Goal: Task Accomplishment & Management: Manage account settings

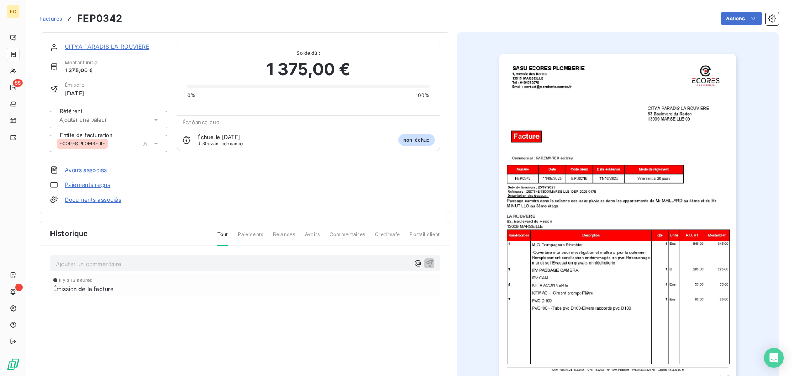
click at [54, 18] on span "Factures" at bounding box center [51, 18] width 23 height 7
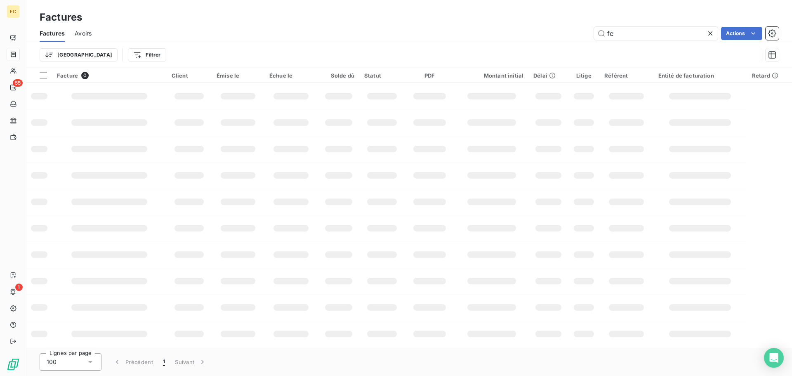
type input "f"
type input "2275"
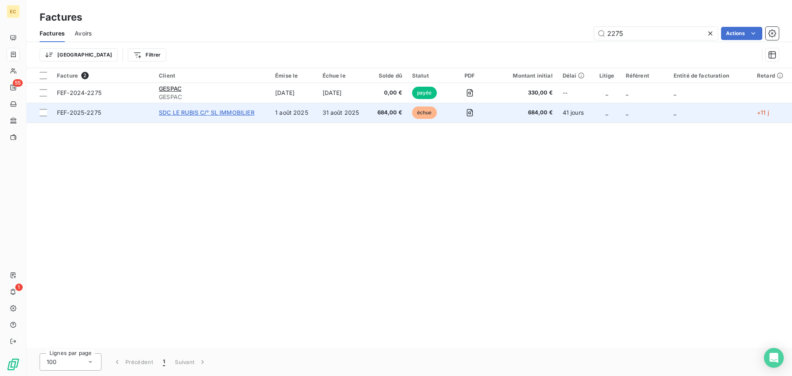
click at [201, 116] on span "SDC LE RUBIS C/° SL IMMOBILIER" at bounding box center [207, 112] width 96 height 7
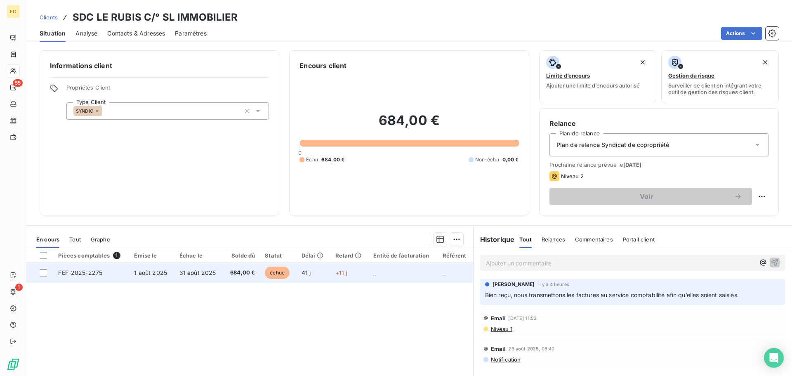
click at [144, 276] on td "1 août 2025" at bounding box center [151, 273] width 45 height 20
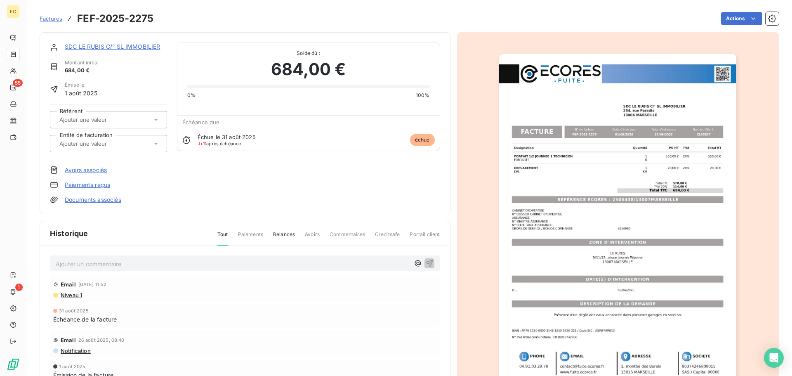
click at [100, 185] on link "Paiements reçus" at bounding box center [87, 185] width 45 height 8
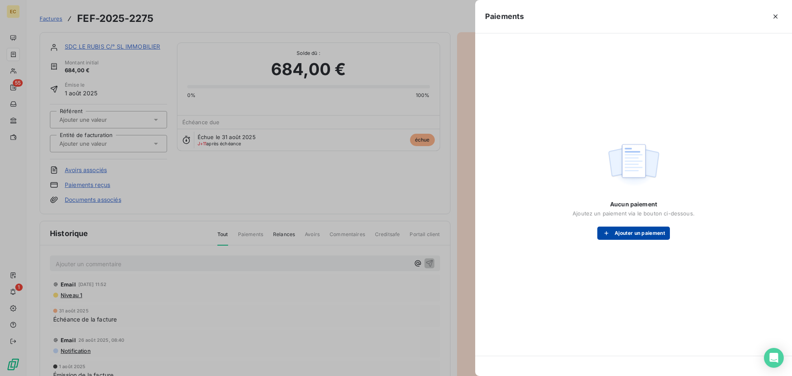
click at [621, 236] on button "Ajouter un paiement" at bounding box center [634, 233] width 73 height 13
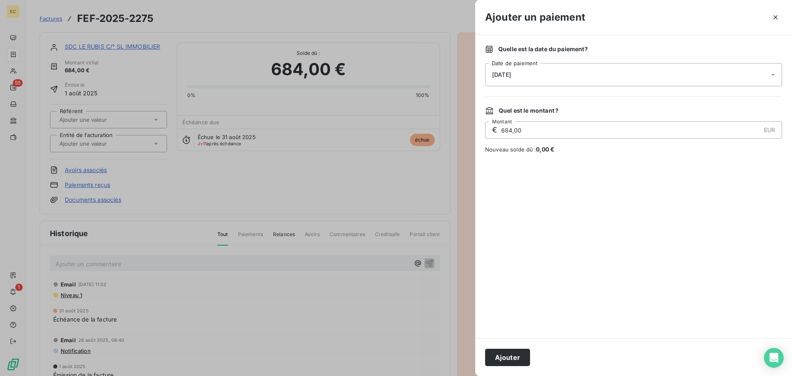
click at [522, 78] on div "[DATE]" at bounding box center [633, 74] width 297 height 23
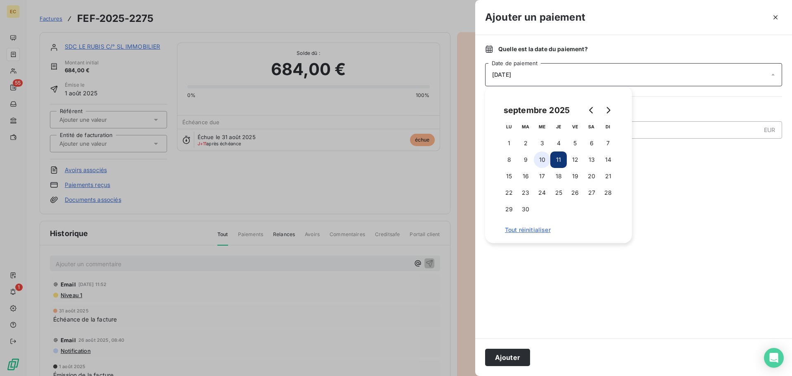
click at [539, 160] on button "10" at bounding box center [542, 159] width 17 height 17
click at [510, 356] on button "Ajouter" at bounding box center [507, 357] width 45 height 17
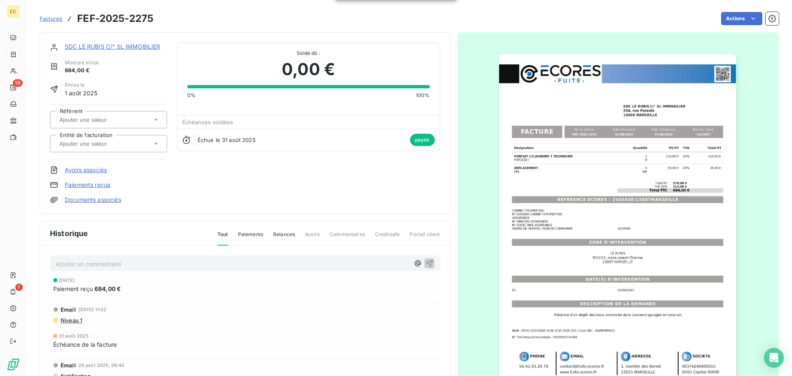
click at [53, 18] on span "Factures" at bounding box center [51, 18] width 23 height 7
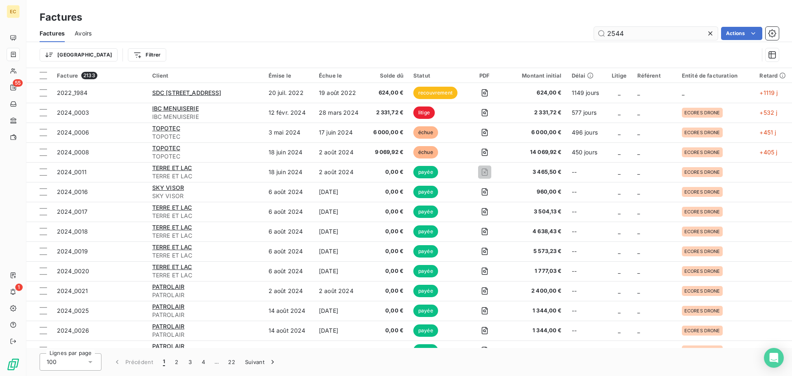
type input "2544"
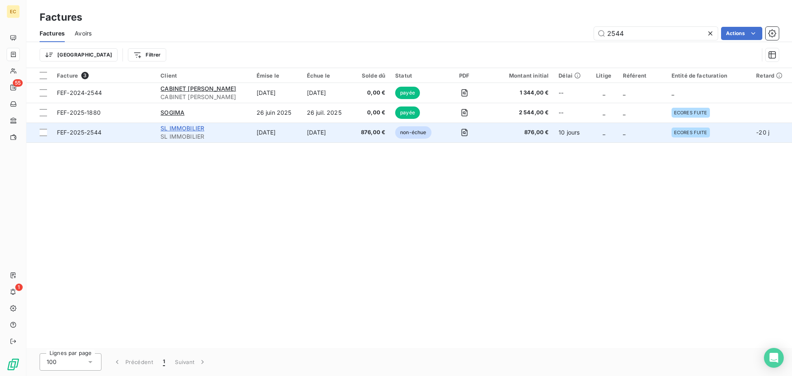
click at [184, 130] on span "SL IMMOBILIER" at bounding box center [183, 128] width 44 height 7
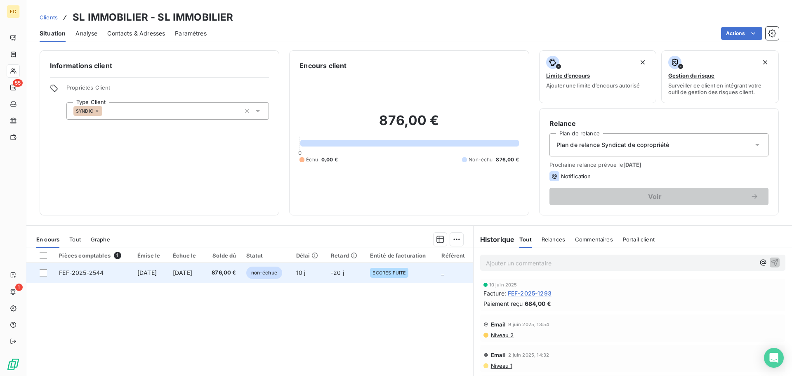
click at [157, 272] on span "[DATE]" at bounding box center [146, 272] width 19 height 7
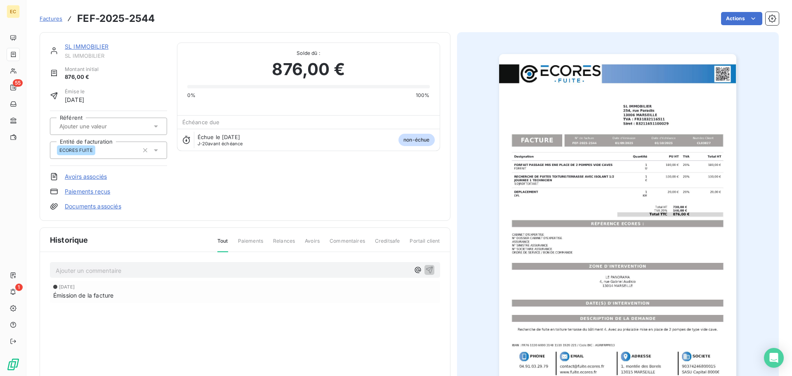
click at [100, 193] on link "Paiements reçus" at bounding box center [87, 191] width 45 height 8
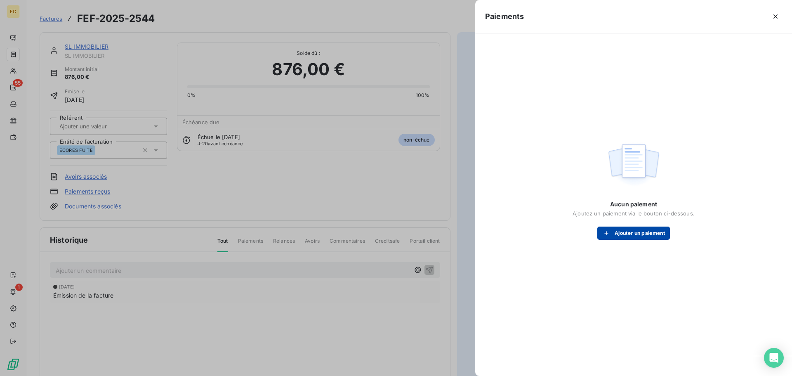
click at [623, 229] on button "Ajouter un paiement" at bounding box center [634, 233] width 73 height 13
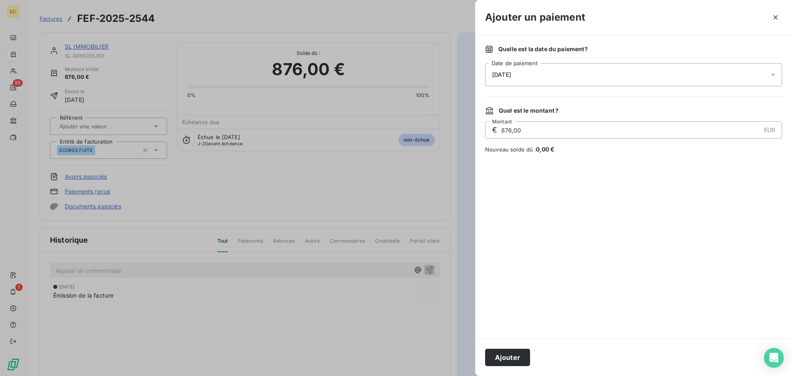
click at [533, 76] on div "[DATE]" at bounding box center [633, 74] width 297 height 23
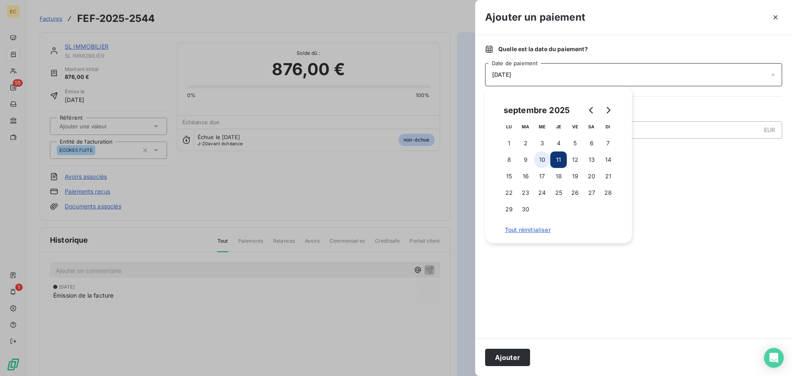
click at [540, 161] on button "10" at bounding box center [542, 159] width 17 height 17
click at [515, 352] on button "Ajouter" at bounding box center [507, 357] width 45 height 17
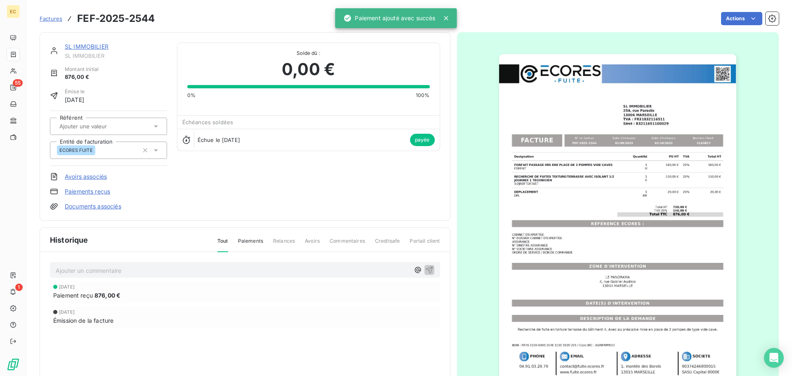
click at [53, 19] on span "Factures" at bounding box center [51, 18] width 23 height 7
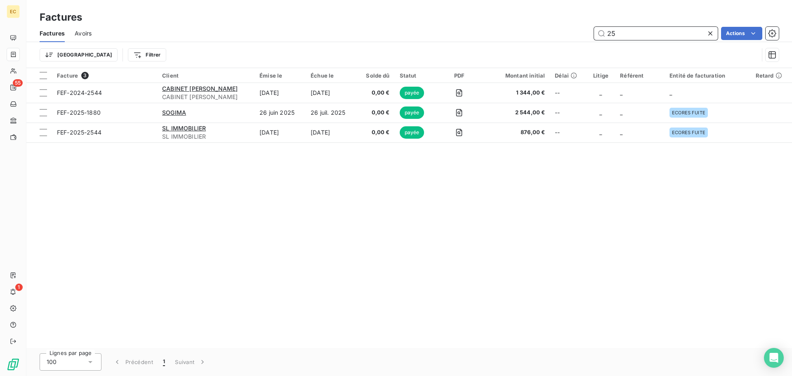
type input "2"
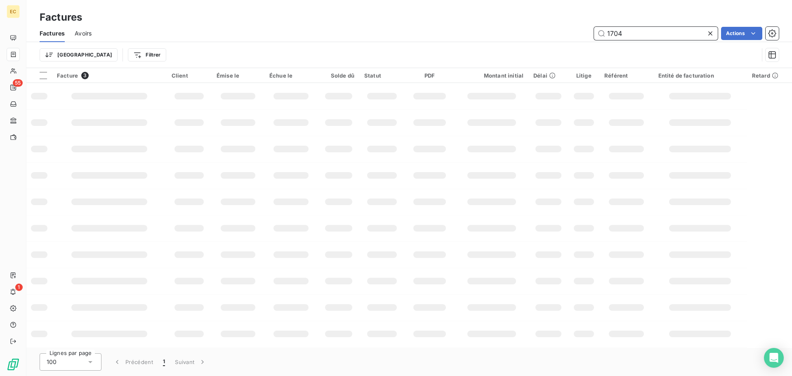
type input "1704"
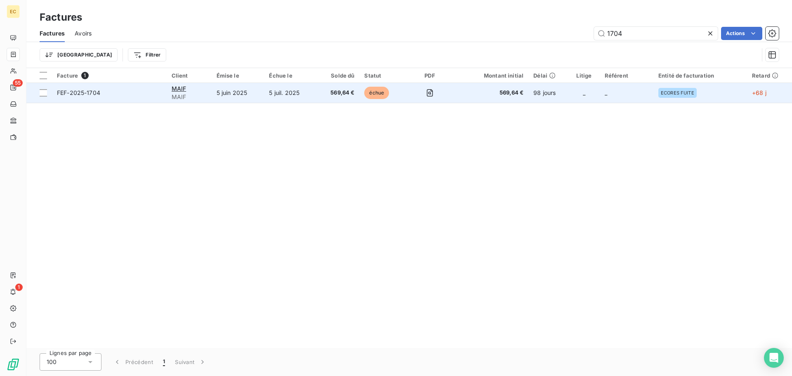
click at [233, 95] on td "5 juin 2025" at bounding box center [238, 93] width 53 height 20
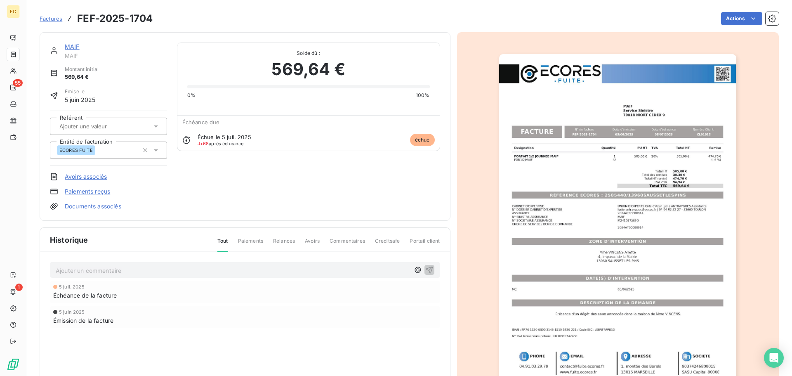
click at [99, 191] on link "Paiements reçus" at bounding box center [87, 191] width 45 height 8
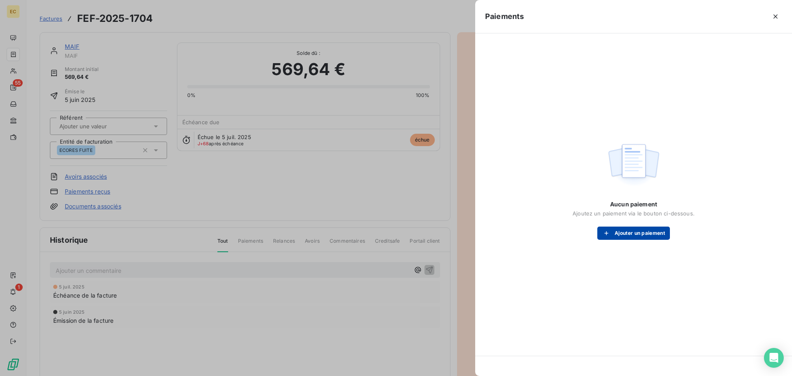
click at [620, 236] on button "Ajouter un paiement" at bounding box center [634, 233] width 73 height 13
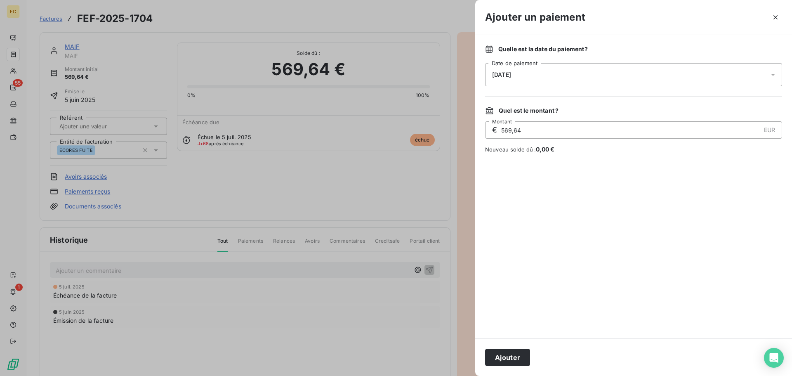
click at [561, 77] on div "[DATE]" at bounding box center [633, 74] width 297 height 23
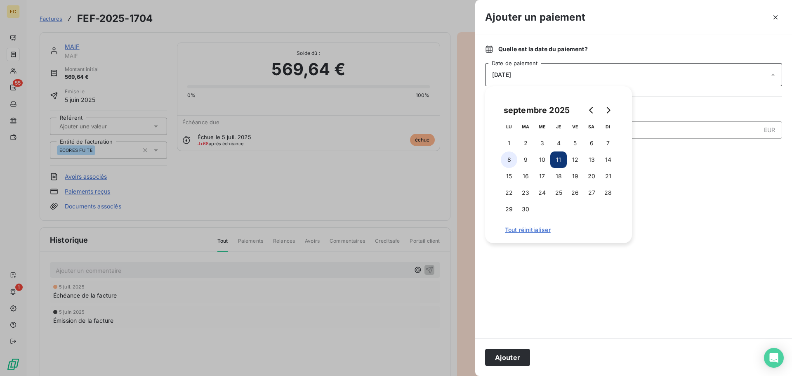
click at [505, 159] on button "8" at bounding box center [509, 159] width 17 height 17
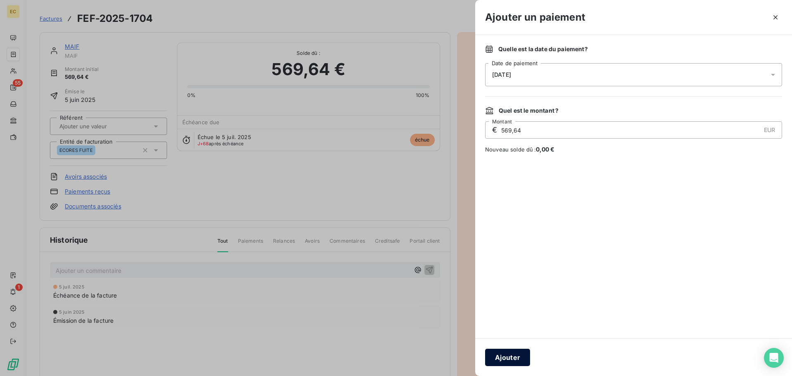
click at [503, 355] on button "Ajouter" at bounding box center [507, 357] width 45 height 17
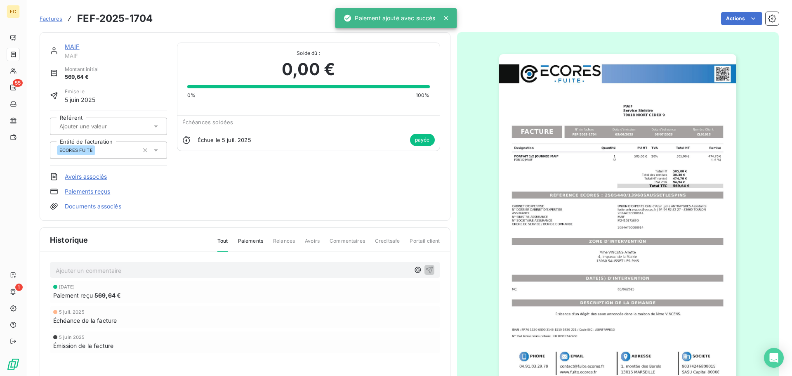
click at [54, 20] on span "Factures" at bounding box center [51, 18] width 23 height 7
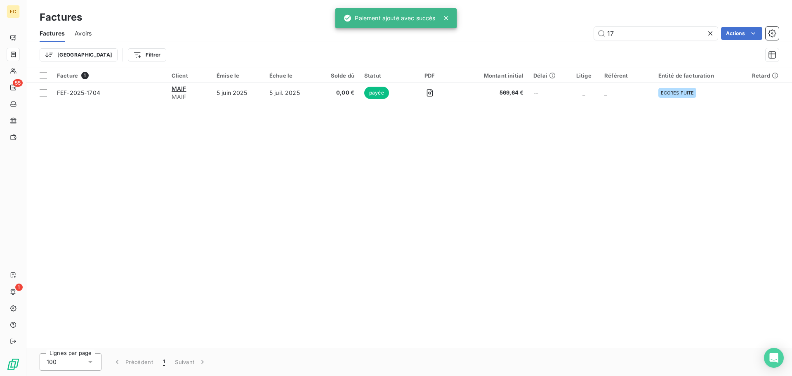
type input "1"
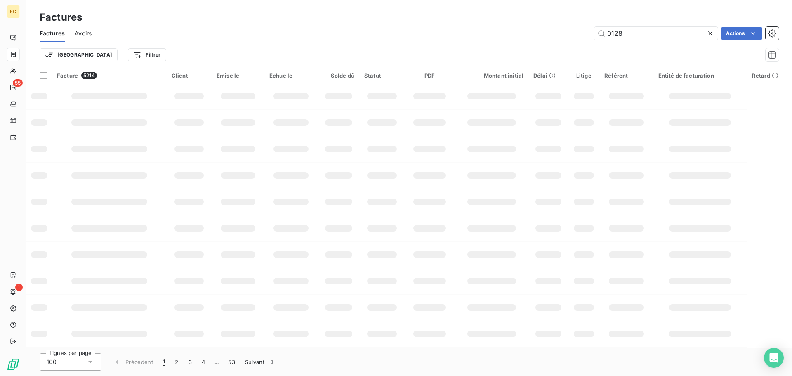
type input "0128"
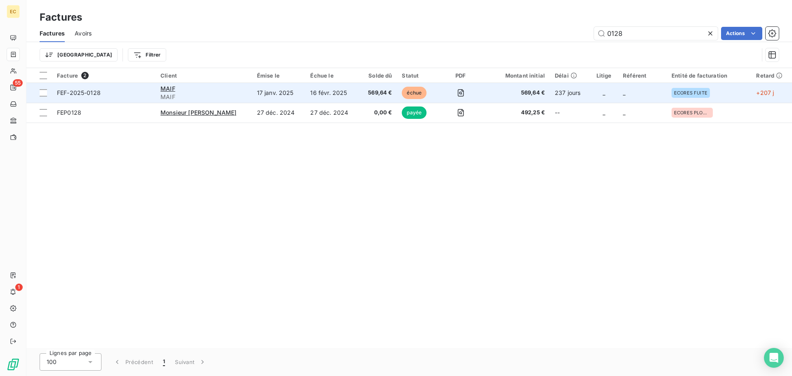
click at [125, 92] on span "FEF-2025-0128" at bounding box center [104, 93] width 94 height 8
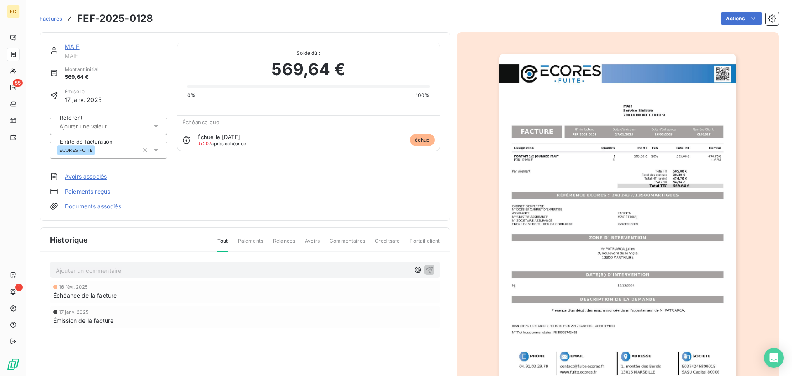
click at [68, 191] on link "Paiements reçus" at bounding box center [87, 191] width 45 height 8
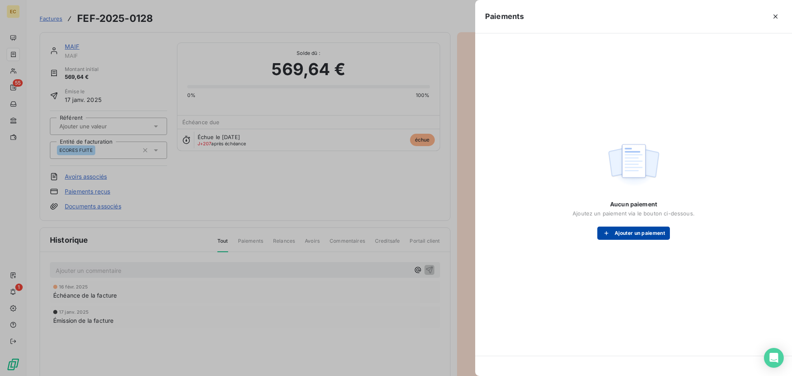
click at [617, 236] on button "Ajouter un paiement" at bounding box center [634, 233] width 73 height 13
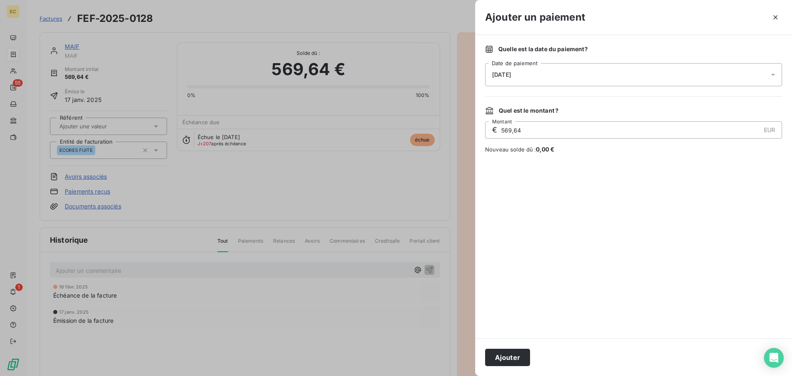
click at [590, 77] on div "[DATE]" at bounding box center [633, 74] width 297 height 23
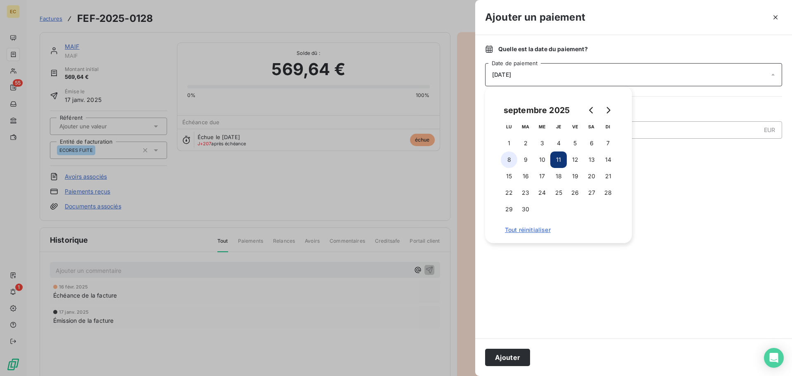
click at [510, 160] on button "8" at bounding box center [509, 159] width 17 height 17
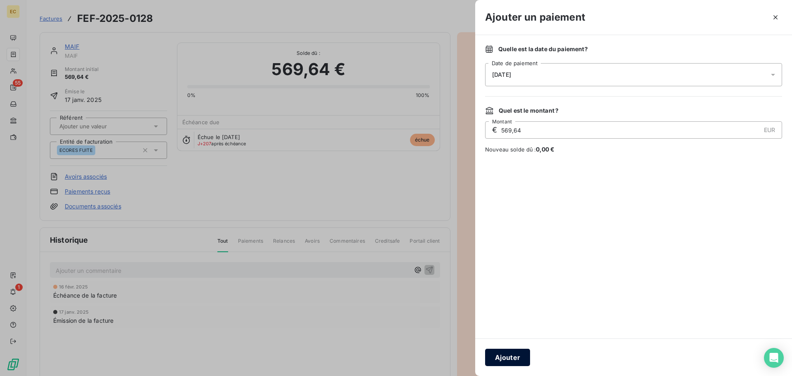
drag, startPoint x: 512, startPoint y: 354, endPoint x: 441, endPoint y: 222, distance: 150.8
click at [512, 354] on button "Ajouter" at bounding box center [507, 357] width 45 height 17
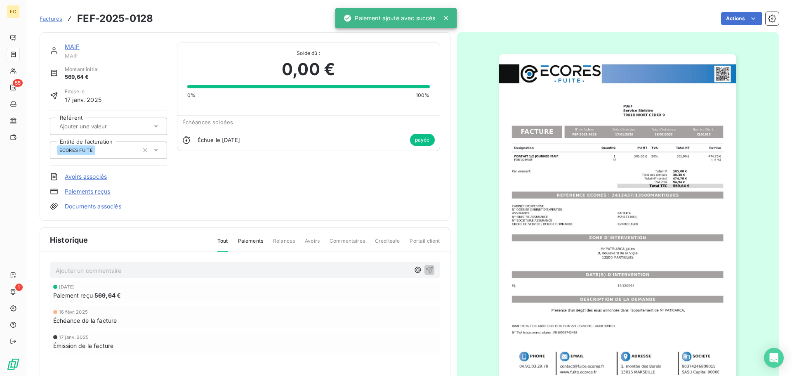
click at [45, 19] on span "Factures" at bounding box center [51, 18] width 23 height 7
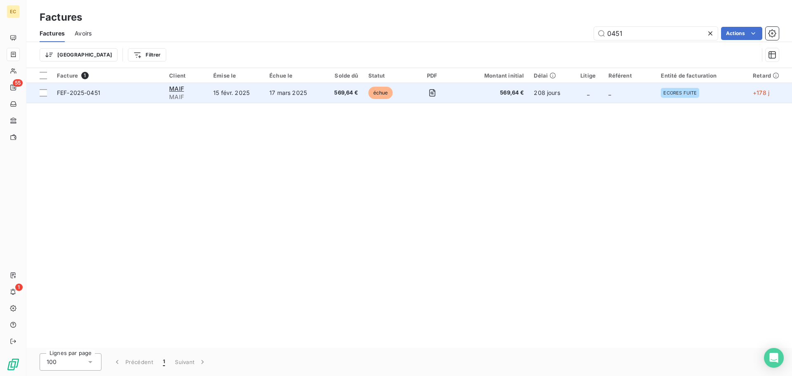
type input "0451"
click at [155, 90] on span "FEF-2025-0451" at bounding box center [108, 93] width 102 height 8
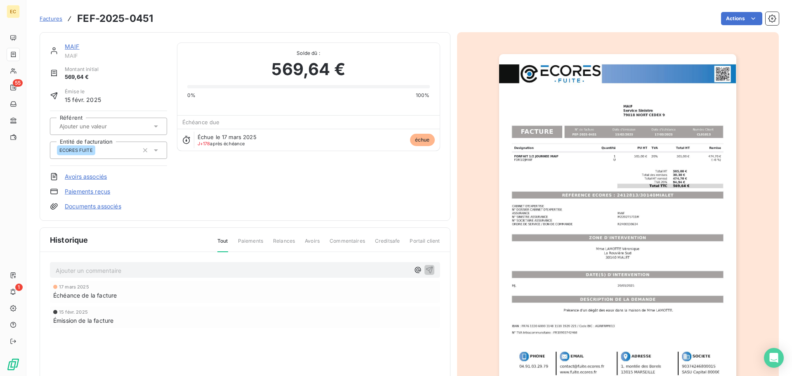
click at [92, 191] on link "Paiements reçus" at bounding box center [87, 191] width 45 height 8
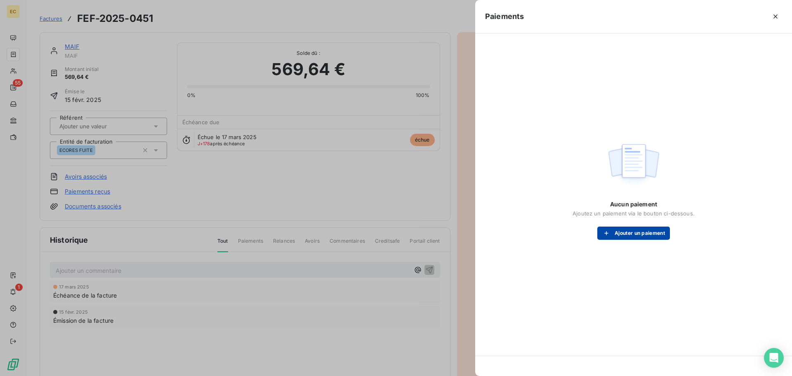
click at [604, 236] on icon "button" at bounding box center [606, 233] width 8 height 8
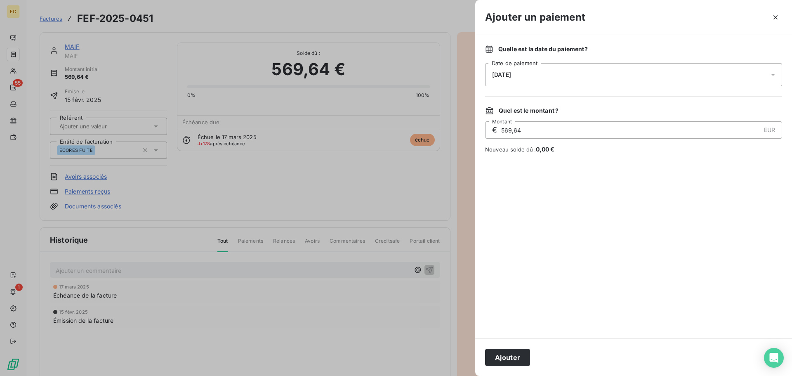
click at [532, 77] on div "[DATE]" at bounding box center [633, 74] width 297 height 23
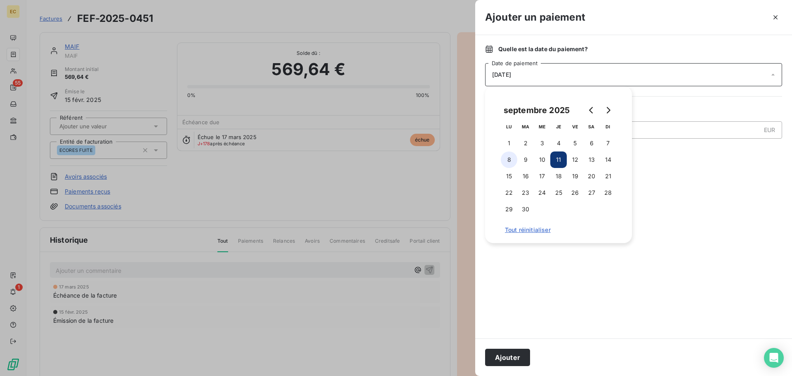
click at [508, 161] on button "8" at bounding box center [509, 159] width 17 height 17
click at [505, 355] on button "Ajouter" at bounding box center [507, 357] width 45 height 17
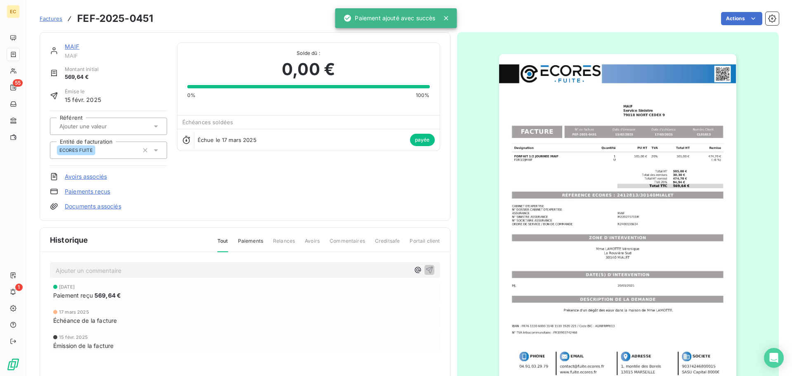
click at [49, 19] on span "Factures" at bounding box center [51, 18] width 23 height 7
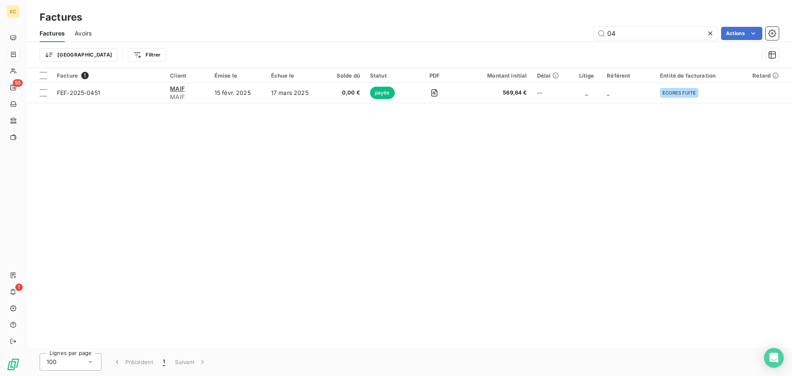
type input "0"
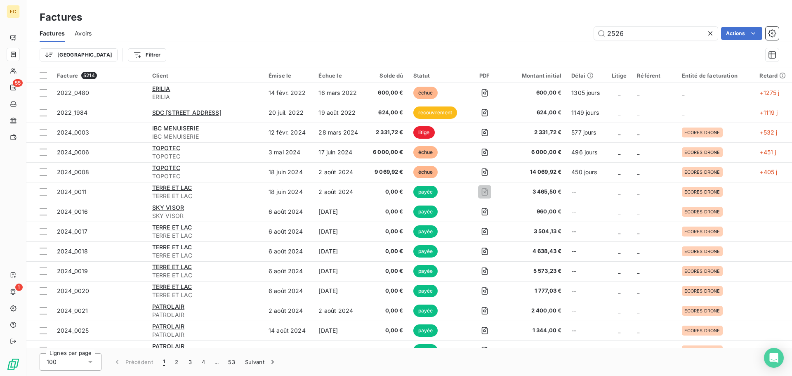
type input "2526"
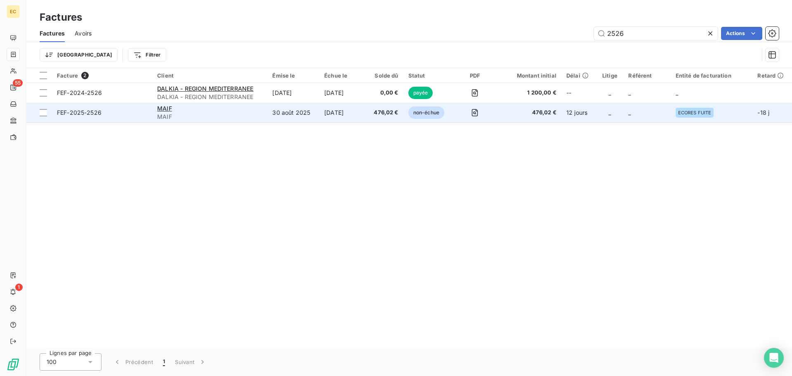
click at [160, 114] on span "MAIF" at bounding box center [209, 117] width 105 height 8
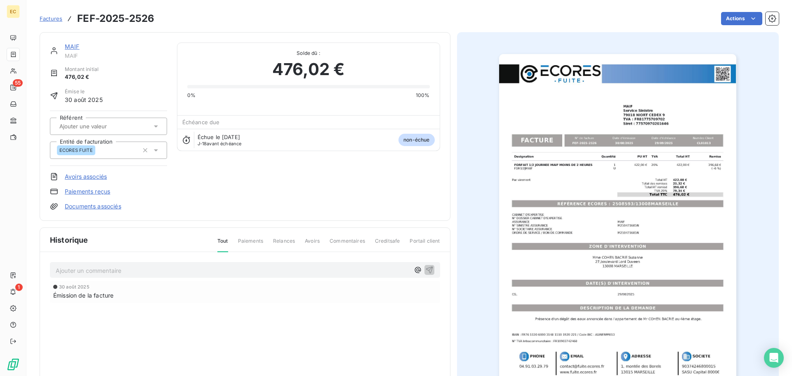
click at [77, 192] on link "Paiements reçus" at bounding box center [87, 191] width 45 height 8
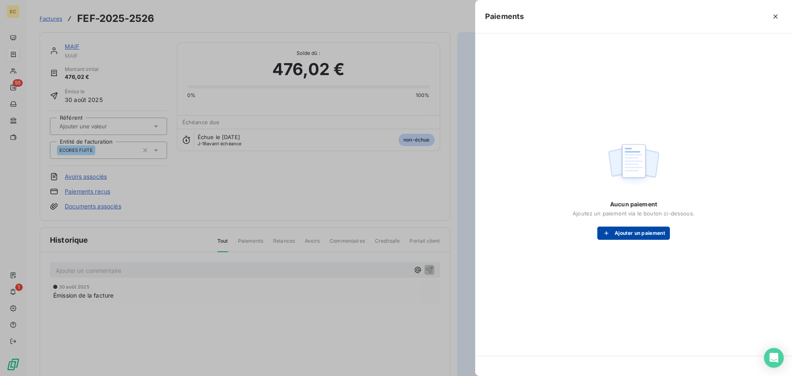
click at [621, 233] on button "Ajouter un paiement" at bounding box center [634, 233] width 73 height 13
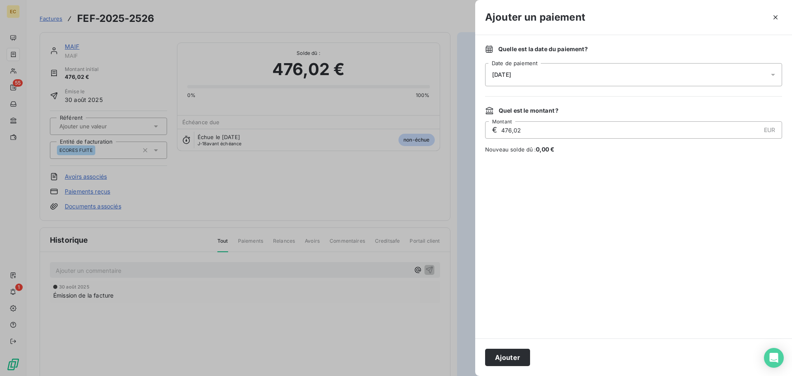
click at [562, 76] on div "[DATE]" at bounding box center [633, 74] width 297 height 23
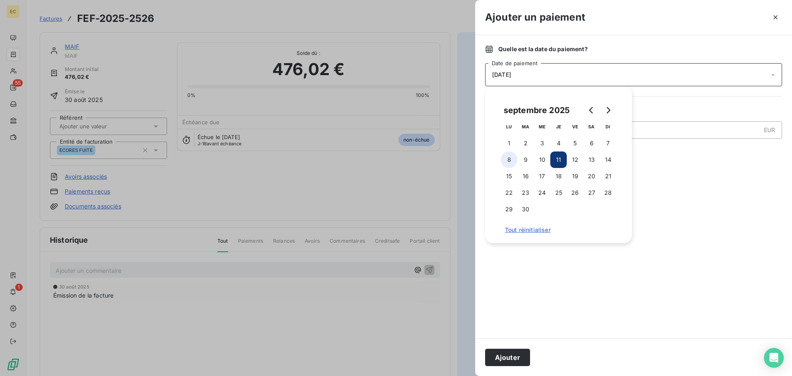
click at [512, 162] on button "8" at bounding box center [509, 159] width 17 height 17
click at [512, 357] on button "Ajouter" at bounding box center [507, 357] width 45 height 17
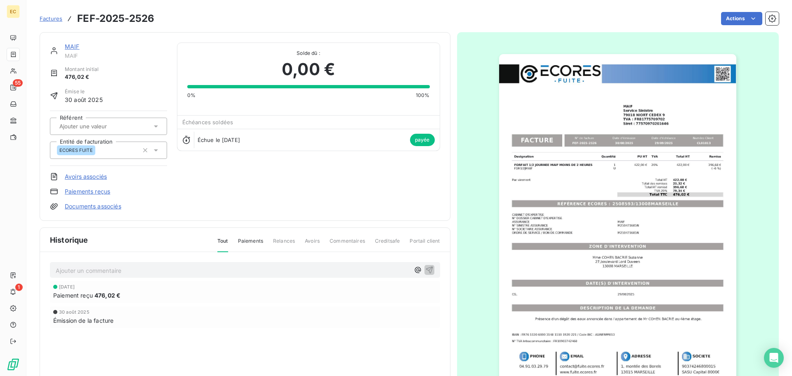
click at [50, 18] on span "Factures" at bounding box center [51, 18] width 23 height 7
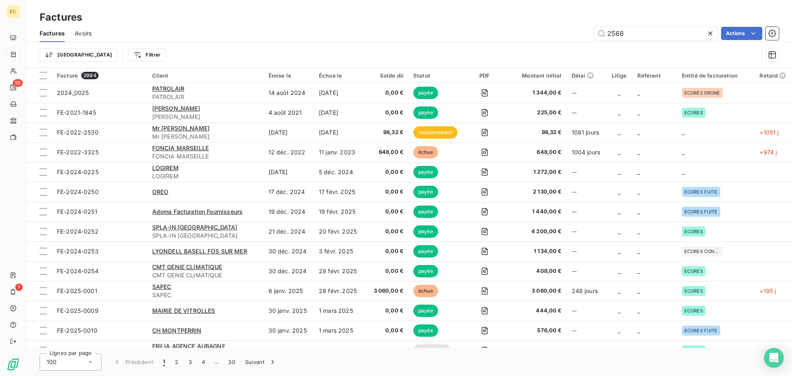
type input "2568"
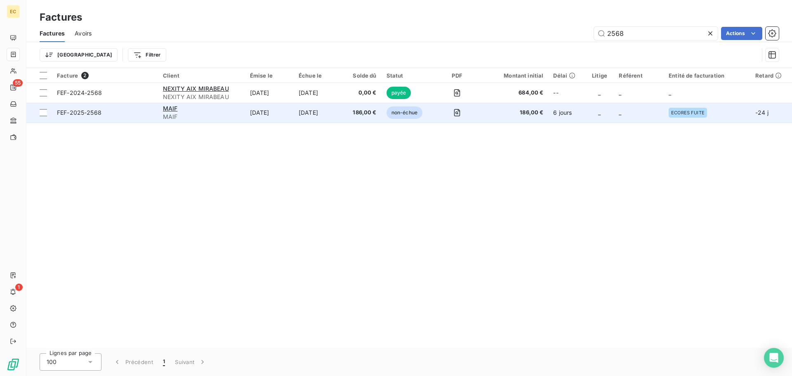
click at [133, 112] on span "FEF-2025-2568" at bounding box center [105, 113] width 96 height 8
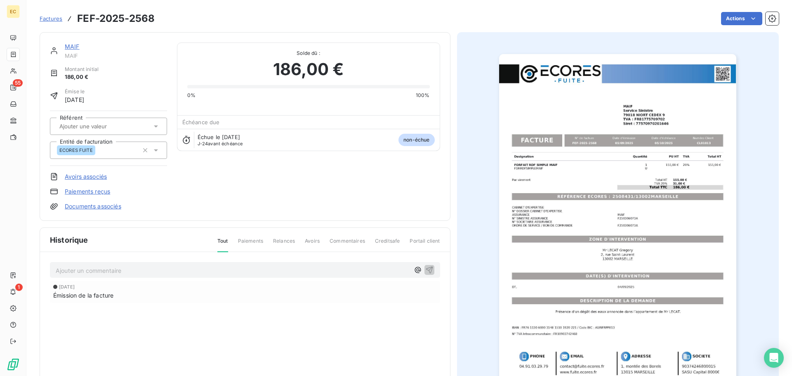
click at [80, 190] on link "Paiements reçus" at bounding box center [87, 191] width 45 height 8
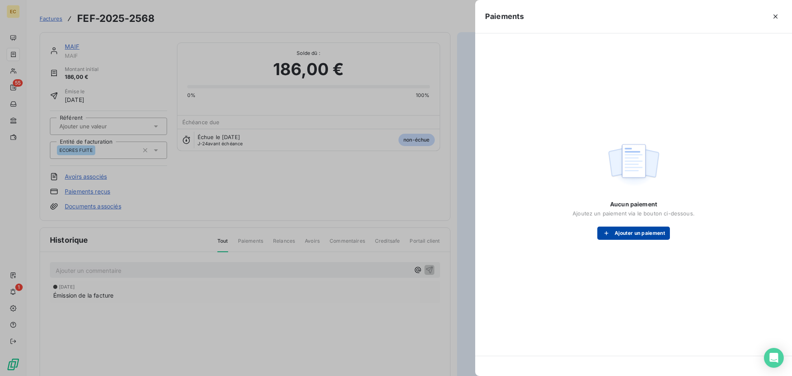
click at [619, 234] on button "Ajouter un paiement" at bounding box center [634, 233] width 73 height 13
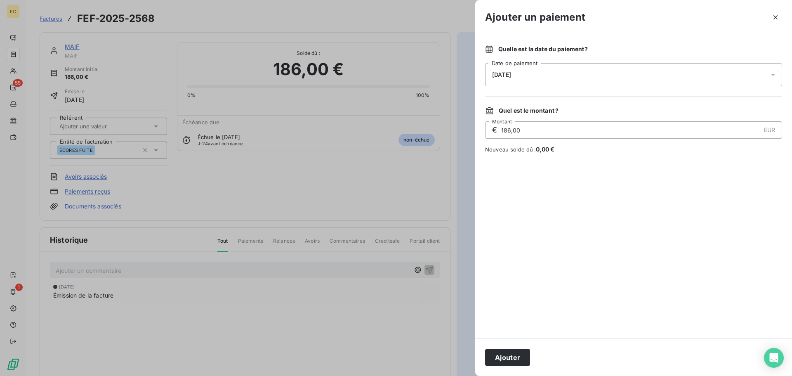
click at [534, 71] on div "[DATE]" at bounding box center [633, 74] width 297 height 23
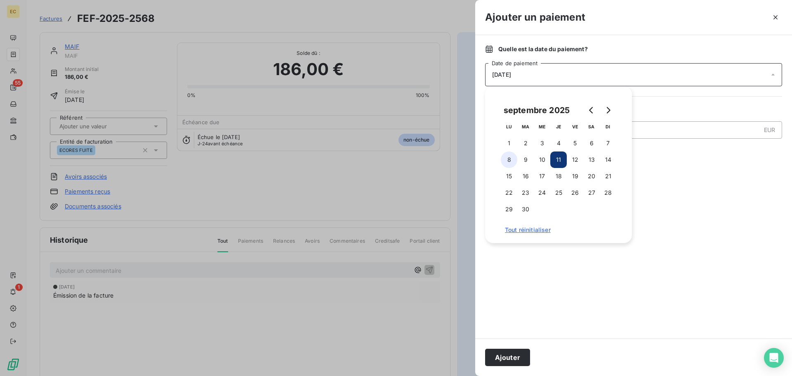
click at [507, 159] on button "8" at bounding box center [509, 159] width 17 height 17
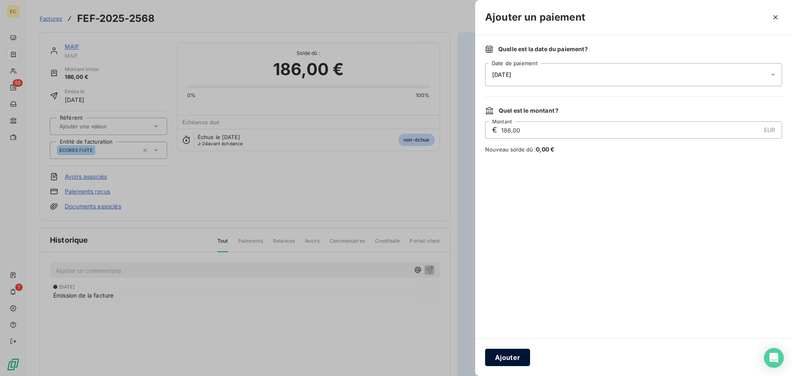
click at [513, 352] on button "Ajouter" at bounding box center [507, 357] width 45 height 17
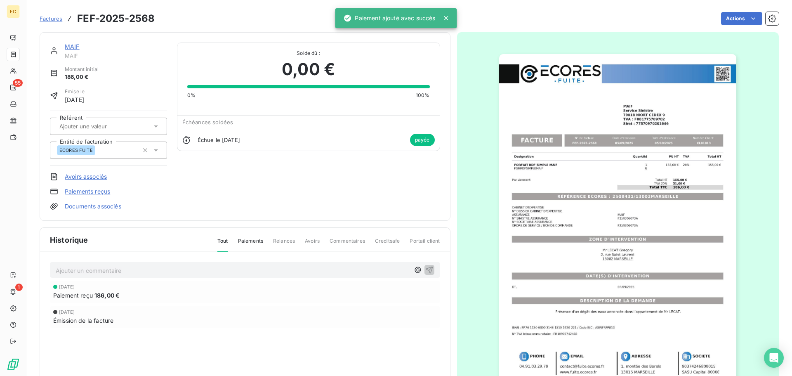
click at [51, 20] on span "Factures" at bounding box center [51, 18] width 23 height 7
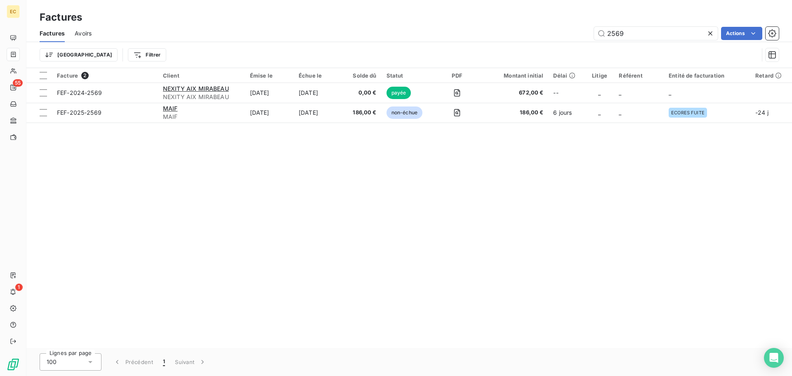
type input "2569"
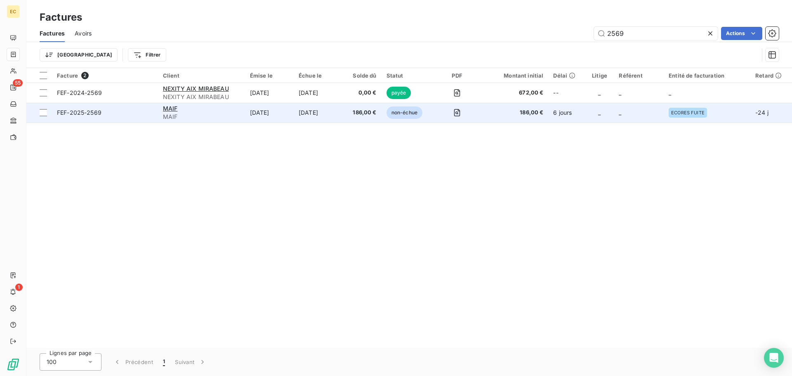
click at [109, 113] on span "FEF-2025-2569" at bounding box center [105, 113] width 96 height 8
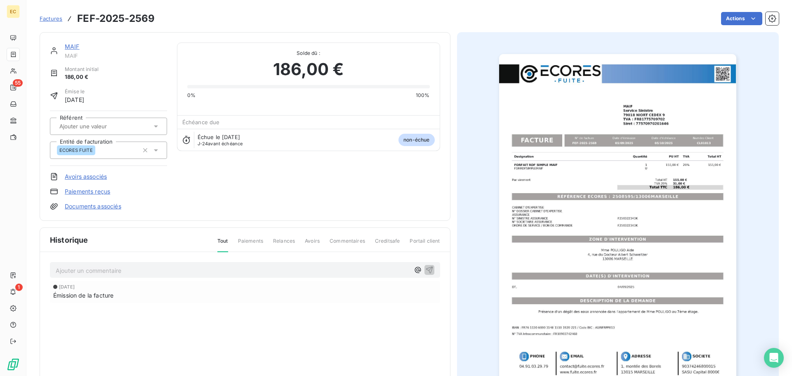
click at [96, 190] on link "Paiements reçus" at bounding box center [87, 191] width 45 height 8
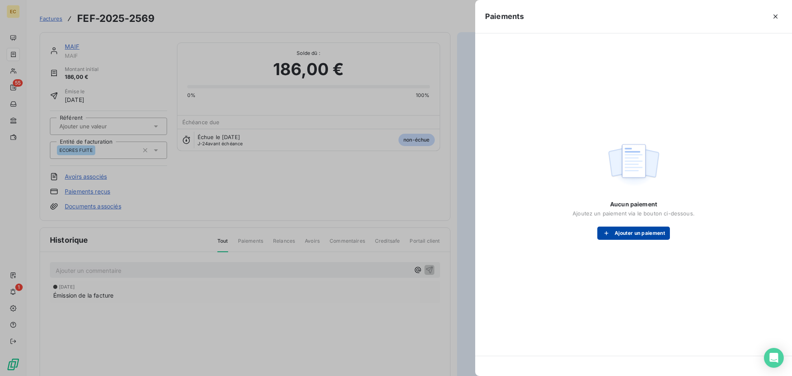
click at [634, 234] on button "Ajouter un paiement" at bounding box center [634, 233] width 73 height 13
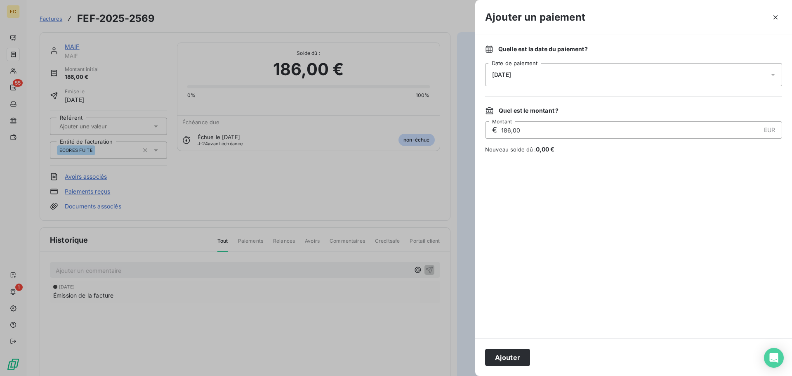
click at [563, 76] on div "[DATE]" at bounding box center [633, 74] width 297 height 23
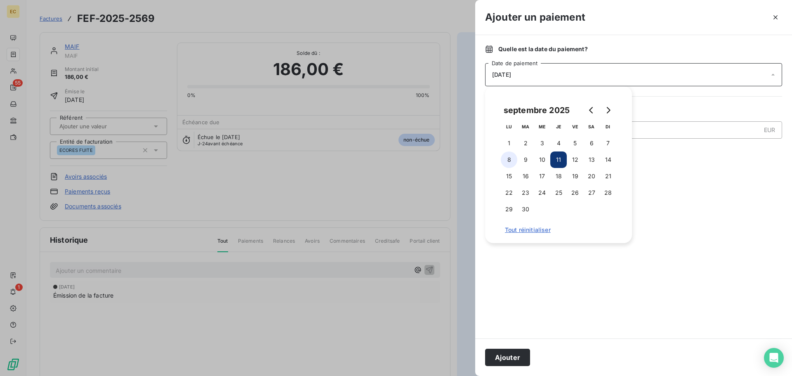
click at [506, 158] on button "8" at bounding box center [509, 159] width 17 height 17
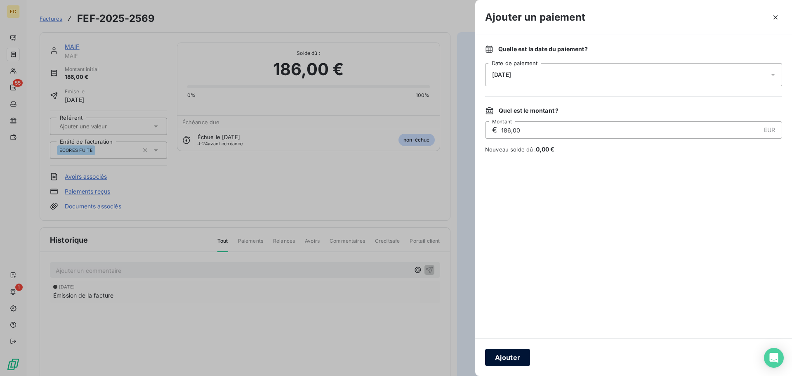
click at [505, 354] on button "Ajouter" at bounding box center [507, 357] width 45 height 17
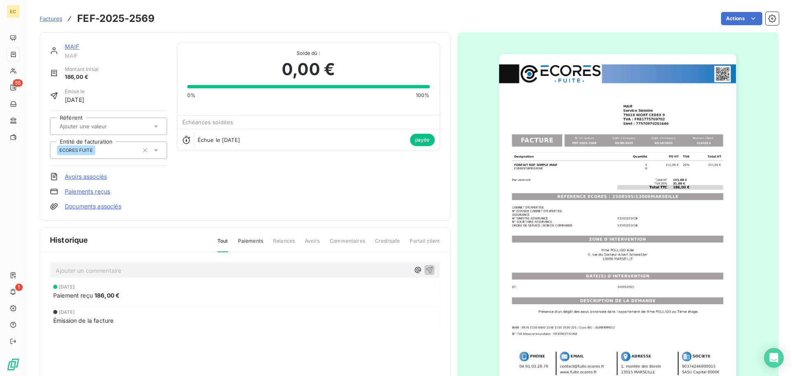
click at [55, 17] on span "Factures" at bounding box center [51, 18] width 23 height 7
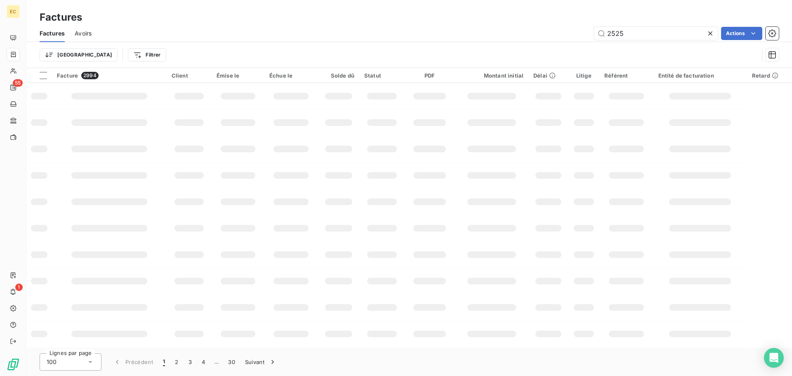
type input "2525"
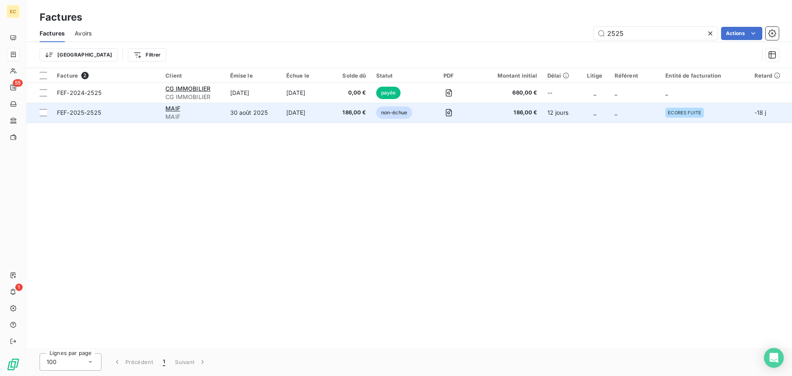
click at [189, 114] on span "MAIF" at bounding box center [192, 117] width 54 height 8
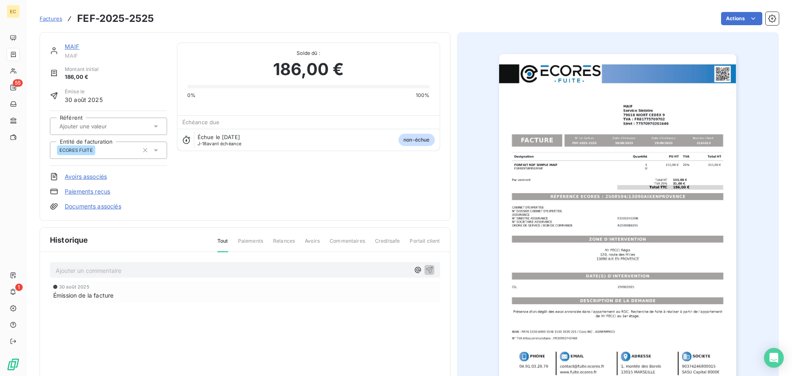
click at [94, 192] on link "Paiements reçus" at bounding box center [87, 191] width 45 height 8
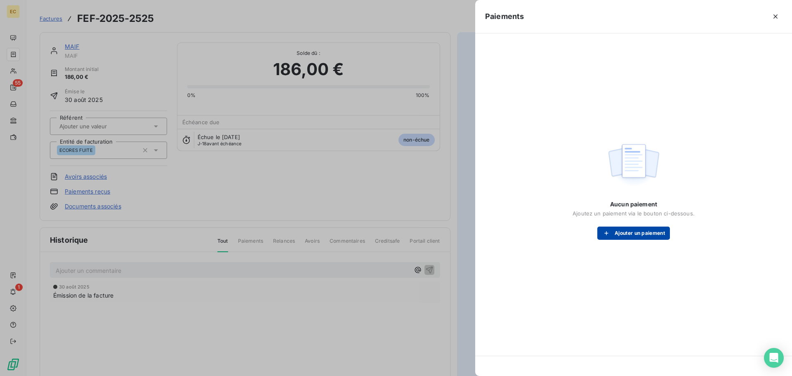
click at [619, 232] on button "Ajouter un paiement" at bounding box center [634, 233] width 73 height 13
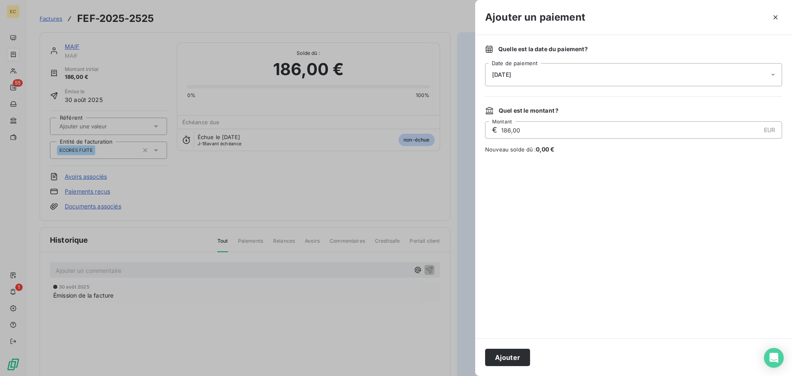
click at [549, 74] on div "[DATE]" at bounding box center [633, 74] width 297 height 23
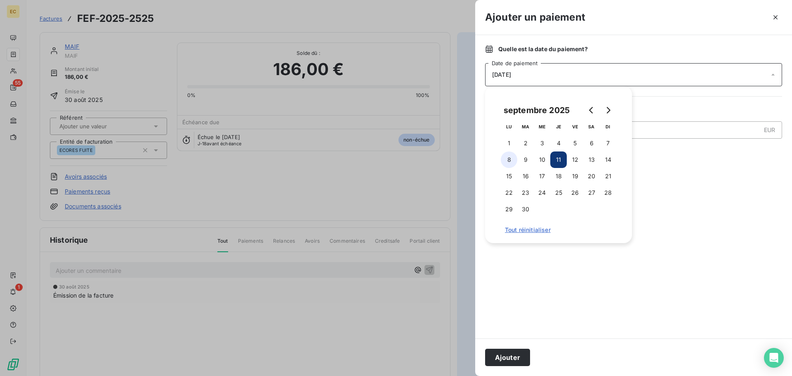
click at [509, 163] on button "8" at bounding box center [509, 159] width 17 height 17
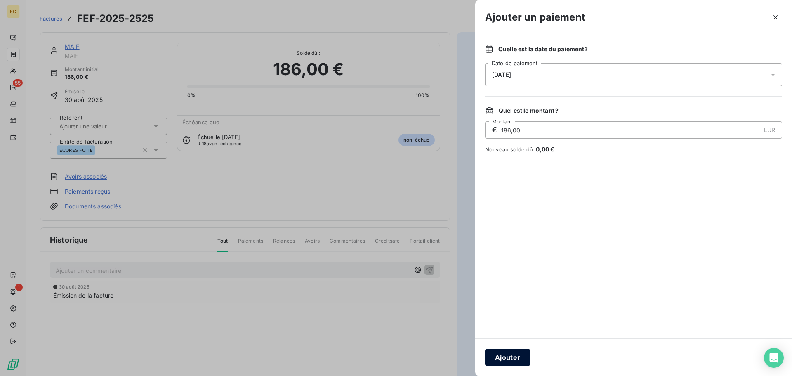
click at [503, 354] on button "Ajouter" at bounding box center [507, 357] width 45 height 17
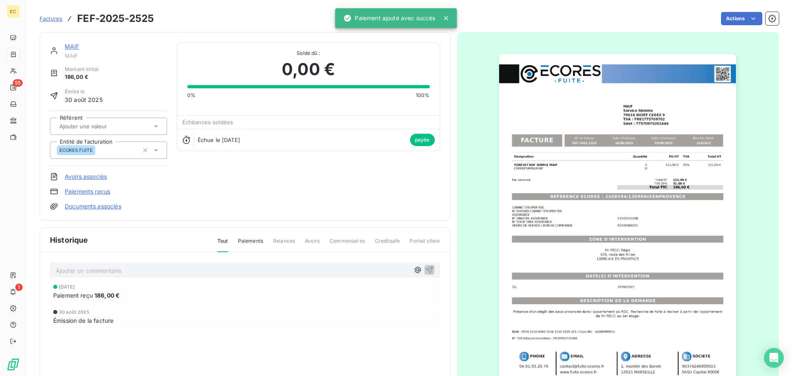
click at [50, 20] on span "Factures" at bounding box center [51, 18] width 23 height 7
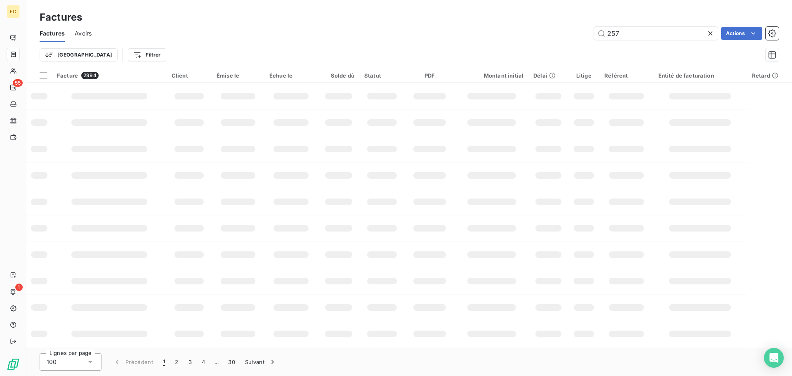
type input "2571"
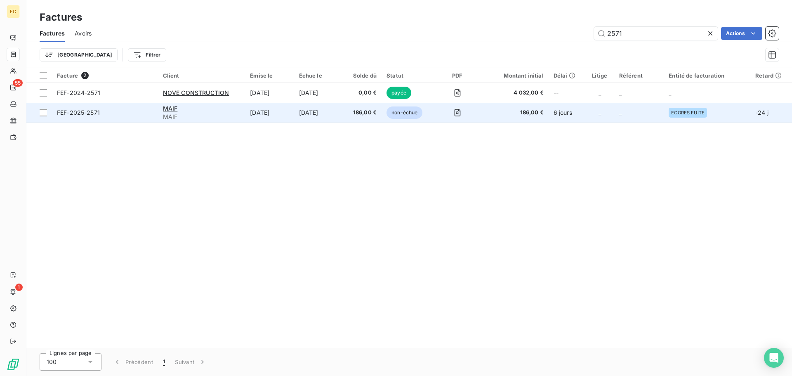
click at [141, 114] on span "FEF-2025-2571" at bounding box center [105, 113] width 96 height 8
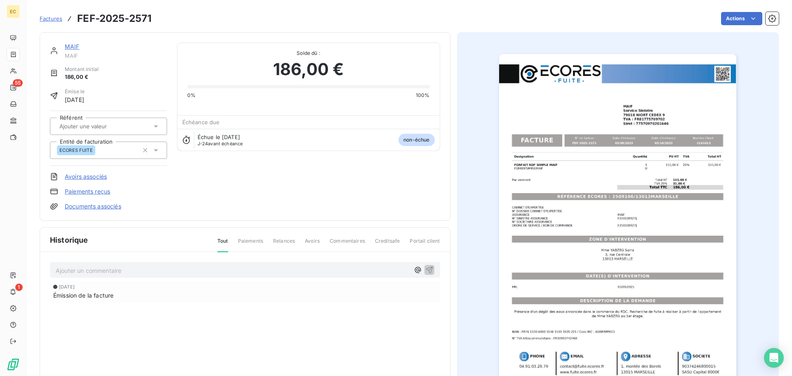
click at [99, 191] on link "Paiements reçus" at bounding box center [87, 191] width 45 height 8
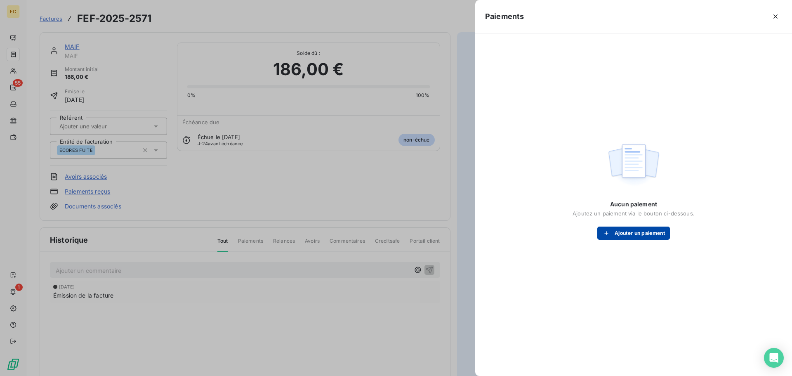
click at [618, 230] on button "Ajouter un paiement" at bounding box center [634, 233] width 73 height 13
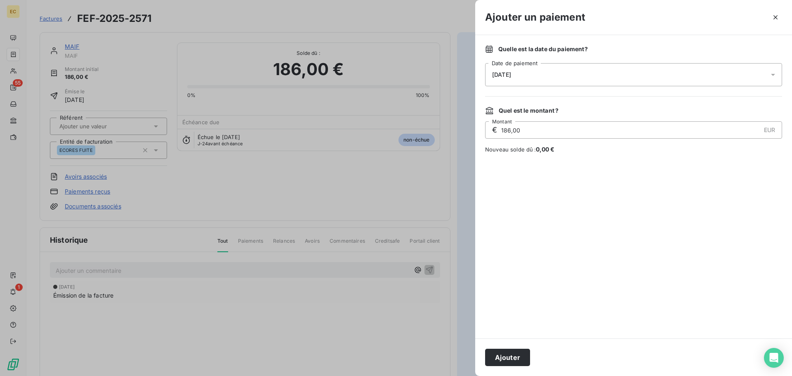
click at [552, 80] on div "[DATE]" at bounding box center [633, 74] width 297 height 23
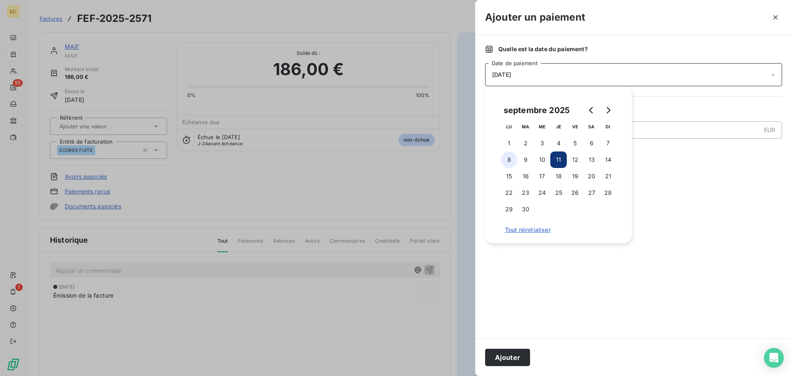
click at [509, 161] on button "8" at bounding box center [509, 159] width 17 height 17
click at [516, 355] on button "Ajouter" at bounding box center [507, 357] width 45 height 17
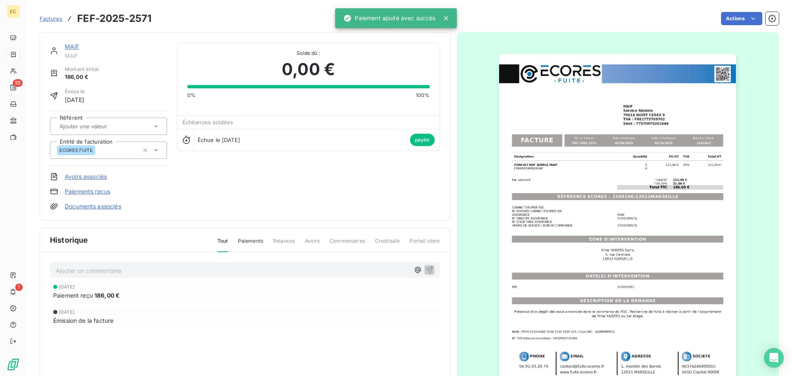
click at [45, 18] on span "Factures" at bounding box center [51, 18] width 23 height 7
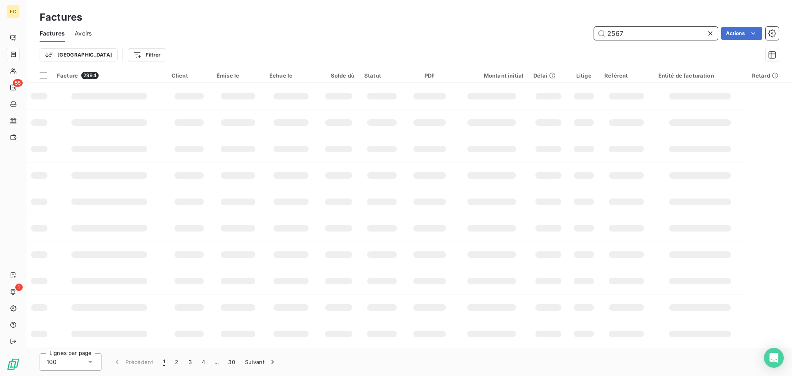
type input "2567"
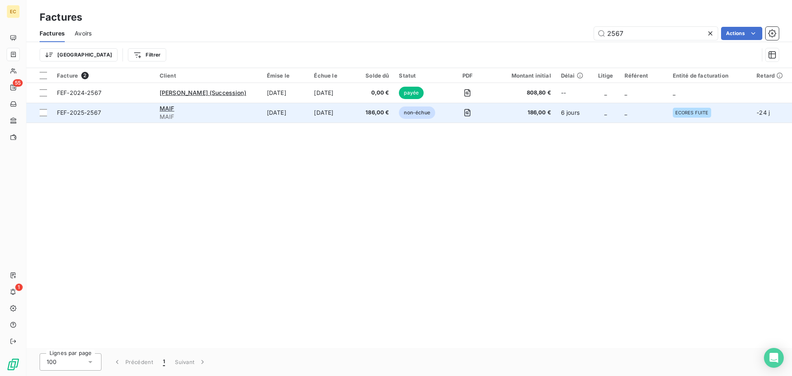
click at [165, 114] on span "MAIF" at bounding box center [208, 117] width 97 height 8
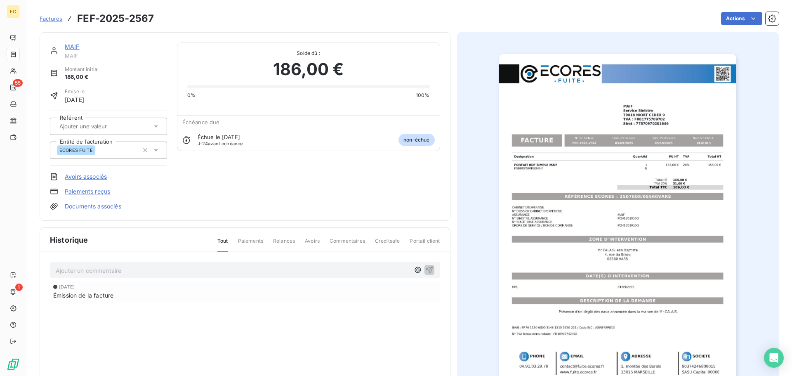
click at [85, 191] on link "Paiements reçus" at bounding box center [87, 191] width 45 height 8
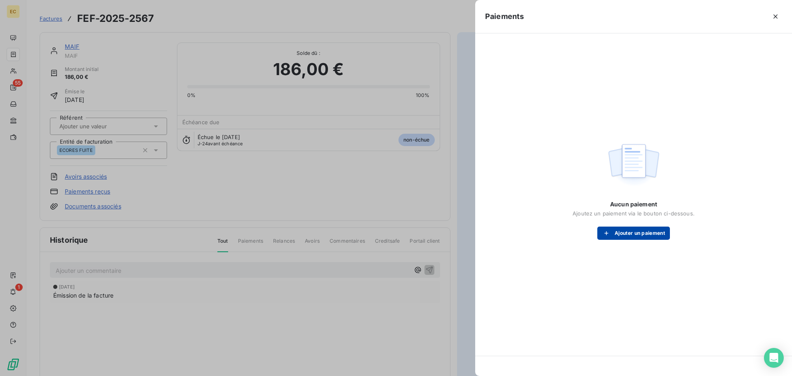
click at [612, 229] on button "Ajouter un paiement" at bounding box center [634, 233] width 73 height 13
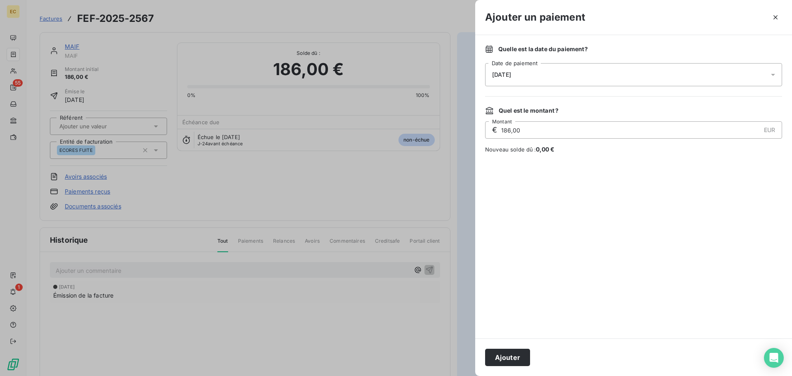
click at [540, 80] on div "[DATE]" at bounding box center [633, 74] width 297 height 23
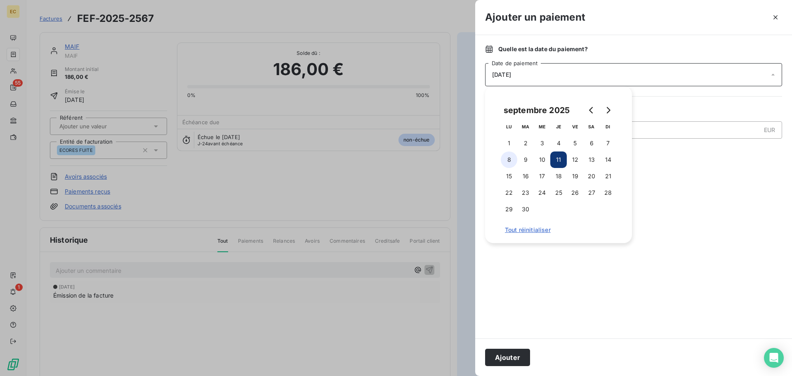
click at [510, 160] on button "8" at bounding box center [509, 159] width 17 height 17
drag, startPoint x: 511, startPoint y: 354, endPoint x: 506, endPoint y: 319, distance: 34.7
click at [511, 354] on button "Ajouter" at bounding box center [507, 357] width 45 height 17
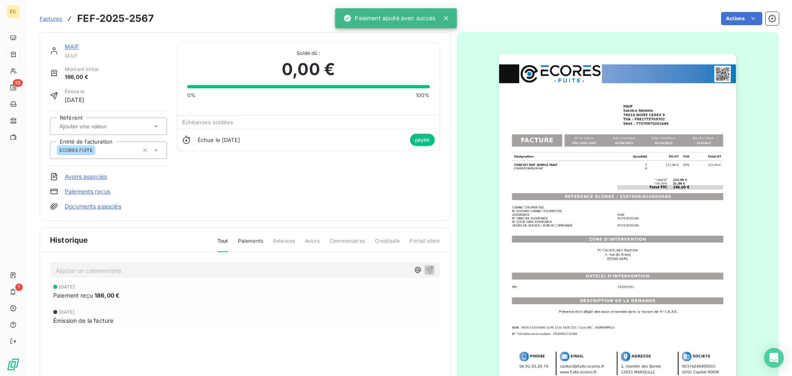
click at [45, 19] on span "Factures" at bounding box center [51, 18] width 23 height 7
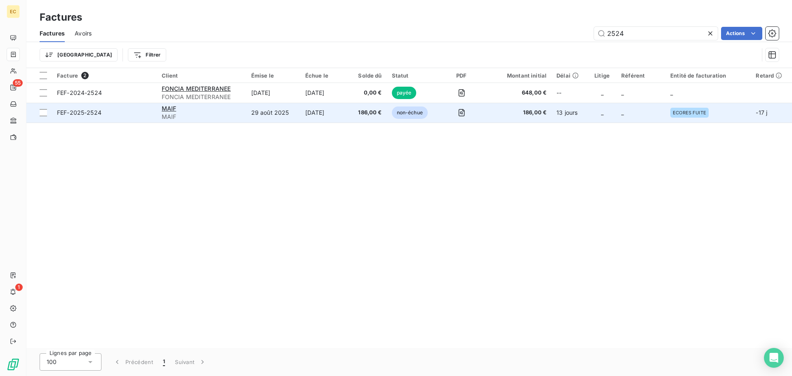
type input "2524"
click at [189, 112] on div "MAIF" at bounding box center [202, 108] width 80 height 8
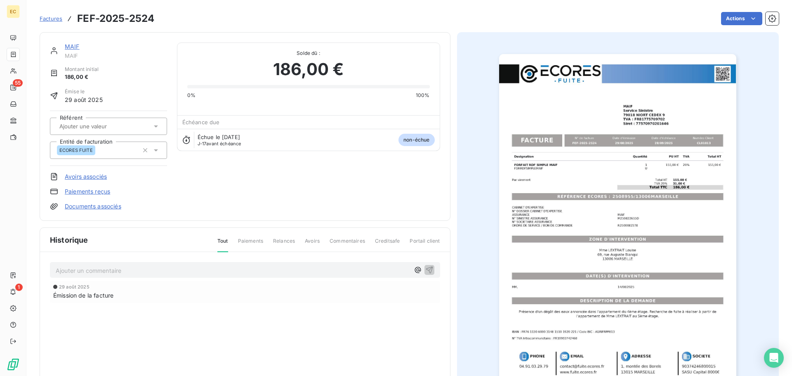
click at [87, 193] on link "Paiements reçus" at bounding box center [87, 191] width 45 height 8
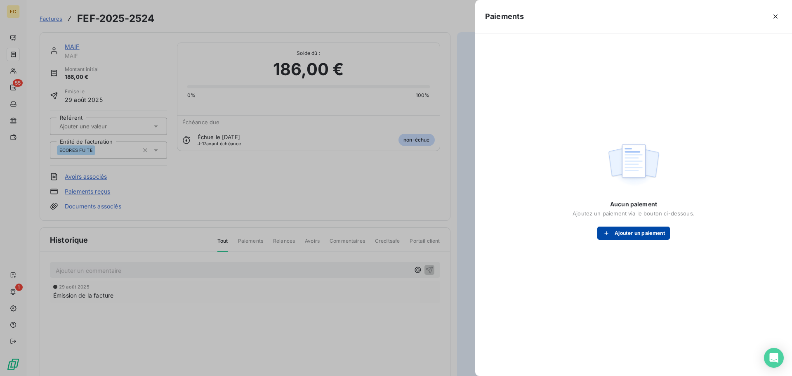
click at [606, 236] on icon "button" at bounding box center [606, 233] width 8 height 8
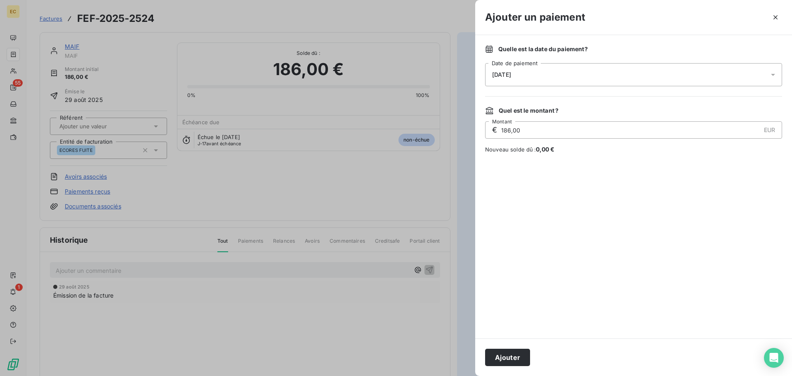
click at [540, 76] on div "[DATE]" at bounding box center [633, 74] width 297 height 23
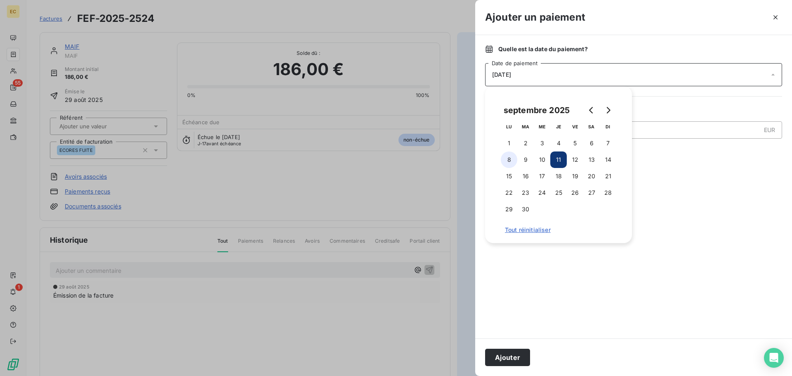
click at [511, 156] on button "8" at bounding box center [509, 159] width 17 height 17
drag, startPoint x: 517, startPoint y: 355, endPoint x: 513, endPoint y: 333, distance: 22.1
click at [517, 354] on button "Ajouter" at bounding box center [507, 357] width 45 height 17
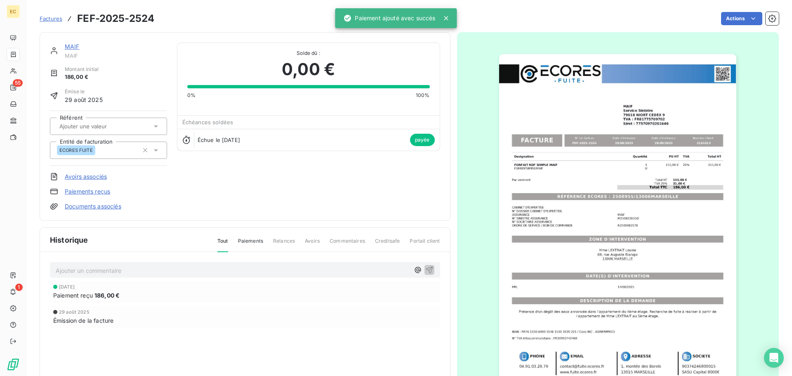
click at [50, 19] on span "Factures" at bounding box center [51, 18] width 23 height 7
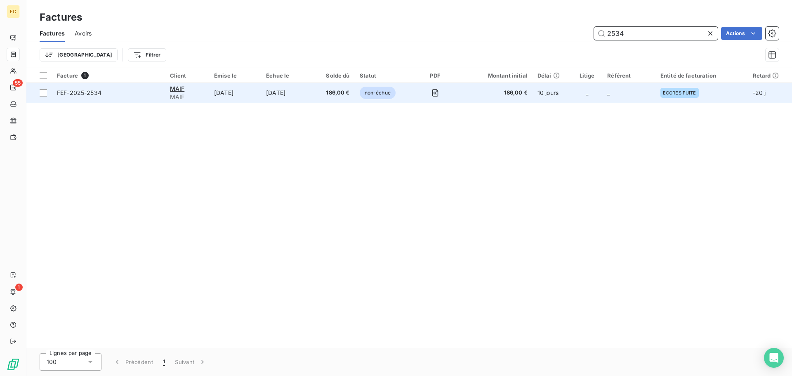
type input "2534"
click at [150, 94] on span "FEF-2025-2534" at bounding box center [108, 93] width 103 height 8
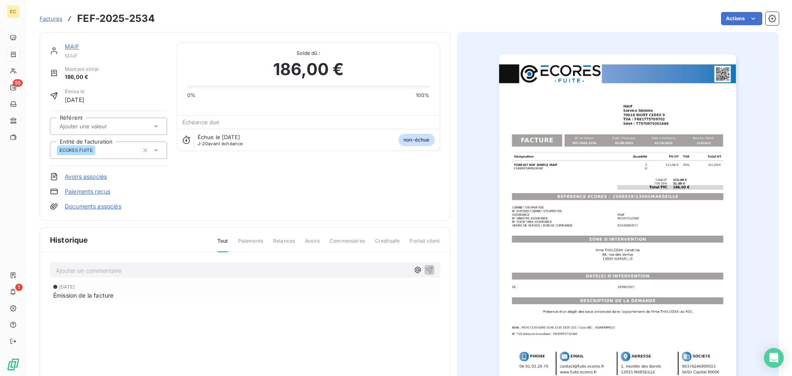
click at [89, 191] on link "Paiements reçus" at bounding box center [87, 191] width 45 height 8
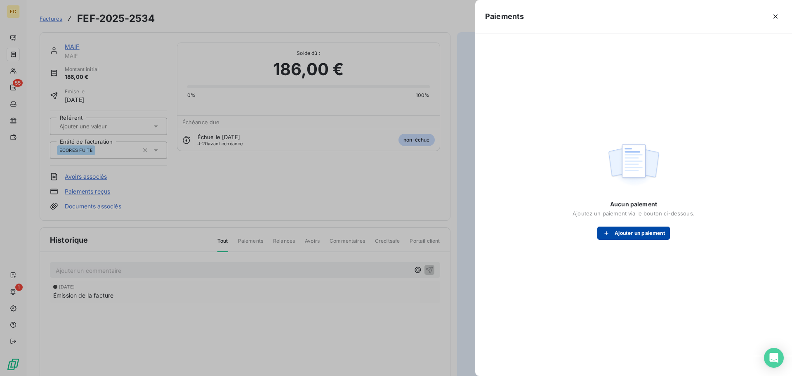
click at [631, 233] on button "Ajouter un paiement" at bounding box center [634, 233] width 73 height 13
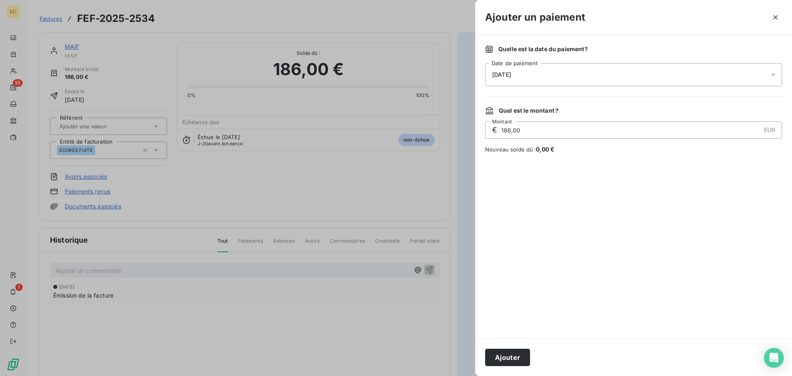
click at [541, 79] on div "[DATE]" at bounding box center [633, 74] width 297 height 23
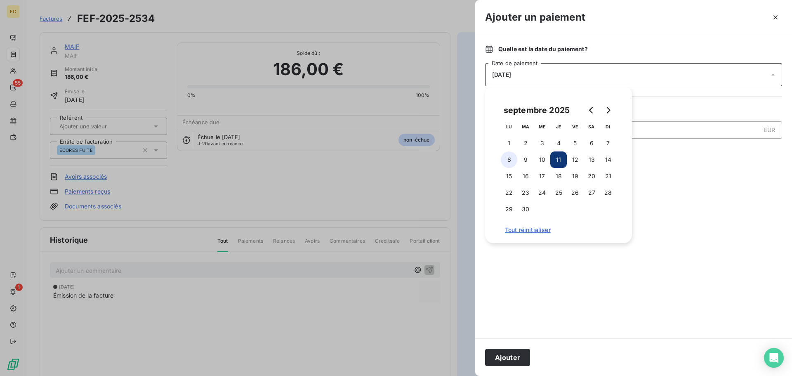
click at [512, 161] on button "8" at bounding box center [509, 159] width 17 height 17
drag, startPoint x: 514, startPoint y: 358, endPoint x: 503, endPoint y: 315, distance: 43.8
click at [515, 356] on button "Ajouter" at bounding box center [507, 357] width 45 height 17
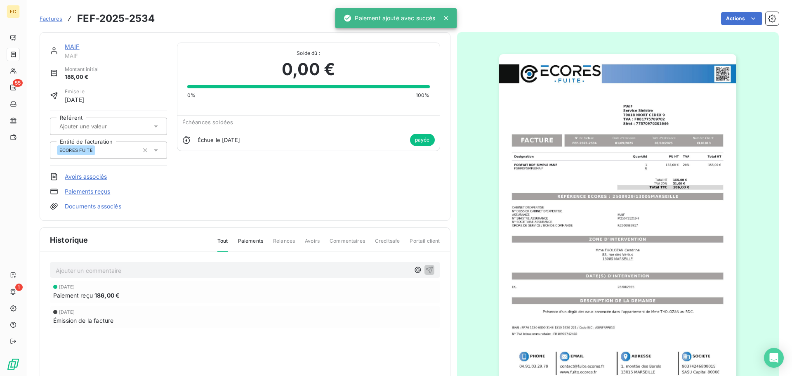
click at [46, 19] on span "Factures" at bounding box center [51, 18] width 23 height 7
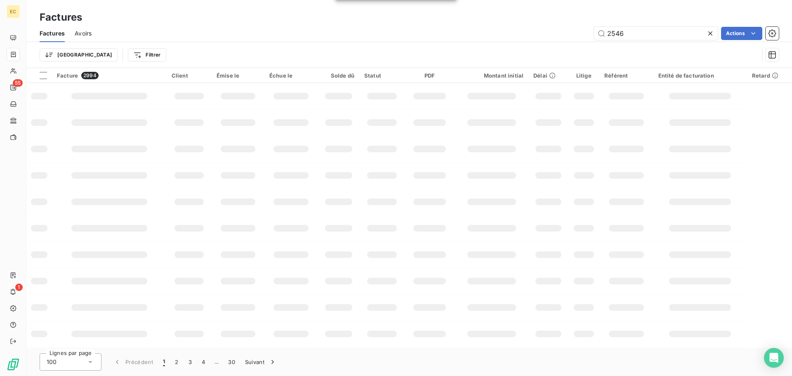
type input "2546"
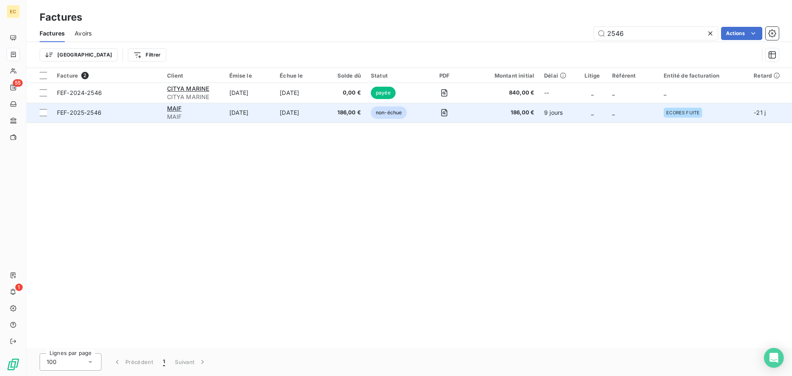
click at [205, 116] on span "MAIF" at bounding box center [193, 117] width 52 height 8
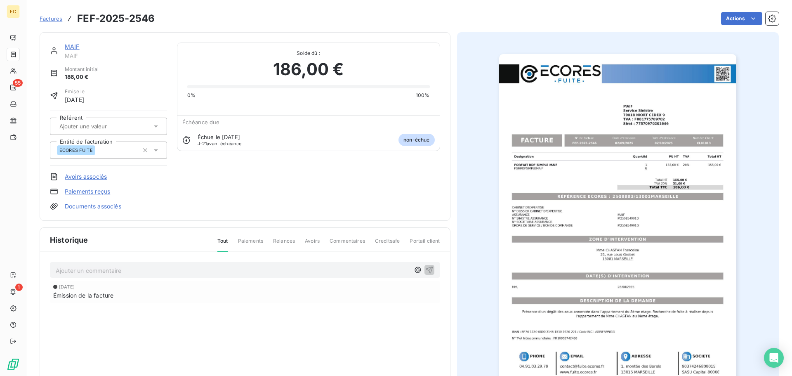
click at [88, 191] on link "Paiements reçus" at bounding box center [87, 191] width 45 height 8
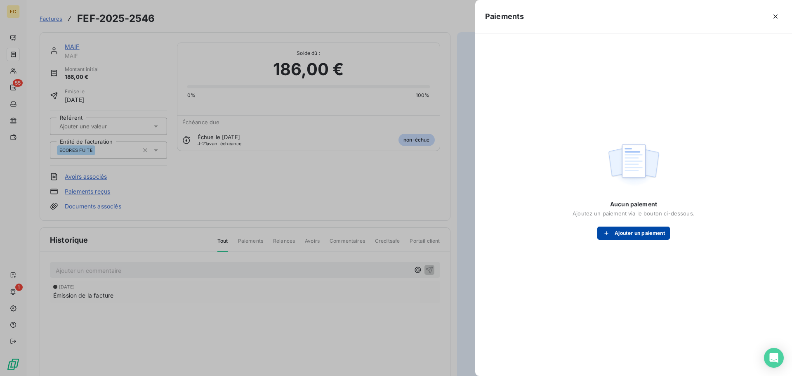
click at [614, 236] on div "button" at bounding box center [608, 233] width 12 height 8
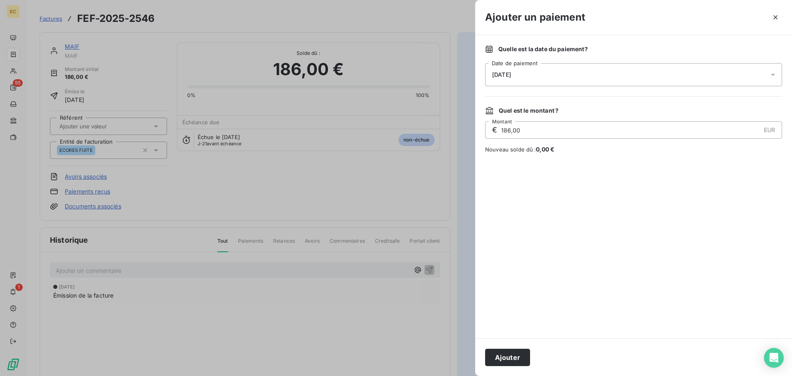
click at [557, 72] on div "[DATE]" at bounding box center [633, 74] width 297 height 23
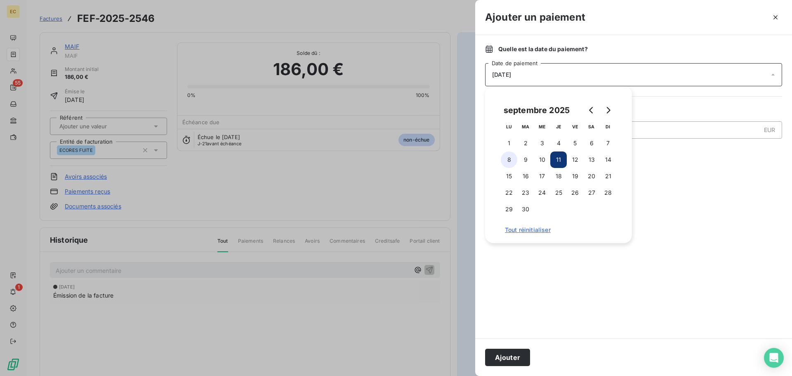
click at [508, 161] on button "8" at bounding box center [509, 159] width 17 height 17
click at [499, 356] on button "Ajouter" at bounding box center [507, 357] width 45 height 17
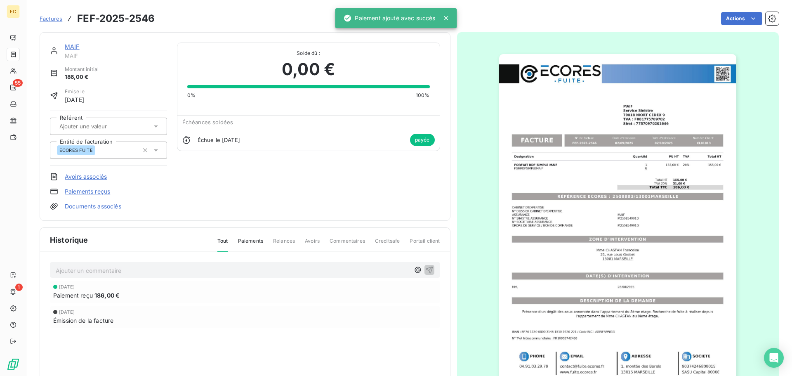
click at [47, 19] on span "Factures" at bounding box center [51, 18] width 23 height 7
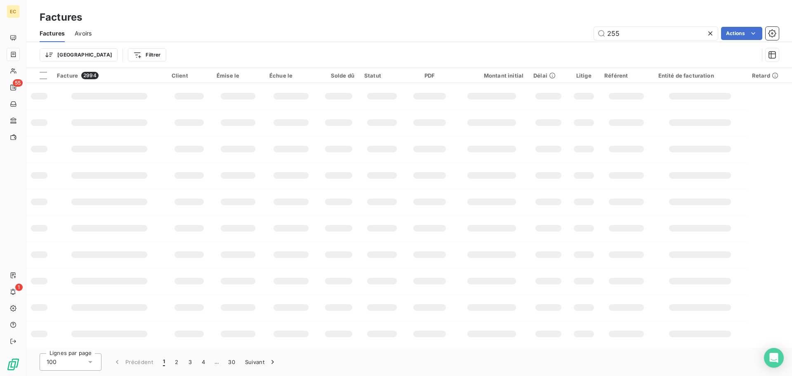
type input "2558"
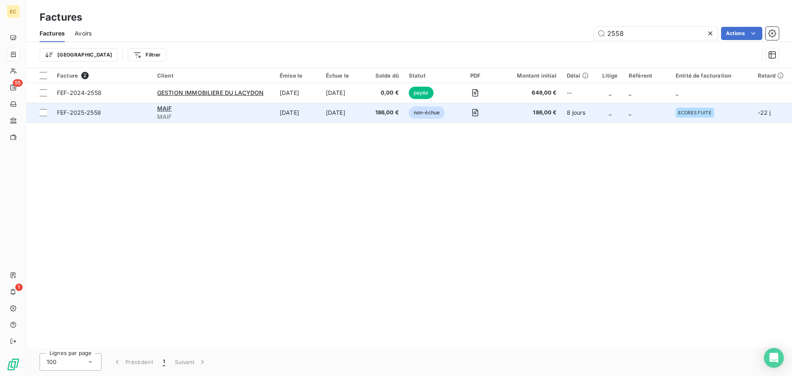
click at [224, 116] on span "MAIF" at bounding box center [213, 117] width 113 height 8
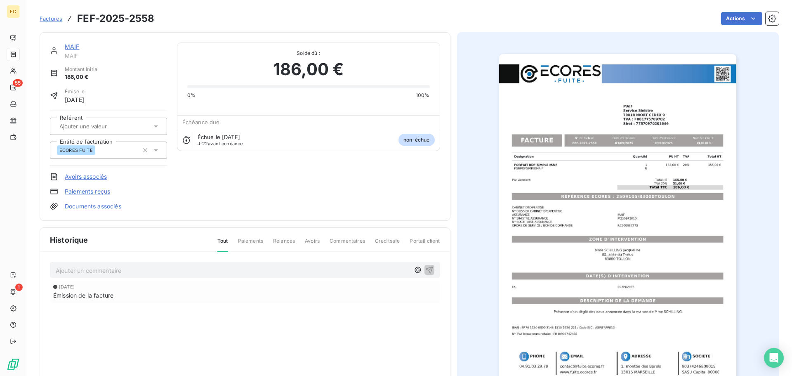
click at [92, 189] on link "Paiements reçus" at bounding box center [87, 191] width 45 height 8
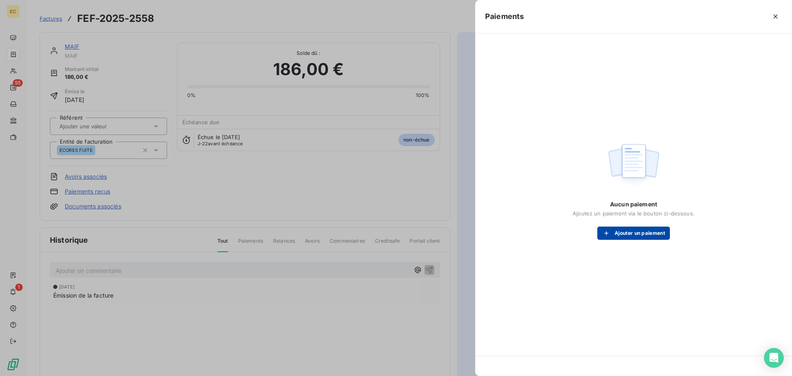
click at [614, 235] on button "Ajouter un paiement" at bounding box center [634, 233] width 73 height 13
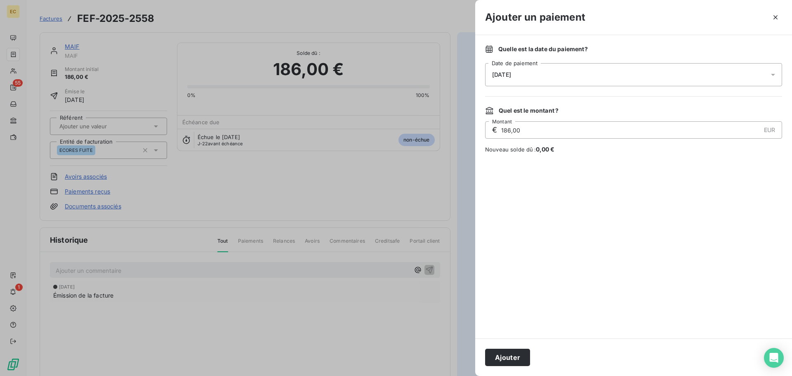
click at [535, 71] on div "[DATE]" at bounding box center [633, 74] width 297 height 23
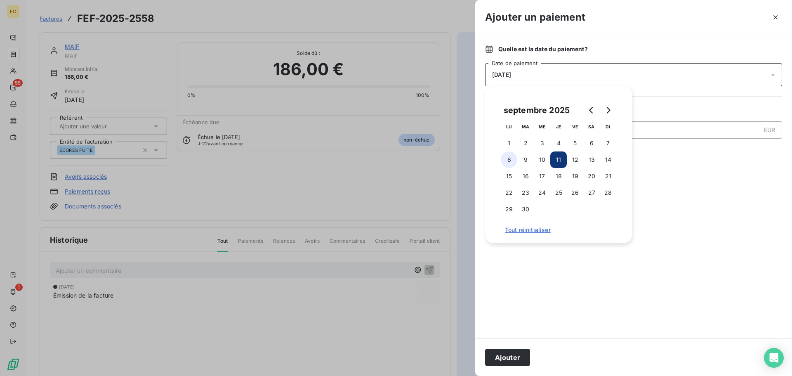
click at [509, 159] on button "8" at bounding box center [509, 159] width 17 height 17
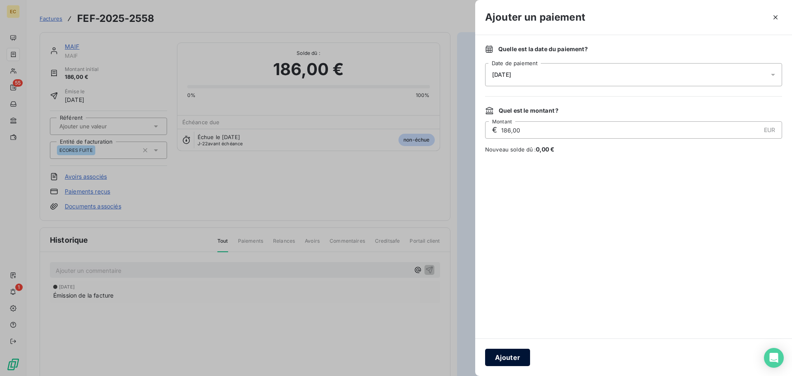
click at [508, 354] on button "Ajouter" at bounding box center [507, 357] width 45 height 17
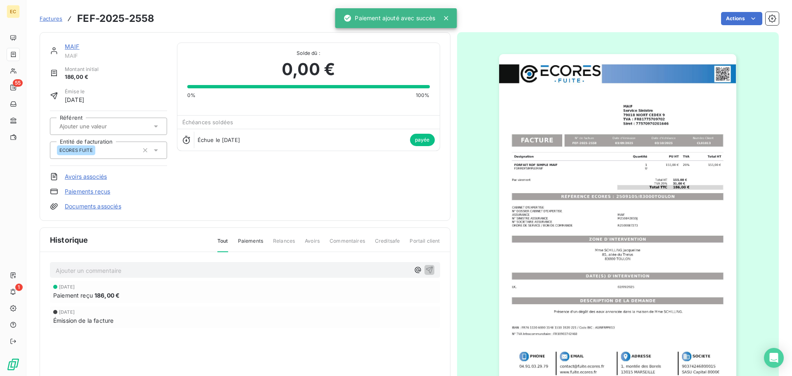
click at [48, 18] on span "Factures" at bounding box center [51, 18] width 23 height 7
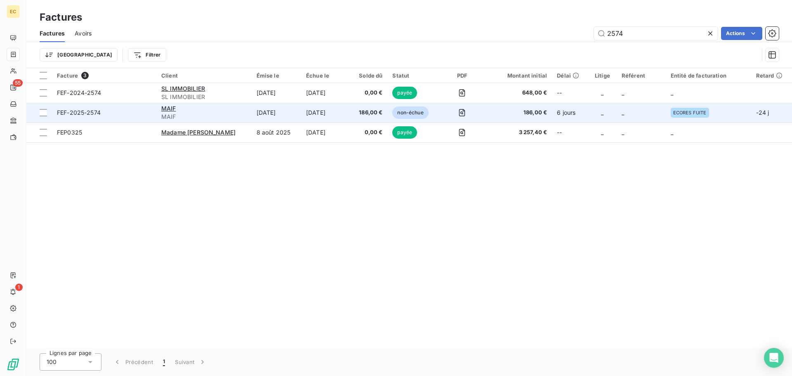
type input "2574"
click at [187, 112] on div "MAIF" at bounding box center [203, 108] width 85 height 8
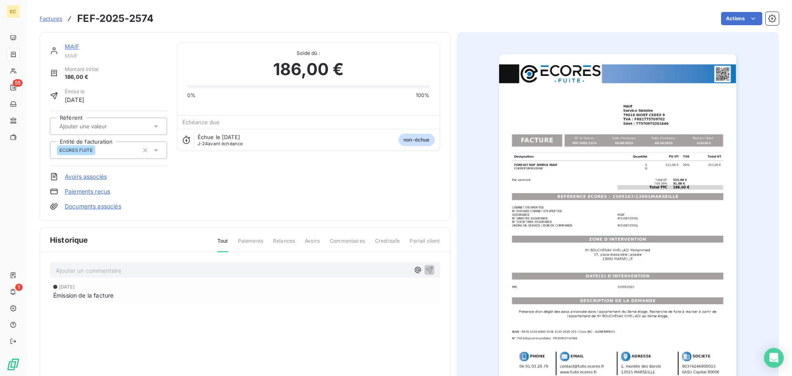
click at [100, 190] on link "Paiements reçus" at bounding box center [87, 191] width 45 height 8
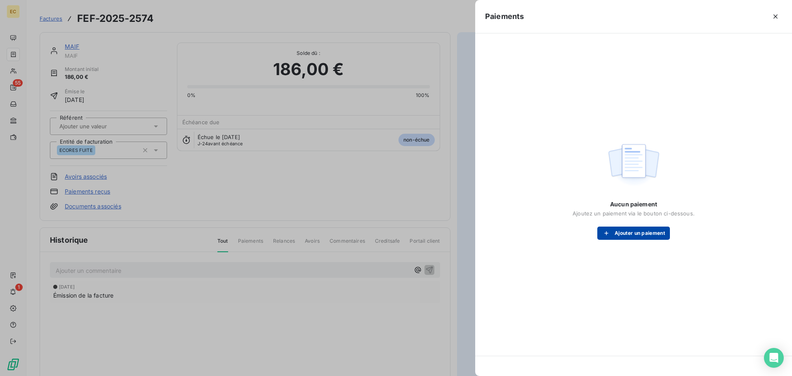
click at [623, 230] on button "Ajouter un paiement" at bounding box center [634, 233] width 73 height 13
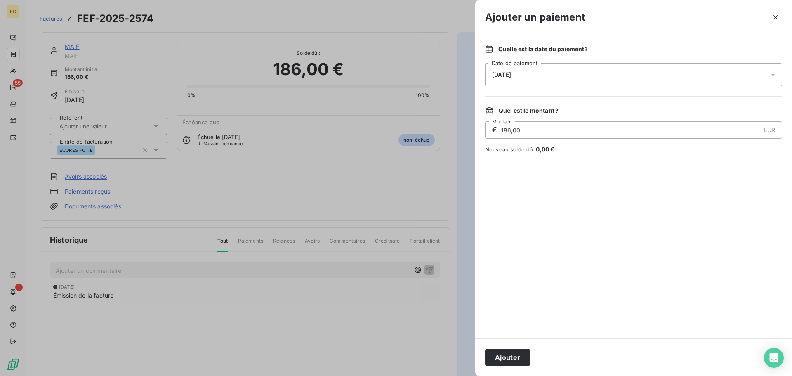
click at [548, 80] on div "[DATE]" at bounding box center [633, 74] width 297 height 23
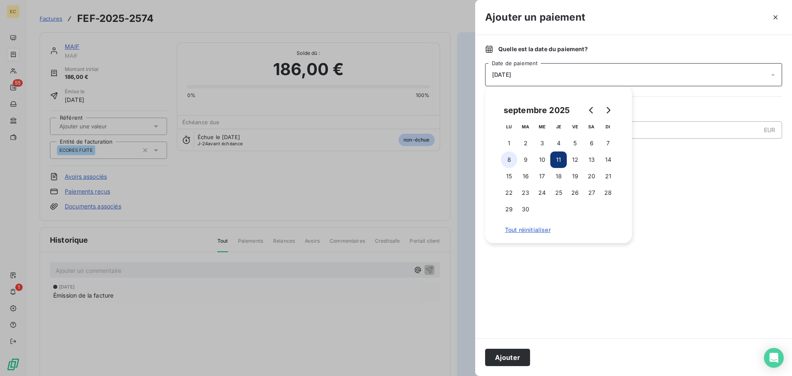
click at [508, 160] on button "8" at bounding box center [509, 159] width 17 height 17
click at [507, 363] on button "Ajouter" at bounding box center [507, 357] width 45 height 17
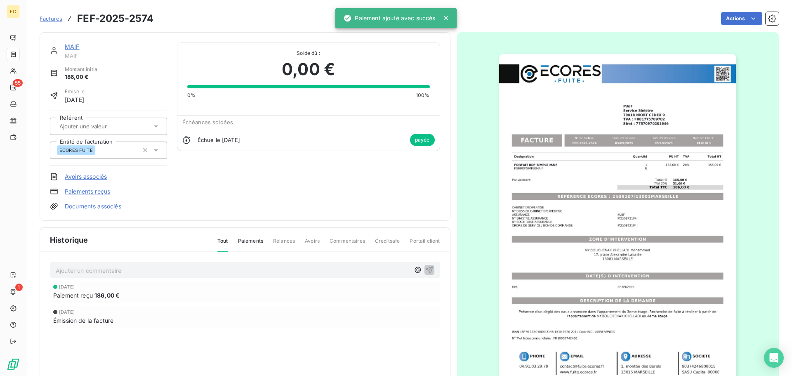
click at [53, 21] on span "Factures" at bounding box center [51, 18] width 23 height 7
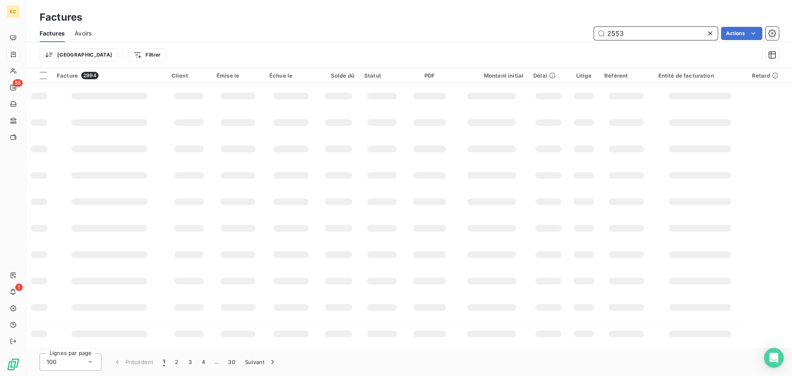
type input "2553"
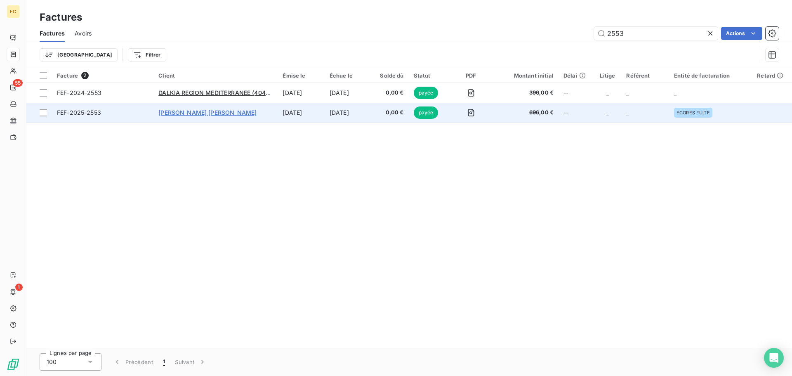
click at [239, 112] on span "[PERSON_NAME] [PERSON_NAME]" at bounding box center [207, 112] width 98 height 7
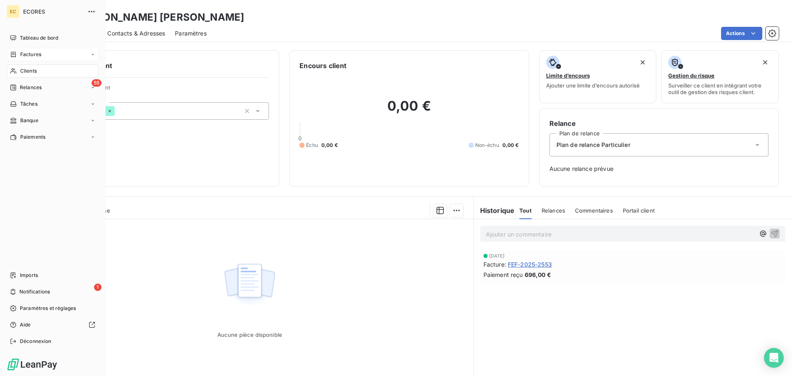
click at [26, 56] on span "Factures" at bounding box center [30, 54] width 21 height 7
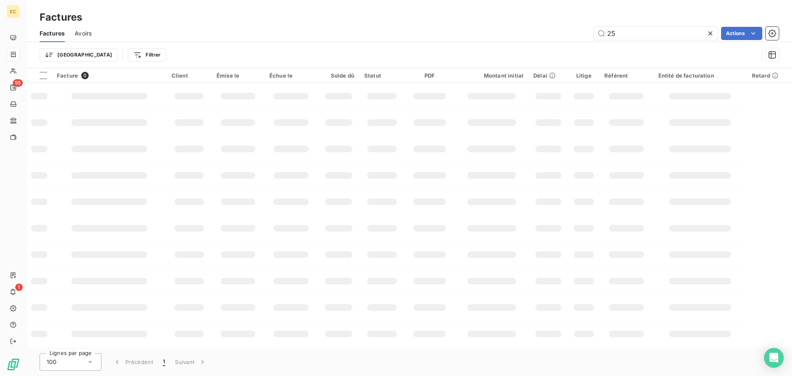
type input "2"
type input "0076"
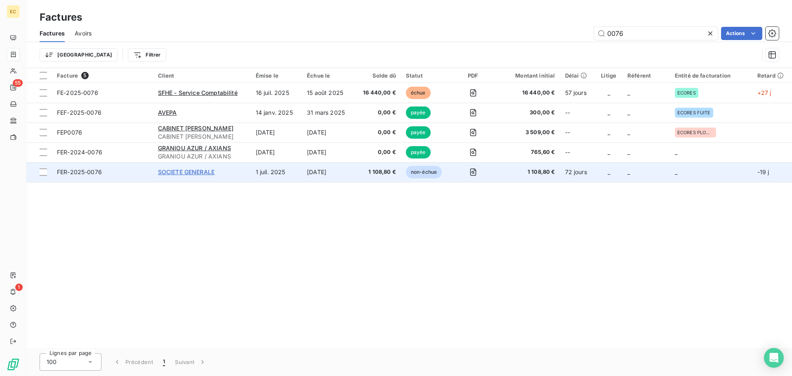
click at [183, 174] on span "SOCIETE GENERALE" at bounding box center [186, 171] width 57 height 7
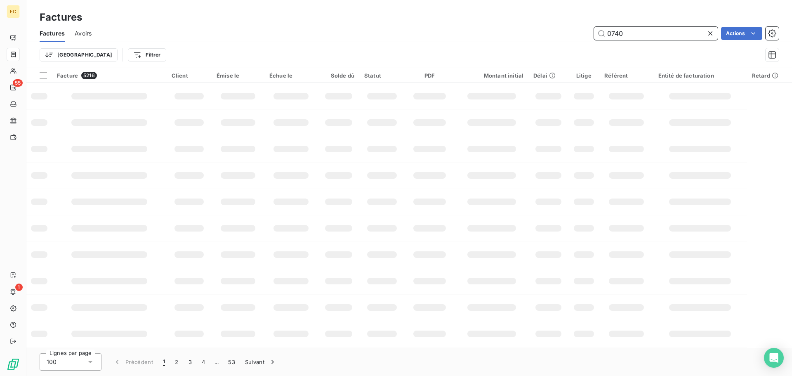
type input "0740"
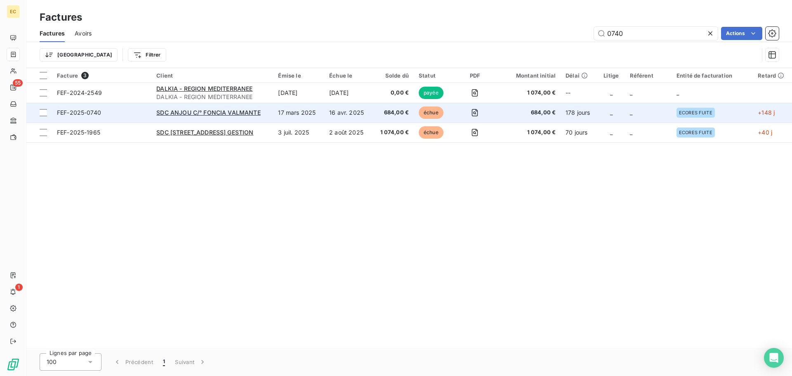
click at [146, 114] on span "FEF-2025-0740" at bounding box center [102, 113] width 90 height 8
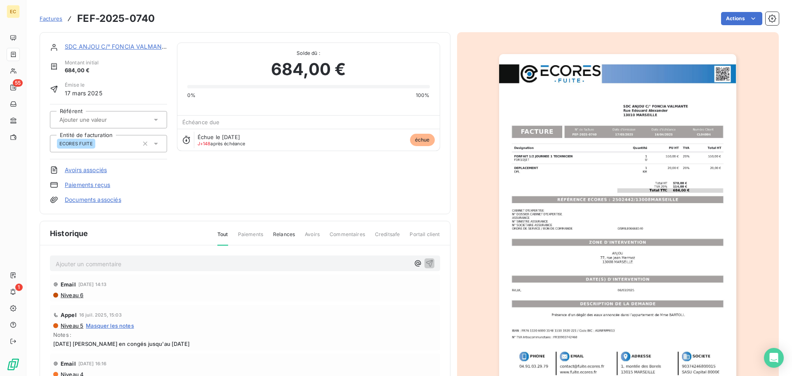
click at [140, 265] on p "Ajouter un commentaire ﻿" at bounding box center [233, 264] width 354 height 10
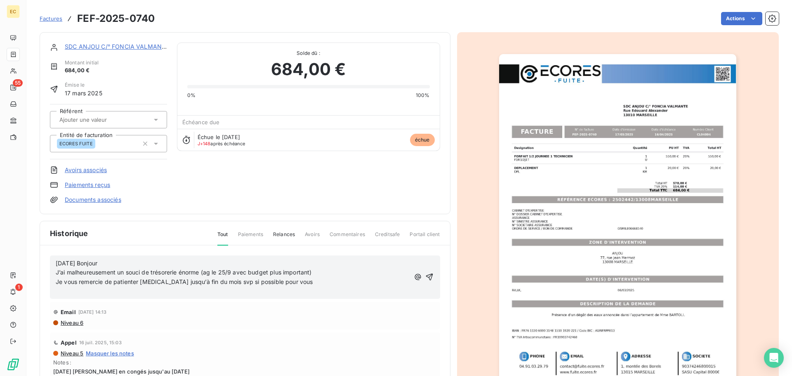
click at [81, 291] on p "﻿" at bounding box center [233, 291] width 354 height 9
click at [426, 277] on icon "button" at bounding box center [429, 277] width 7 height 7
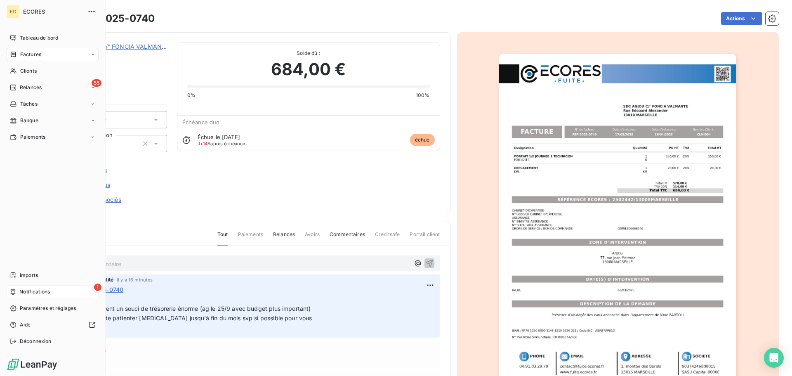
click at [38, 293] on span "Notifications" at bounding box center [34, 291] width 31 height 7
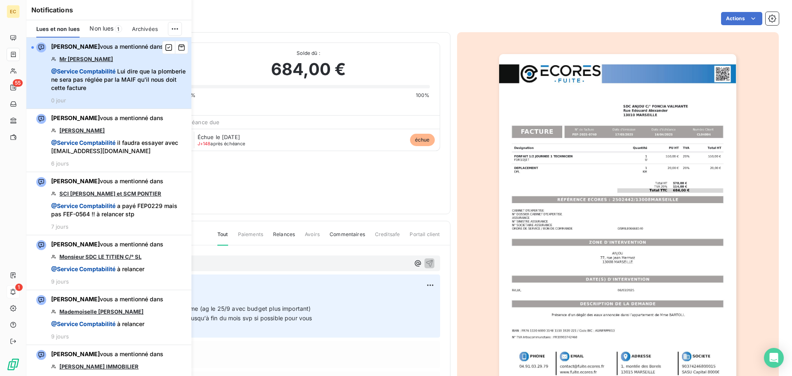
click at [104, 71] on span "@ Service Comptabilité" at bounding box center [83, 71] width 64 height 7
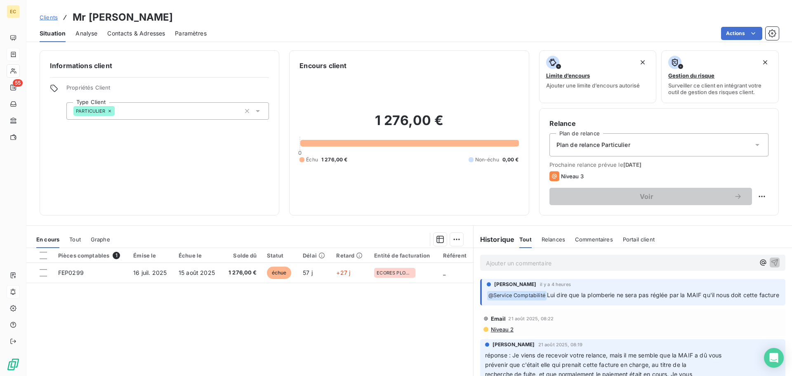
click at [133, 32] on span "Contacts & Adresses" at bounding box center [136, 33] width 58 height 8
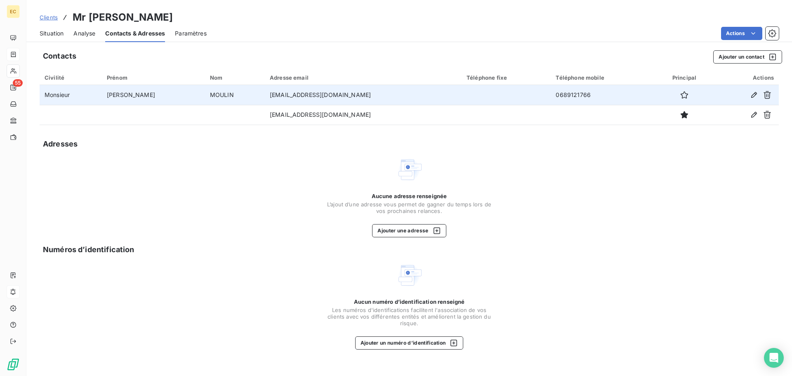
click at [317, 96] on td "[EMAIL_ADDRESS][DOMAIN_NAME]" at bounding box center [363, 95] width 197 height 20
drag, startPoint x: 317, startPoint y: 96, endPoint x: 257, endPoint y: 99, distance: 59.5
click at [265, 99] on td "[EMAIL_ADDRESS][DOMAIN_NAME]" at bounding box center [363, 95] width 197 height 20
copy td "[EMAIL_ADDRESS][DOMAIN_NAME]"
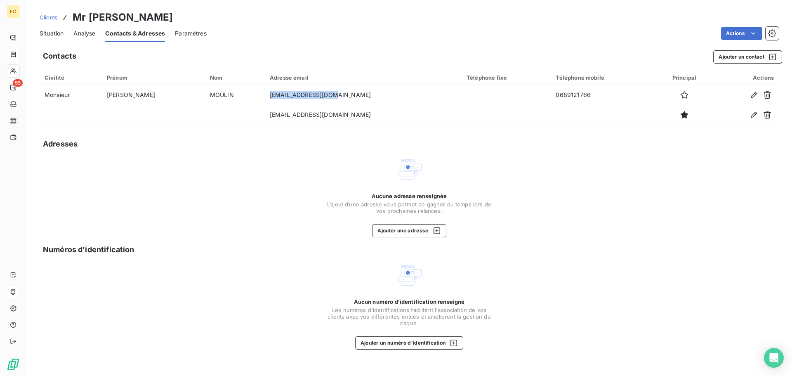
drag, startPoint x: 132, startPoint y: 1, endPoint x: 51, endPoint y: 33, distance: 87.1
click at [51, 33] on span "Situation" at bounding box center [52, 33] width 24 height 8
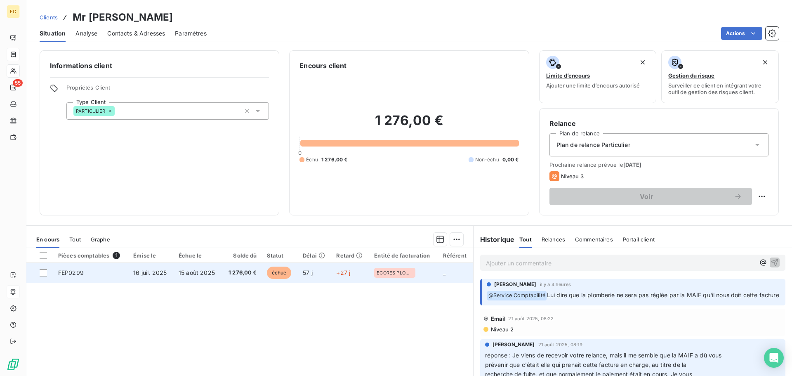
click at [90, 278] on td "FEP0299" at bounding box center [90, 273] width 75 height 20
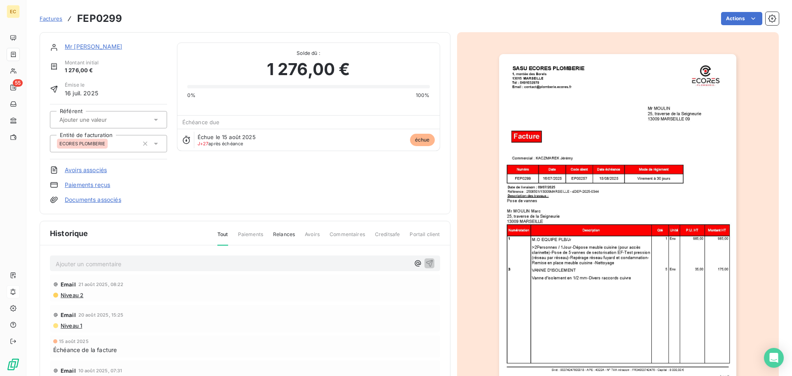
click at [558, 196] on img "button" at bounding box center [617, 222] width 237 height 336
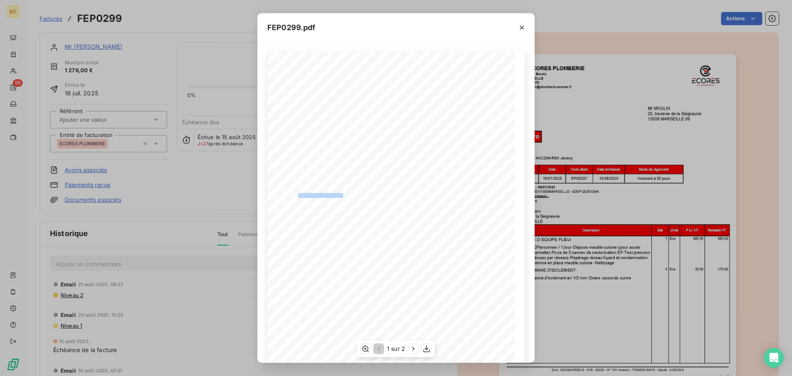
drag, startPoint x: 340, startPoint y: 194, endPoint x: 296, endPoint y: 195, distance: 44.6
click at [296, 195] on span "Référence : 2506501/13009MARSEILLE - dDEP-2025-0344" at bounding box center [328, 195] width 94 height 4
copy span ": 2506501/13009MARSEILLE"
click at [524, 28] on icon "button" at bounding box center [522, 28] width 8 height 8
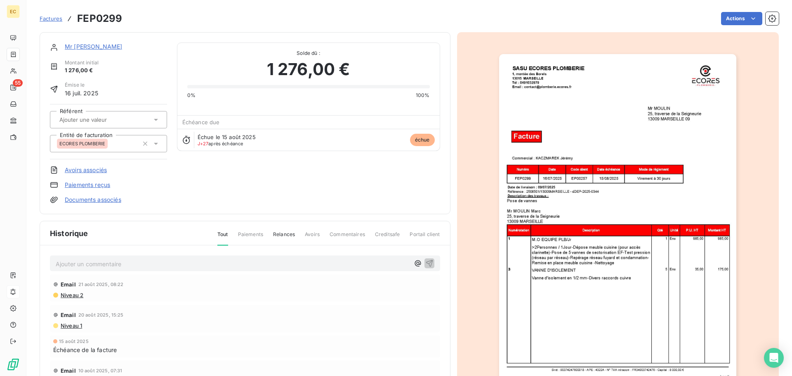
click at [548, 256] on img "button" at bounding box center [617, 222] width 237 height 336
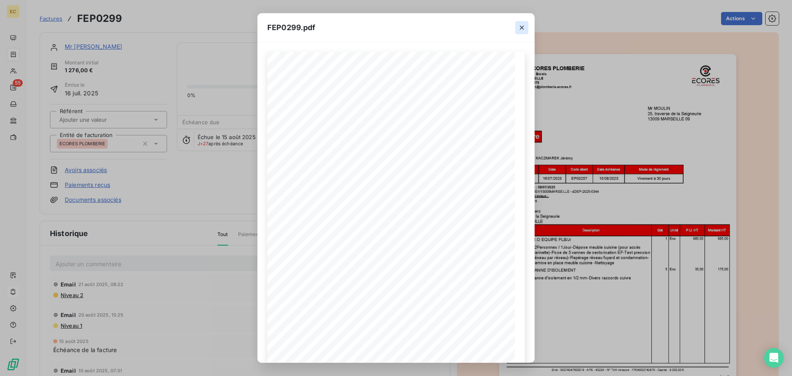
click at [523, 27] on icon "button" at bounding box center [522, 28] width 8 height 8
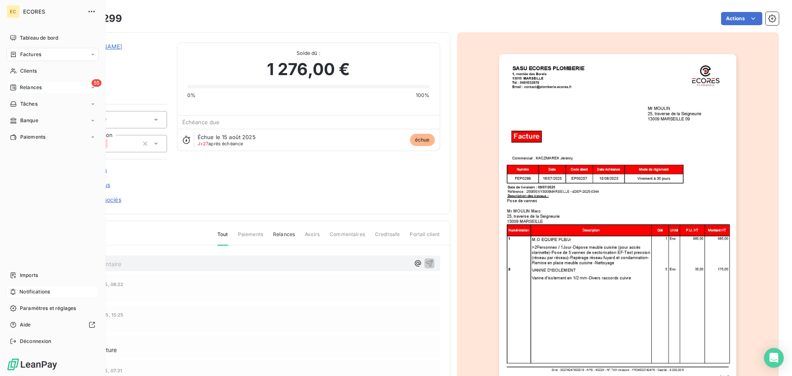
click at [25, 83] on div "55 Relances" at bounding box center [53, 87] width 92 height 13
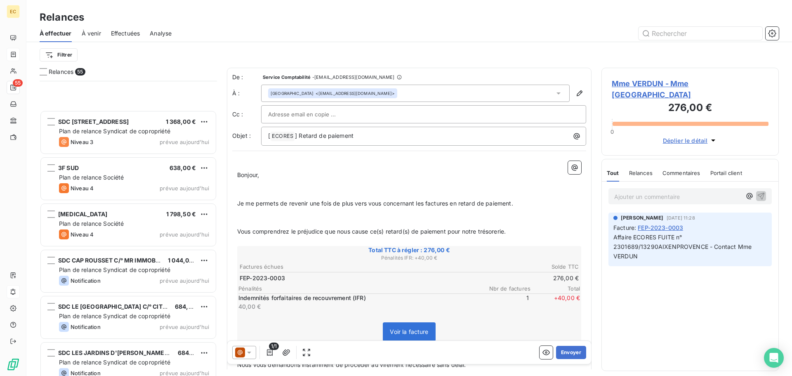
scroll to position [2247, 0]
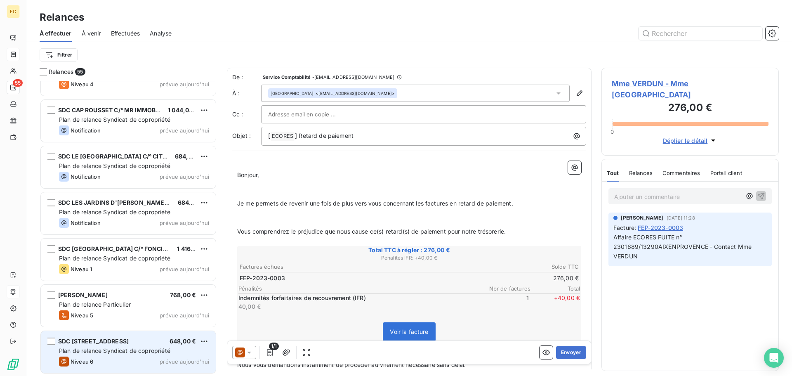
click at [105, 343] on span "SDC [STREET_ADDRESS]" at bounding box center [93, 341] width 71 height 7
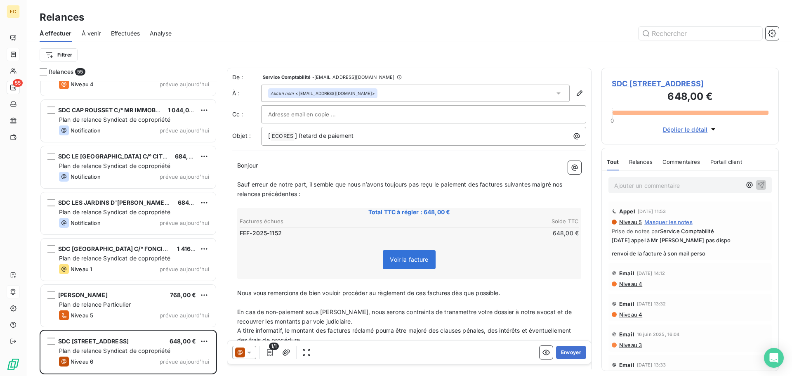
click at [641, 84] on span "SDC [STREET_ADDRESS]" at bounding box center [690, 83] width 157 height 11
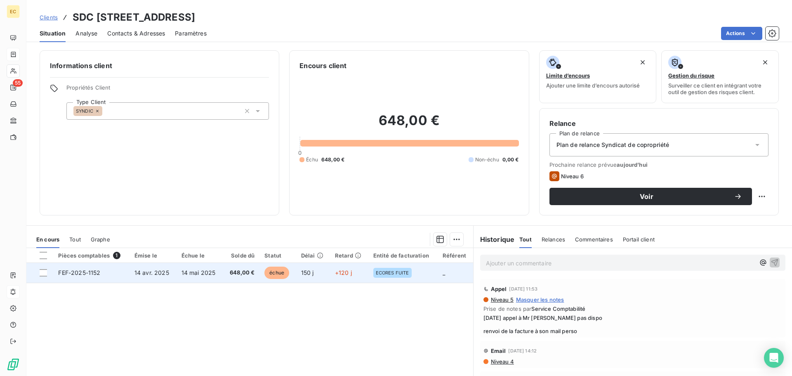
click at [172, 275] on td "14 avr. 2025" at bounding box center [153, 273] width 47 height 20
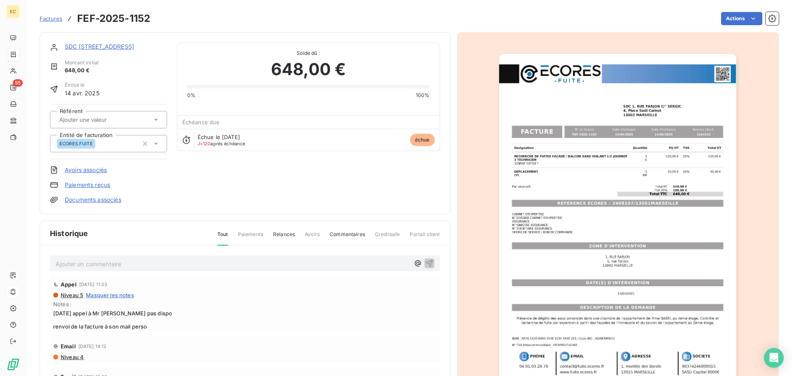
click at [591, 208] on img "button" at bounding box center [617, 222] width 237 height 336
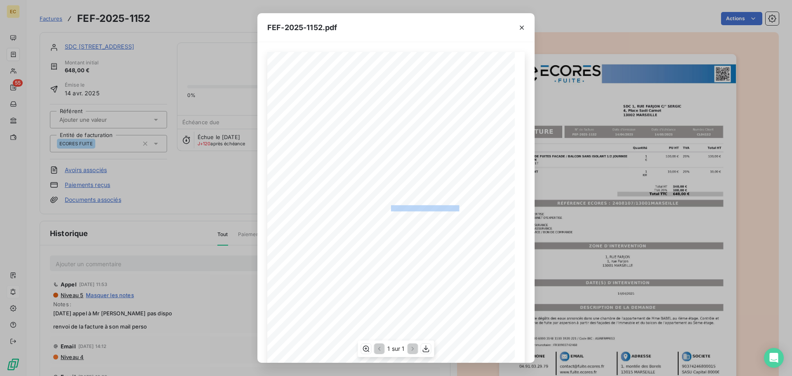
drag, startPoint x: 455, startPoint y: 209, endPoint x: 387, endPoint y: 209, distance: 68.5
click at [387, 209] on span "RÉFÉRENCE ECORES : 2408107/13001MARSEILLE" at bounding box center [396, 207] width 127 height 4
copy span "2408107/13001MARSEILLE"
click at [523, 27] on icon "button" at bounding box center [522, 28] width 4 height 4
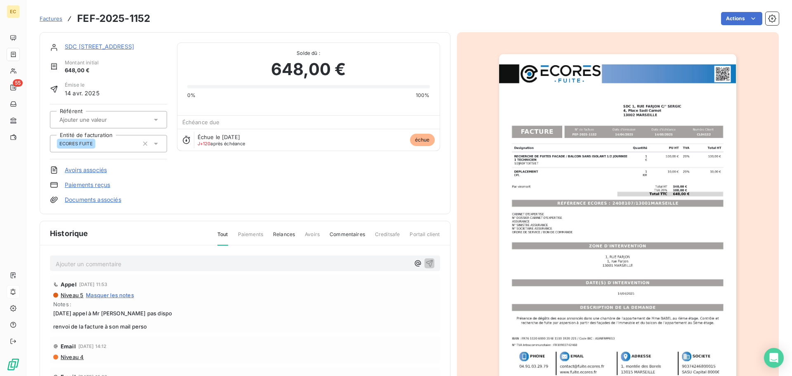
click at [127, 43] on link "SDC [STREET_ADDRESS]" at bounding box center [99, 46] width 69 height 7
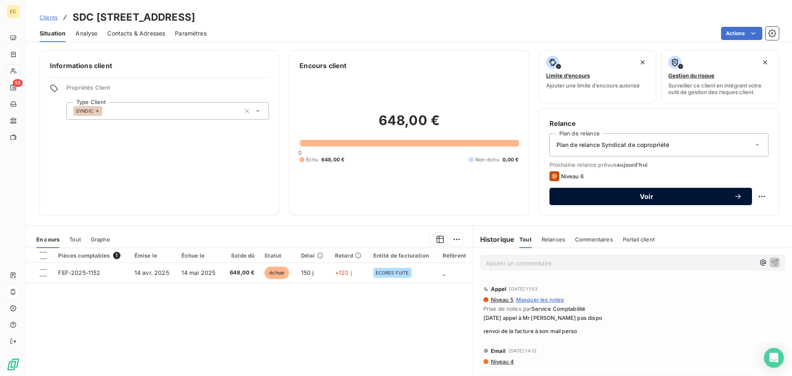
click at [597, 204] on button "Voir" at bounding box center [651, 196] width 203 height 17
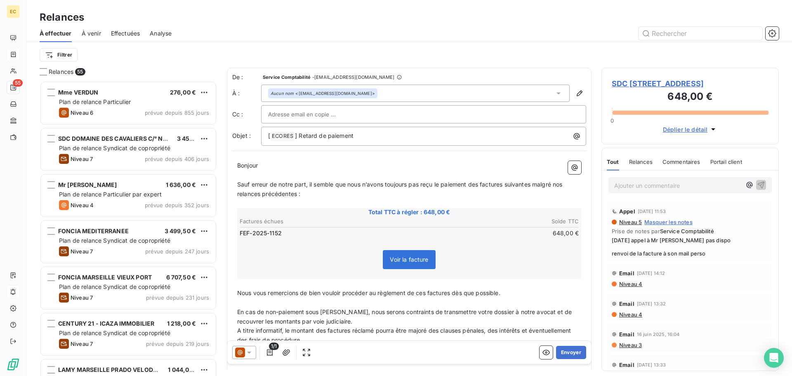
scroll to position [289, 171]
click at [566, 353] on button "Envoyer" at bounding box center [571, 352] width 30 height 13
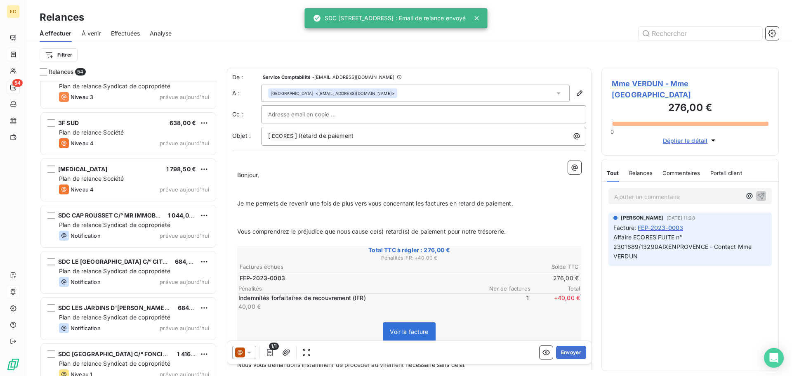
scroll to position [2201, 0]
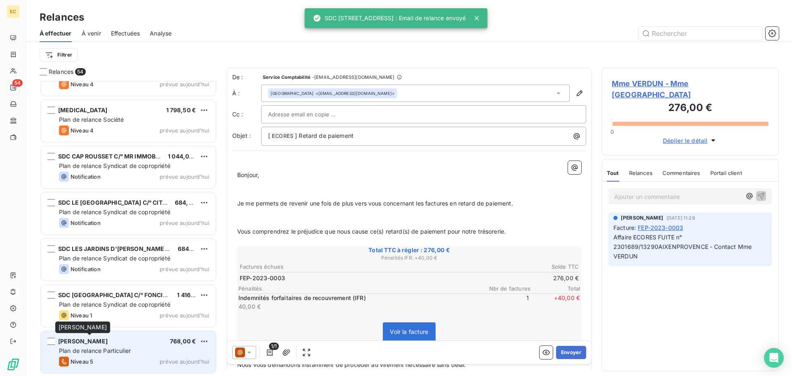
click at [108, 343] on span "[PERSON_NAME]" at bounding box center [83, 341] width 50 height 7
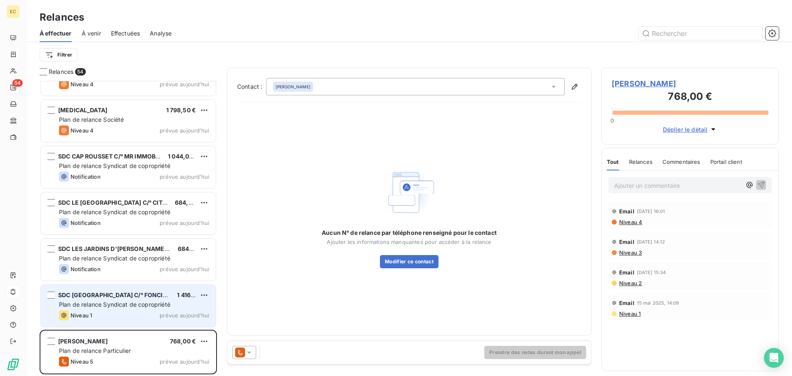
click at [142, 304] on span "Plan de relance Syndicat de copropriété" at bounding box center [114, 304] width 111 height 7
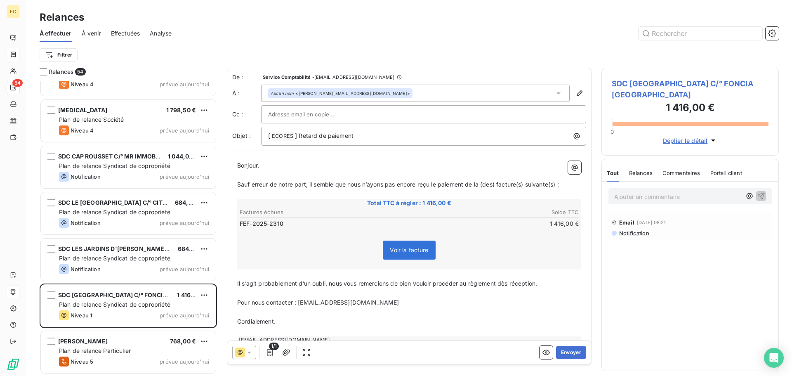
click at [619, 86] on span "SDC [GEOGRAPHIC_DATA] C/° FONCIA [GEOGRAPHIC_DATA]" at bounding box center [690, 89] width 157 height 22
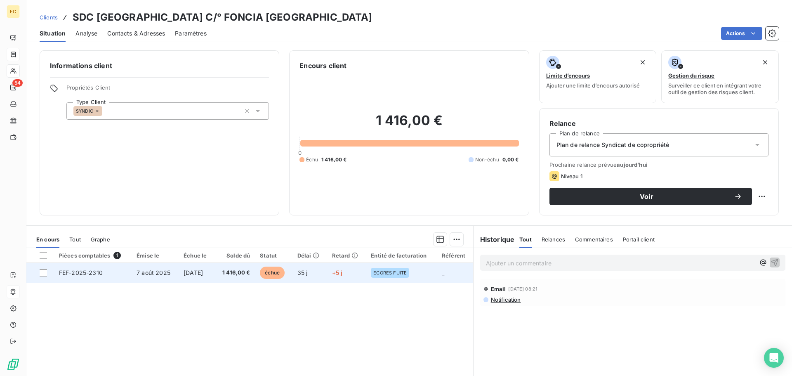
click at [203, 276] on span "[DATE]" at bounding box center [193, 272] width 19 height 7
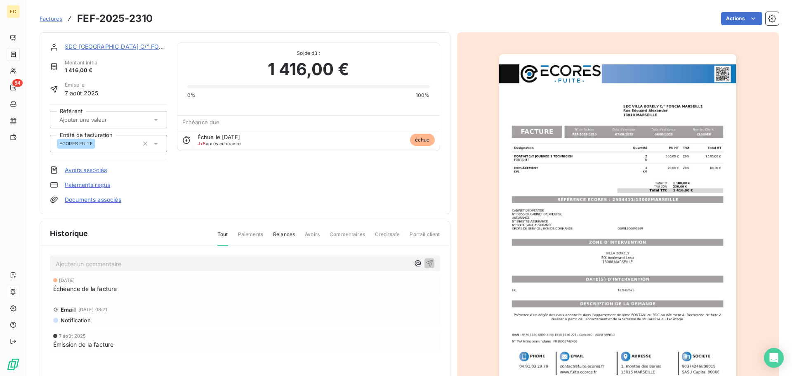
click at [612, 213] on img "button" at bounding box center [617, 222] width 237 height 336
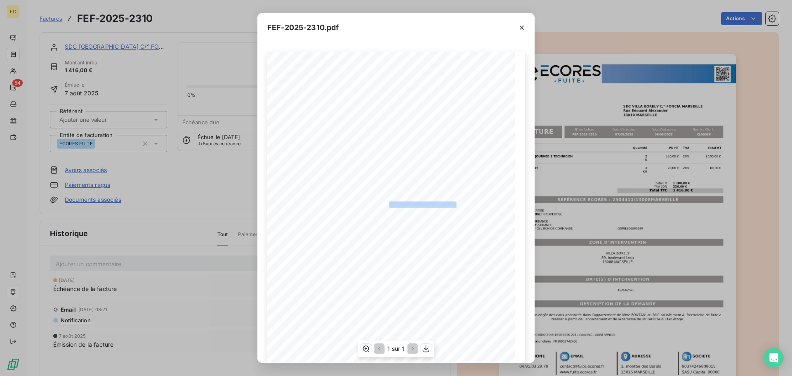
drag, startPoint x: 454, startPoint y: 203, endPoint x: 385, endPoint y: 203, distance: 69.7
click at [385, 203] on span "RÉFÉRENCE ECORES : 2504411/13008MARSEILLE" at bounding box center [396, 203] width 127 height 4
click at [388, 203] on span "RÉFÉRENCE ECORES : 2504411/13008MARSEILLE" at bounding box center [396, 203] width 127 height 4
drag, startPoint x: 455, startPoint y: 203, endPoint x: 387, endPoint y: 203, distance: 68.1
click at [387, 203] on span "RÉFÉRENCE ECORES : 2504411/13008MARSEILLE" at bounding box center [396, 203] width 127 height 4
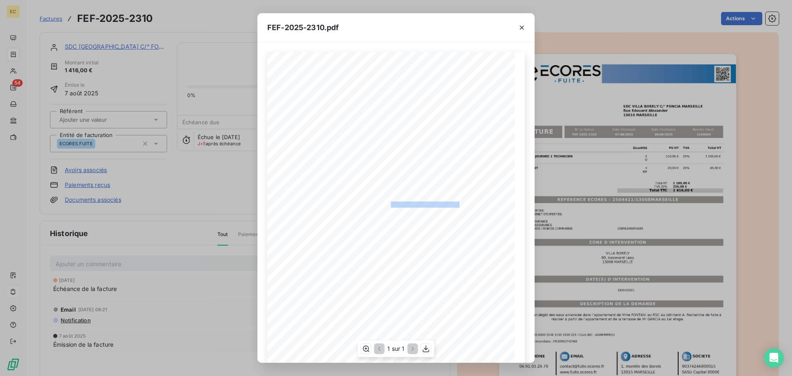
copy span "2504411/13008MARSEILLE"
click at [523, 26] on icon "button" at bounding box center [522, 28] width 4 height 4
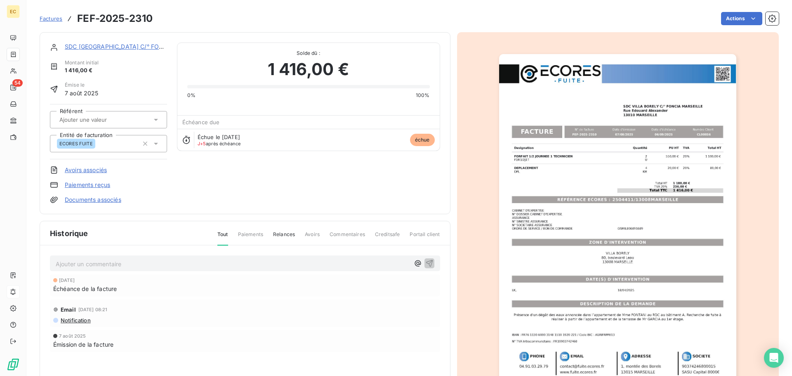
click at [132, 47] on link "SDC [GEOGRAPHIC_DATA] C/° FONCIA [GEOGRAPHIC_DATA]" at bounding box center [150, 46] width 171 height 7
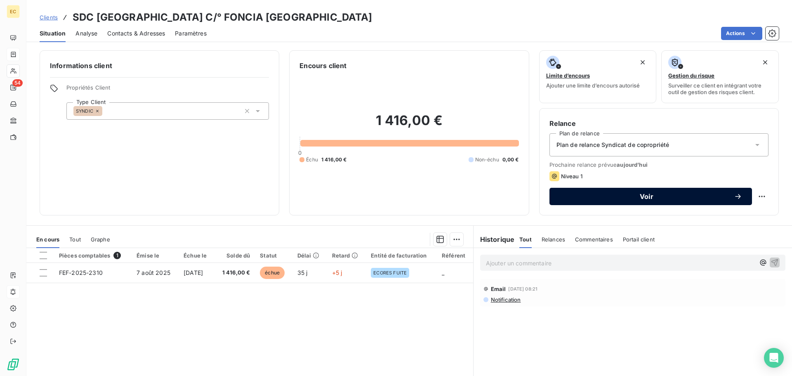
click at [594, 194] on span "Voir" at bounding box center [647, 196] width 175 height 7
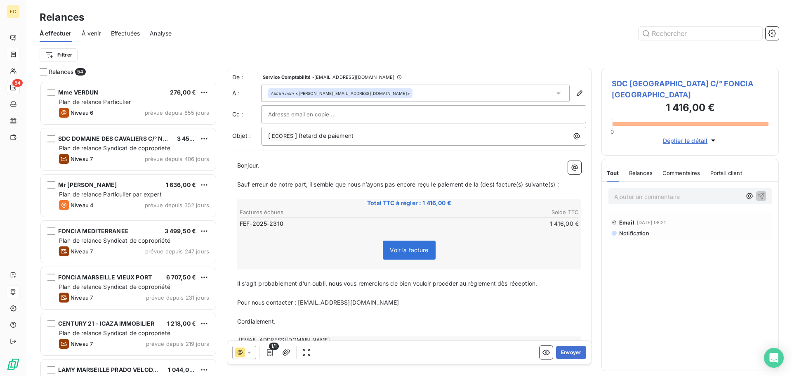
scroll to position [289, 171]
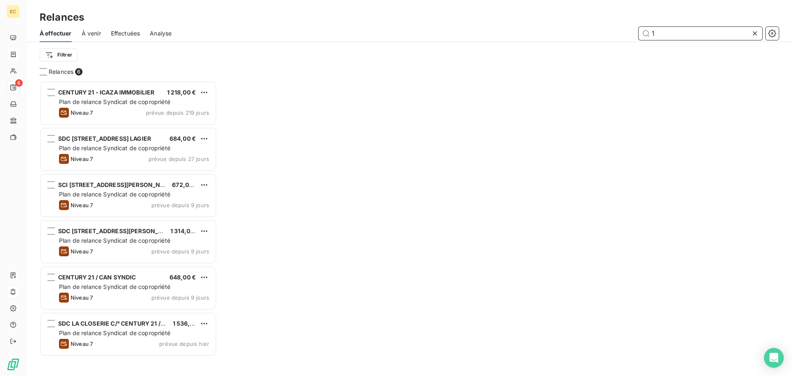
scroll to position [289, 171]
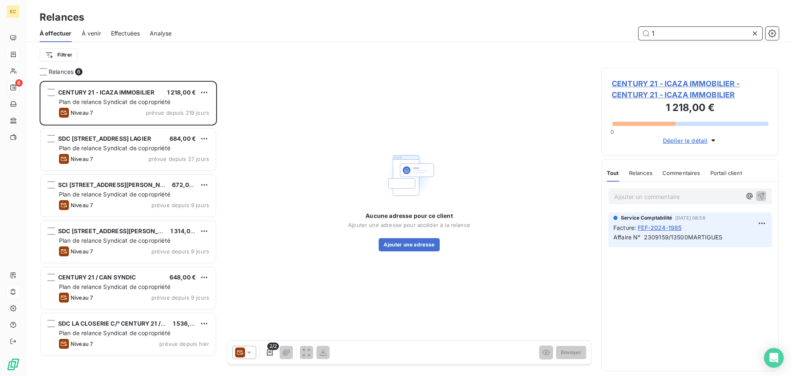
type input "1"
click at [288, 247] on div "Aucune adresse pour ce client Ajouter une adresse pour accéder à la relance Ajo…" at bounding box center [409, 200] width 365 height 265
click at [660, 32] on input "1" at bounding box center [701, 33] width 124 height 13
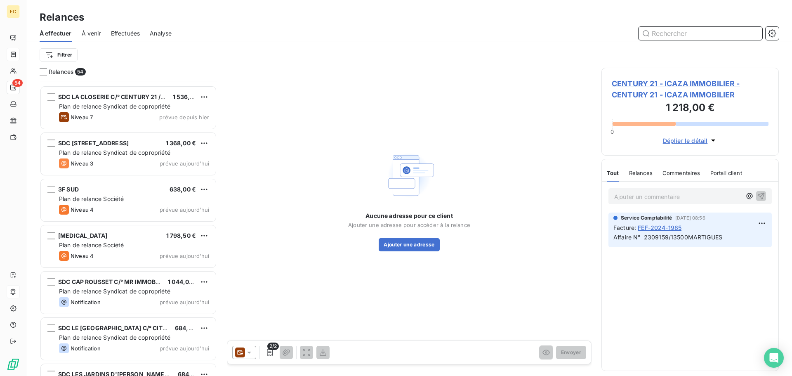
scroll to position [2201, 0]
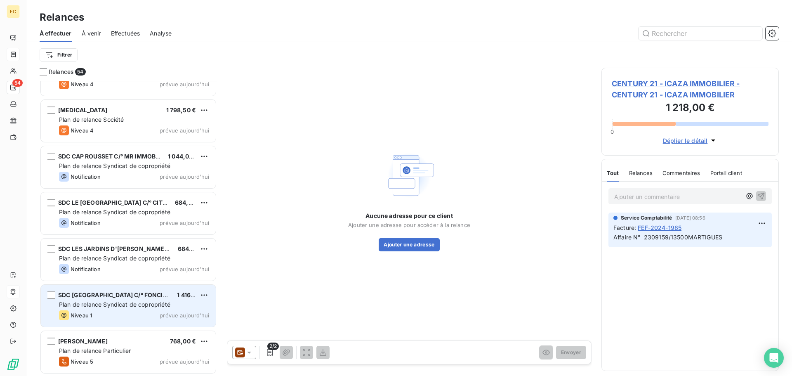
click at [139, 308] on div "Plan de relance Syndicat de copropriété" at bounding box center [134, 304] width 150 height 8
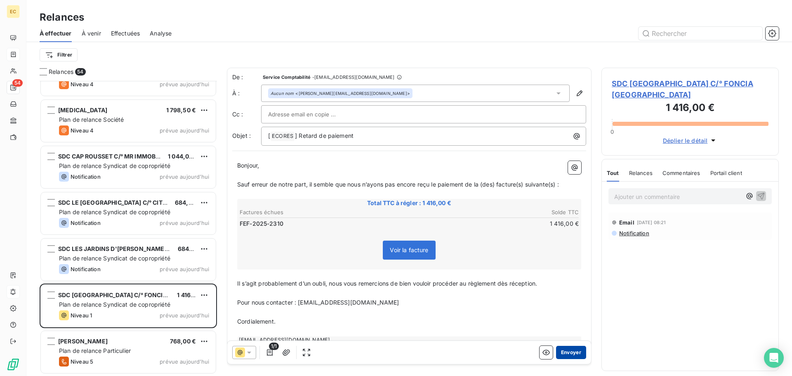
click at [565, 352] on button "Envoyer" at bounding box center [571, 352] width 30 height 13
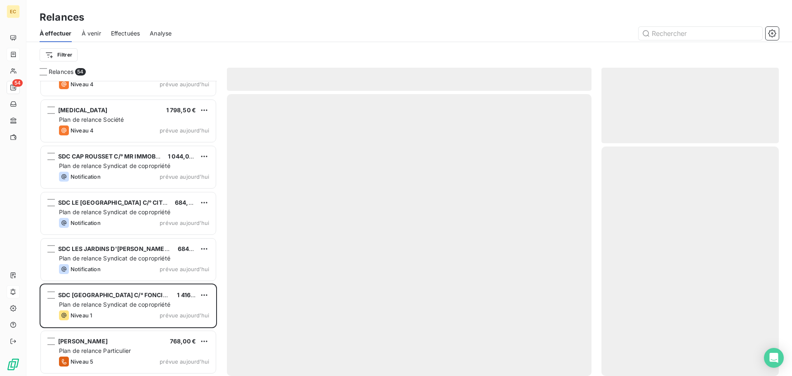
scroll to position [2155, 0]
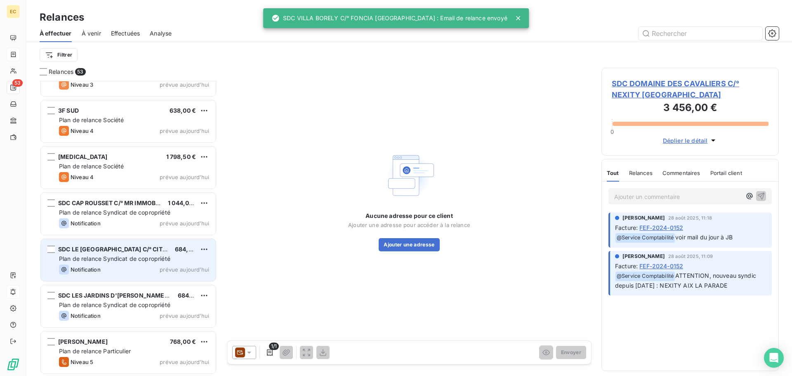
scroll to position [2155, 0]
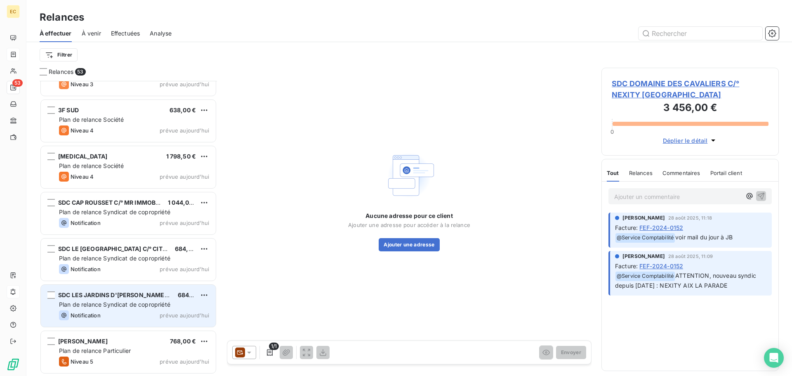
click at [144, 301] on span "Plan de relance Syndicat de copropriété" at bounding box center [114, 304] width 111 height 7
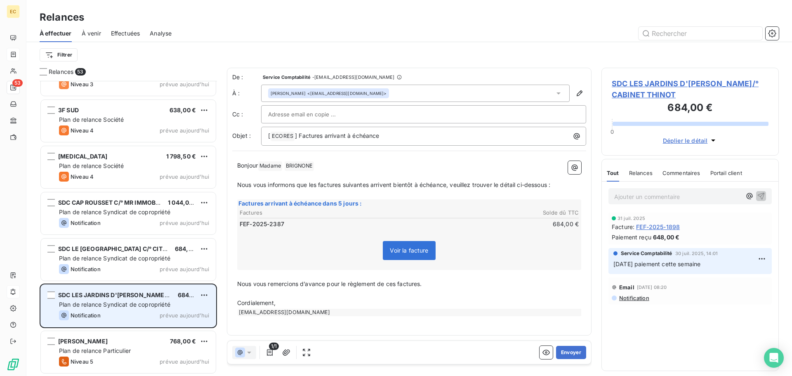
scroll to position [289, 171]
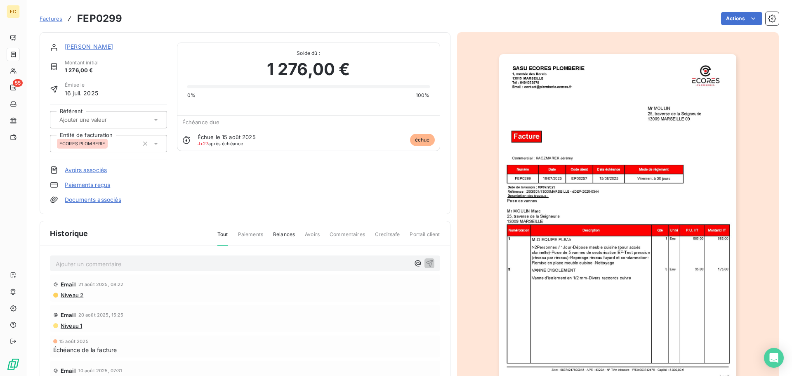
click at [52, 20] on span "Factures" at bounding box center [51, 18] width 23 height 7
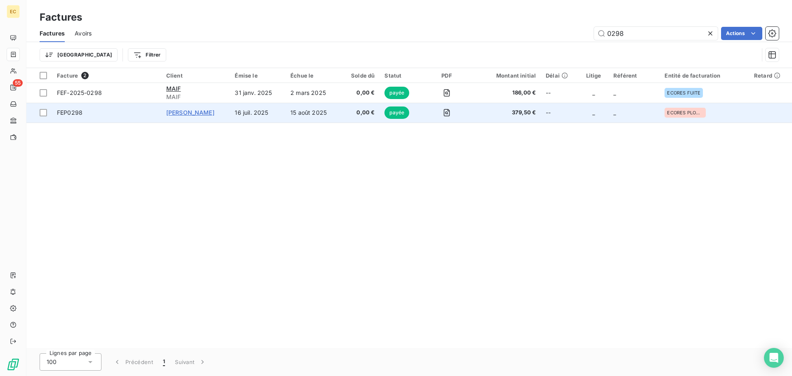
type input "0298"
click at [193, 111] on span "Mr MOULIN" at bounding box center [190, 112] width 48 height 7
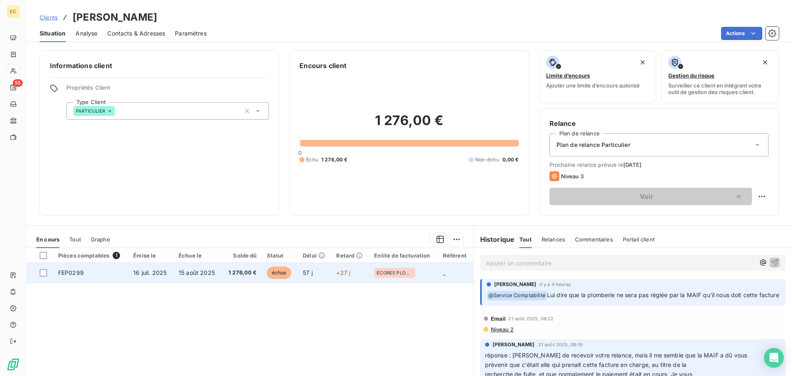
click at [193, 275] on span "15 août 2025" at bounding box center [197, 272] width 36 height 7
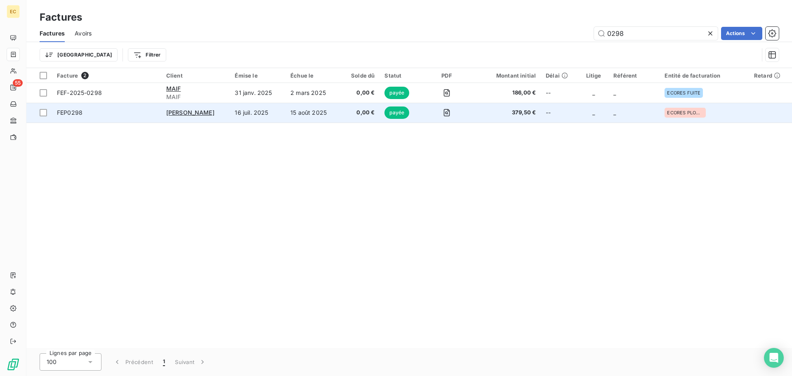
click at [66, 111] on span "FEP0298" at bounding box center [70, 112] width 26 height 7
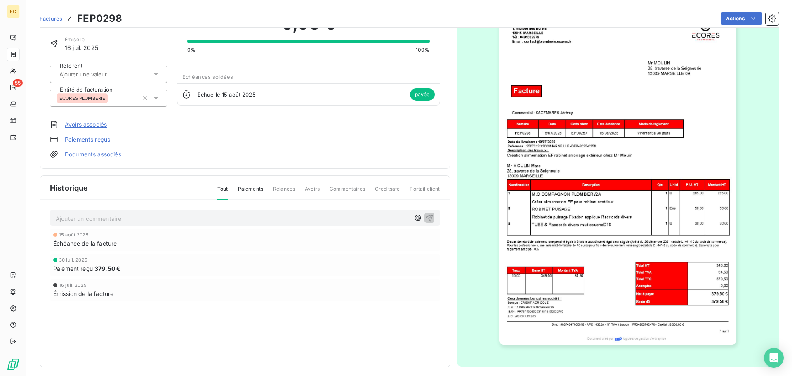
scroll to position [50, 0]
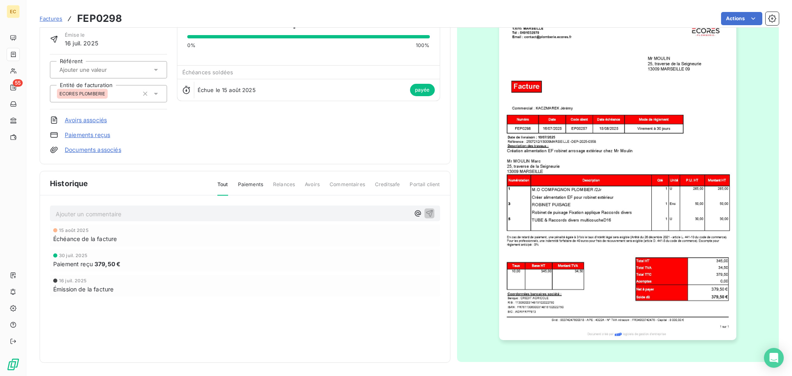
click at [594, 203] on img "button" at bounding box center [617, 172] width 237 height 336
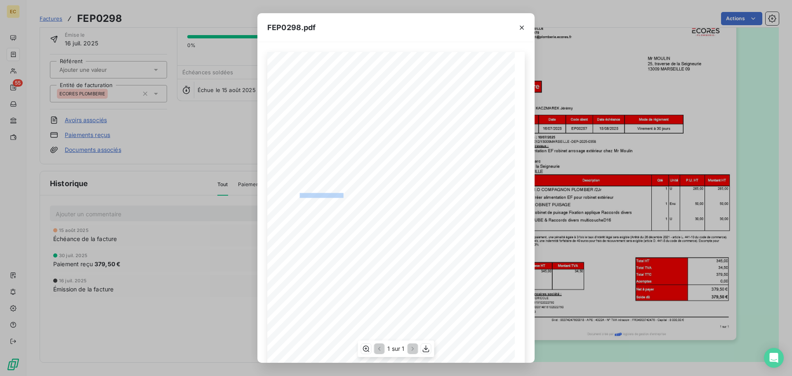
drag, startPoint x: 340, startPoint y: 194, endPoint x: 297, endPoint y: 194, distance: 43.3
click at [297, 194] on span "Référence : 2507212/13009MARSEILLE -DEP-2025-0358" at bounding box center [326, 195] width 91 height 4
copy span "2507212/13009MARSEILLE"
click at [519, 28] on icon "button" at bounding box center [522, 28] width 8 height 8
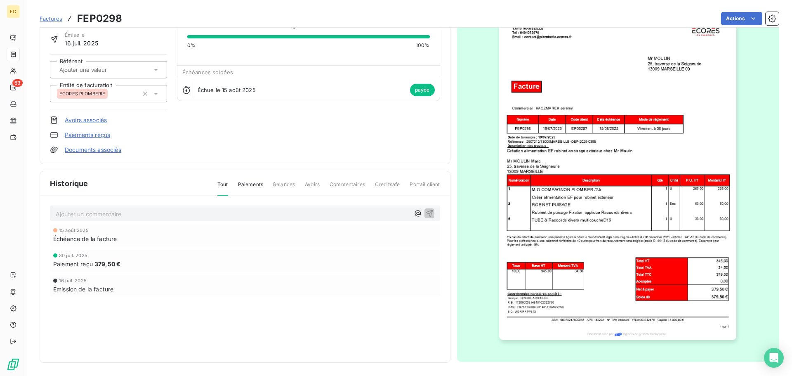
click at [47, 18] on span "Factures" at bounding box center [51, 18] width 23 height 7
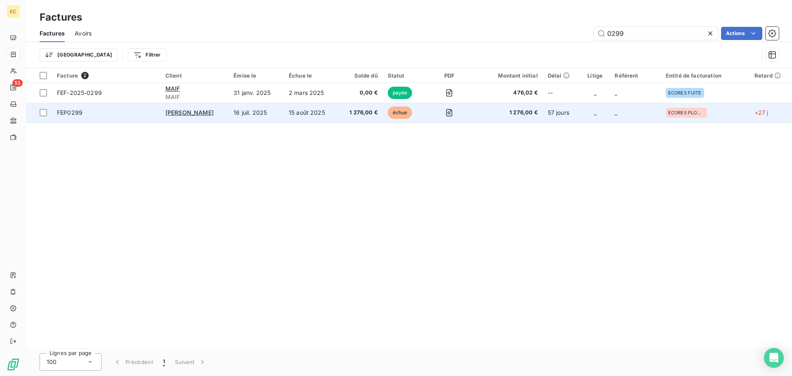
type input "0299"
click at [265, 117] on td "16 juil. 2025" at bounding box center [256, 113] width 55 height 20
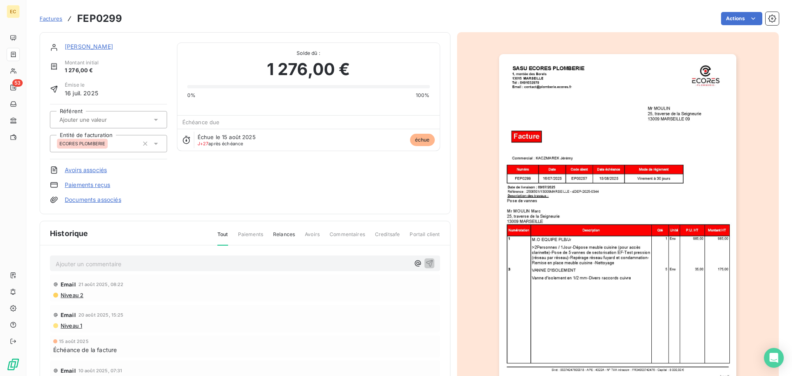
click at [84, 185] on link "Paiements reçus" at bounding box center [87, 185] width 45 height 8
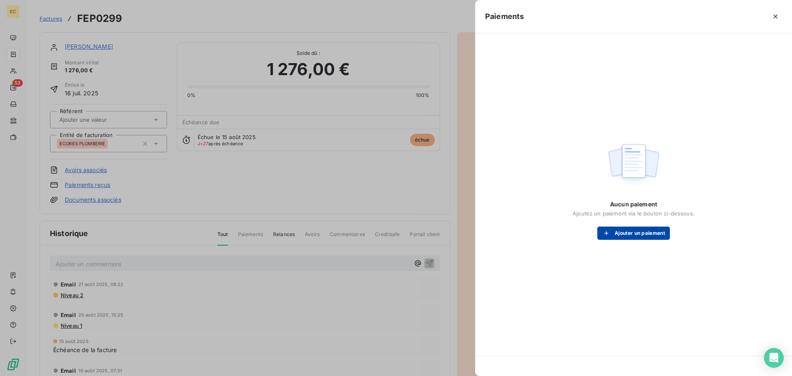
click at [634, 233] on button "Ajouter un paiement" at bounding box center [634, 233] width 73 height 13
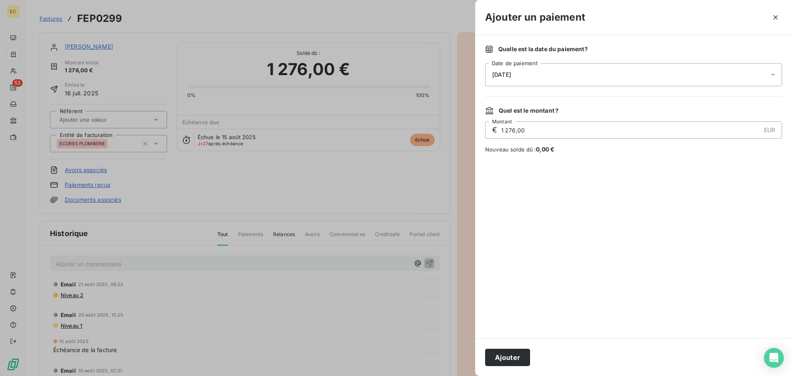
click at [548, 80] on div "[DATE]" at bounding box center [633, 74] width 297 height 23
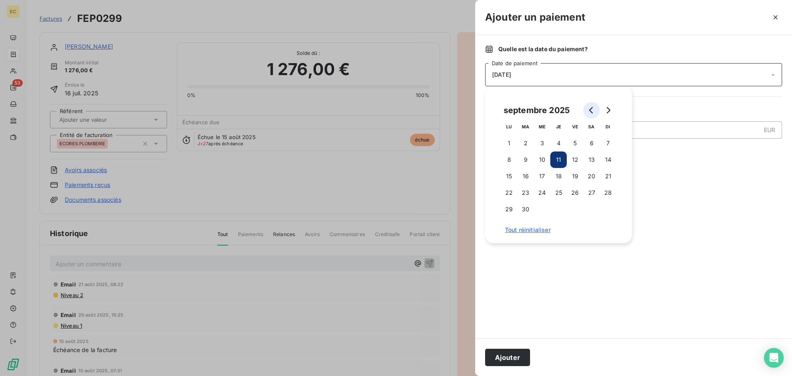
click at [590, 112] on icon "Go to previous month" at bounding box center [591, 110] width 7 height 7
click at [507, 209] on button "25" at bounding box center [509, 209] width 17 height 17
drag, startPoint x: 672, startPoint y: 257, endPoint x: 652, endPoint y: 240, distance: 26.7
click at [672, 257] on div at bounding box center [633, 245] width 297 height 165
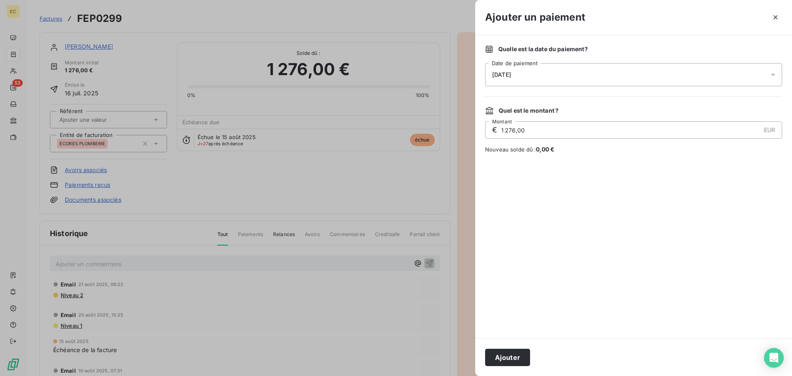
drag, startPoint x: 515, startPoint y: 131, endPoint x: 501, endPoint y: 131, distance: 13.2
click at [501, 131] on input "1 276,00" at bounding box center [631, 130] width 260 height 17
type input "151,00"
click at [588, 224] on div at bounding box center [633, 245] width 297 height 165
click at [520, 357] on button "Ajouter" at bounding box center [507, 357] width 45 height 17
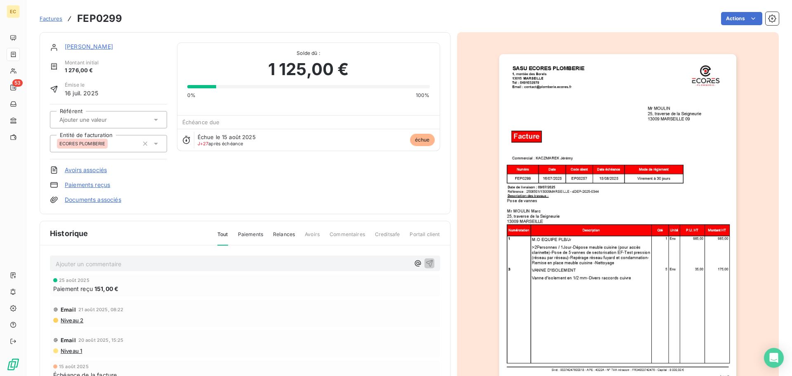
click at [80, 183] on link "Paiements reçus" at bounding box center [87, 185] width 45 height 8
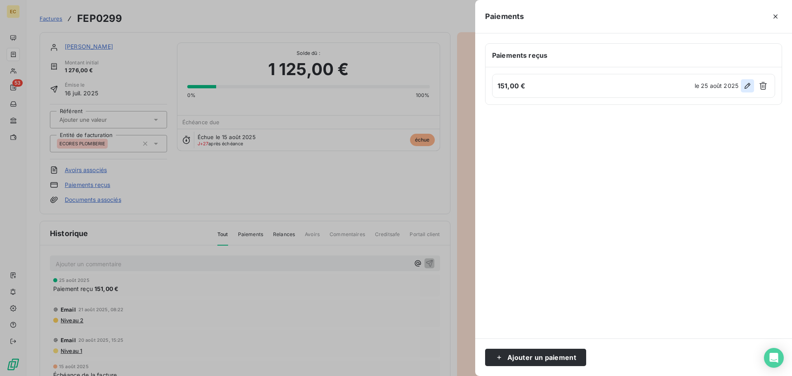
click at [747, 87] on icon "button" at bounding box center [748, 86] width 8 height 8
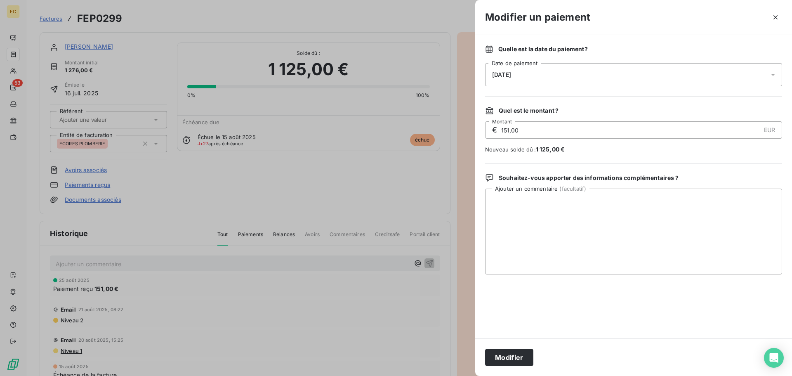
click at [504, 133] on input "151,00" at bounding box center [631, 130] width 260 height 17
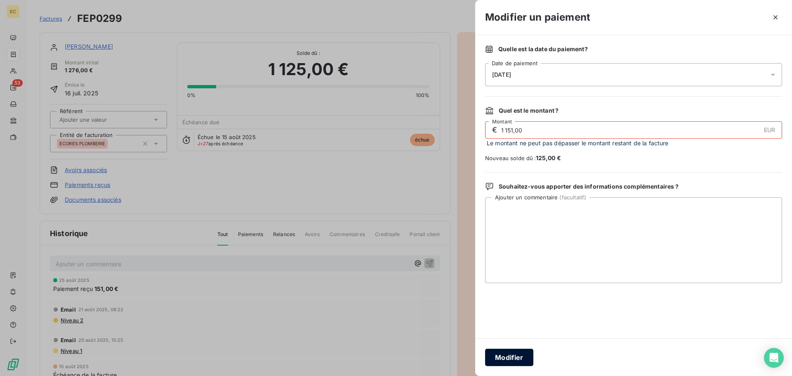
type input "1 151,00"
click at [513, 354] on button "Modifier" at bounding box center [509, 357] width 48 height 17
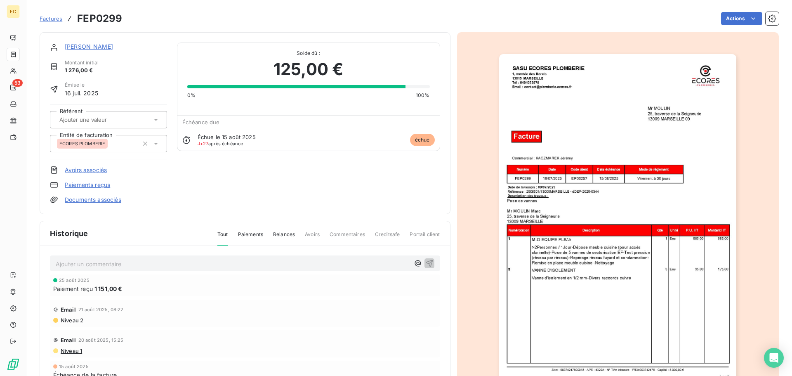
click at [574, 224] on img "button" at bounding box center [617, 222] width 237 height 336
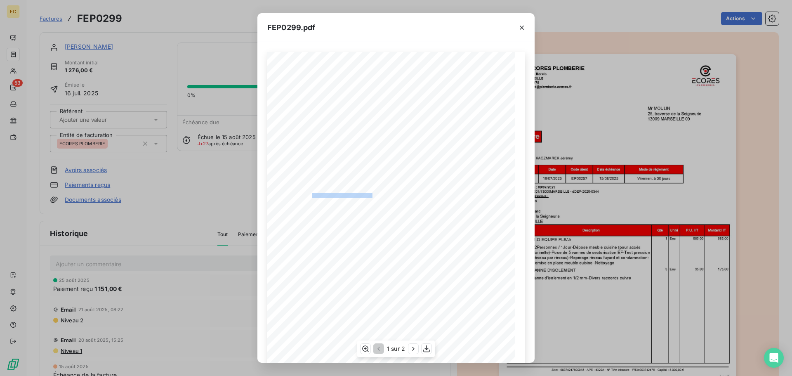
drag, startPoint x: 372, startPoint y: 196, endPoint x: 308, endPoint y: 196, distance: 63.6
click at [308, 196] on span "Référence : 2506501/13009MARSEILLE - dDEP-2025-0344" at bounding box center [328, 195] width 94 height 4
click at [303, 196] on span "Référence : 2506501/13009MARSEILLE - dDEP-2025-0344" at bounding box center [328, 195] width 94 height 4
click at [298, 196] on span "Référence : 2506501/13009MARSEILLE - dDEP-2025-0344" at bounding box center [328, 195] width 94 height 4
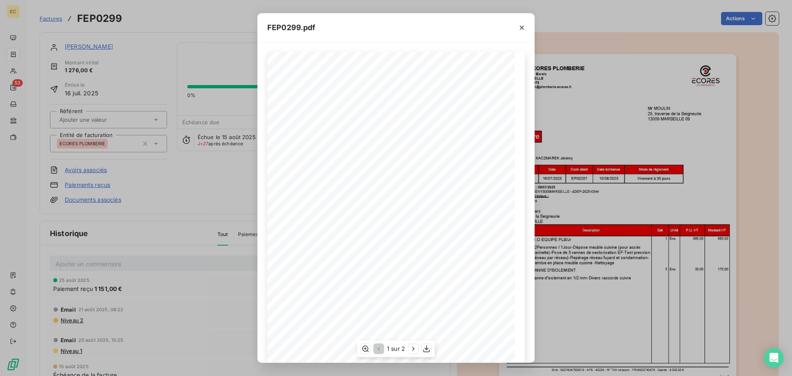
click at [373, 196] on span "Référence : 2506501/13009MARSEILLE - dDEP-2025-0344" at bounding box center [328, 195] width 94 height 4
drag, startPoint x: 373, startPoint y: 194, endPoint x: 342, endPoint y: 195, distance: 30.5
click at [343, 195] on span "Référence : 2506501/13009MARSEILLE - dDEP-2025-0344" at bounding box center [328, 195] width 94 height 4
click at [314, 196] on span "Référence : 2506501/13009MARSEILLE - dDEP-2025-0344" at bounding box center [328, 195] width 94 height 4
drag, startPoint x: 295, startPoint y: 194, endPoint x: 309, endPoint y: 191, distance: 13.4
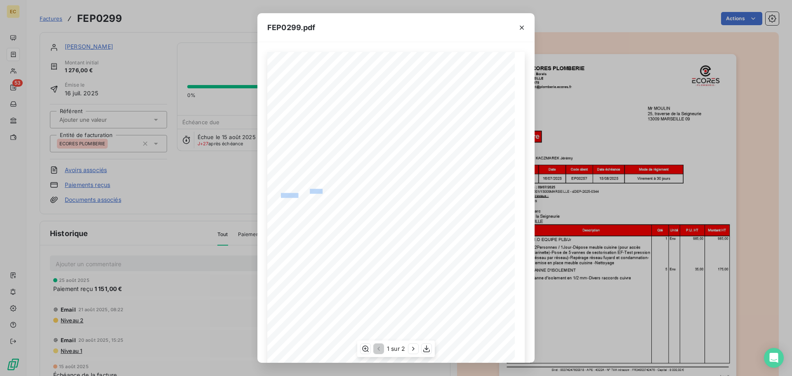
click at [307, 191] on div "0,00 € Siret : 90374247600018 - APE : 4322A - N° TVA intracom : FR34903742476 -…" at bounding box center [396, 227] width 248 height 350
click at [309, 191] on span "Date de livraison : [DATE]" at bounding box center [301, 191] width 41 height 4
click at [338, 194] on span "Référence : 2506501/13009MARSEILLE - dDEP-2025-0344" at bounding box center [328, 195] width 94 height 4
drag, startPoint x: 341, startPoint y: 194, endPoint x: 317, endPoint y: 196, distance: 24.0
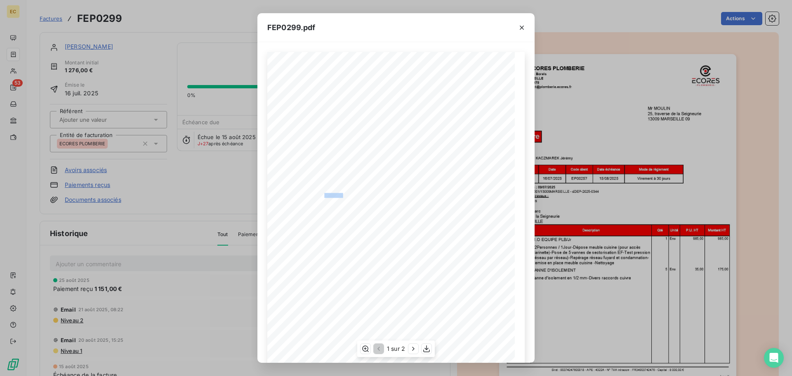
click at [321, 196] on span "Référence : 2506501/13009MARSEILLE - dDEP-2025-0344" at bounding box center [328, 195] width 94 height 4
drag, startPoint x: 310, startPoint y: 196, endPoint x: 294, endPoint y: 197, distance: 15.7
click at [294, 197] on span "Référence : 2506501/13009MARSEILLE - dDEP-2025-0344" at bounding box center [328, 195] width 94 height 4
copy span ": 2506501/1"
click at [522, 28] on icon "button" at bounding box center [522, 28] width 4 height 4
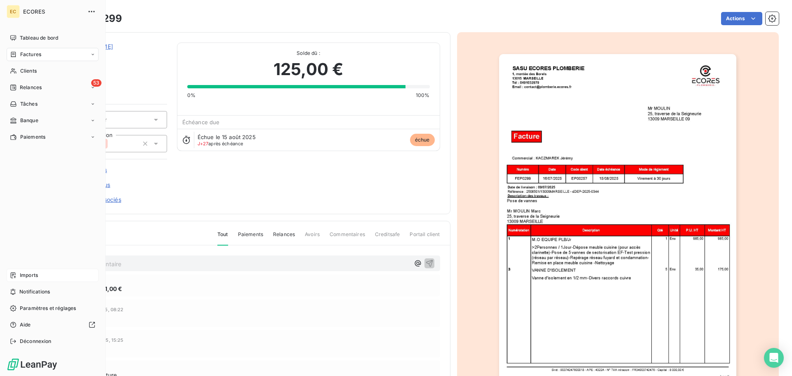
click at [19, 275] on div "Imports" at bounding box center [53, 275] width 92 height 13
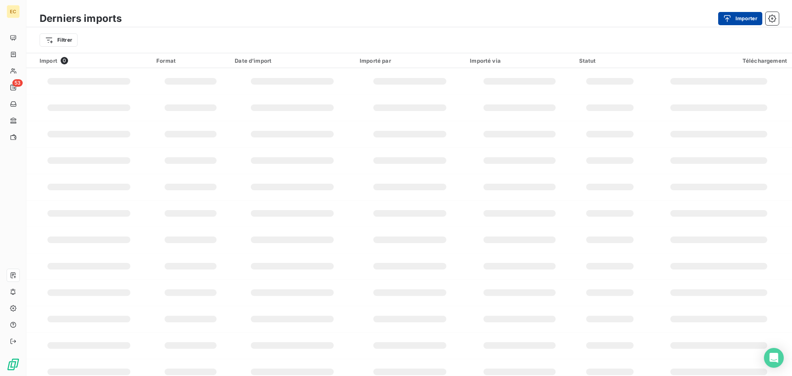
click at [737, 21] on button "Importer" at bounding box center [740, 18] width 44 height 13
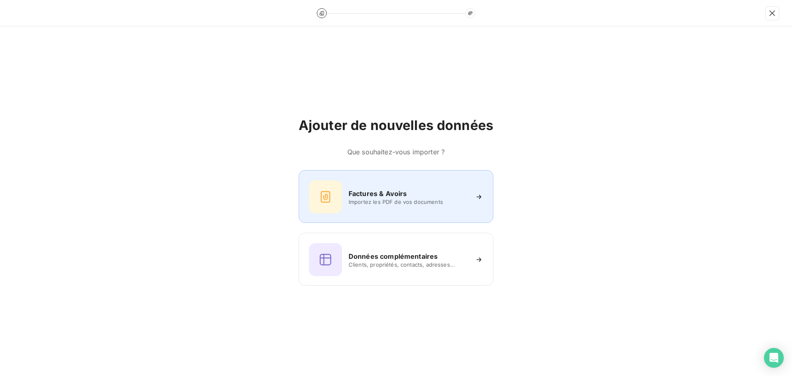
click at [383, 195] on h6 "Factures & Avoirs" at bounding box center [378, 194] width 59 height 10
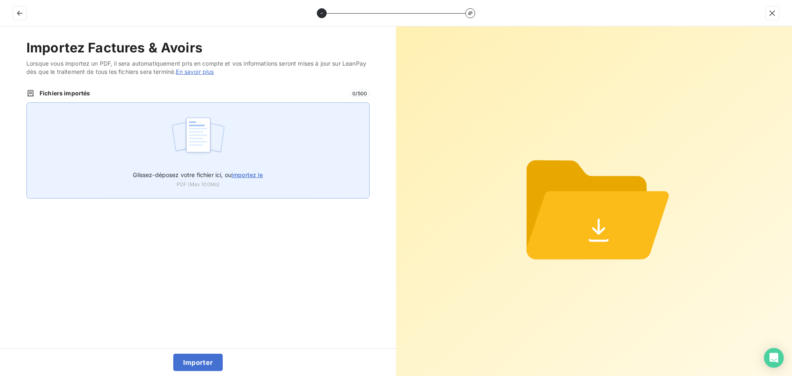
click at [237, 177] on span "importez le" at bounding box center [248, 174] width 32 height 7
click at [27, 103] on input "Glissez-déposez votre fichier ici, ou importez le" at bounding box center [26, 102] width 0 height 0
type input "C:\fakepath\AEP25.pdf"
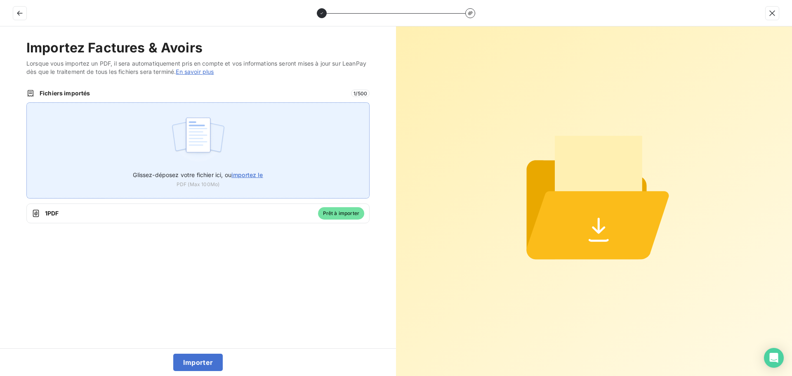
click at [235, 175] on span "importez le" at bounding box center [248, 174] width 32 height 7
click at [27, 103] on input "Glissez-déposez votre fichier ici, ou importez le" at bounding box center [26, 102] width 0 height 0
type input "C:\fakepath\AEP26.pdf"
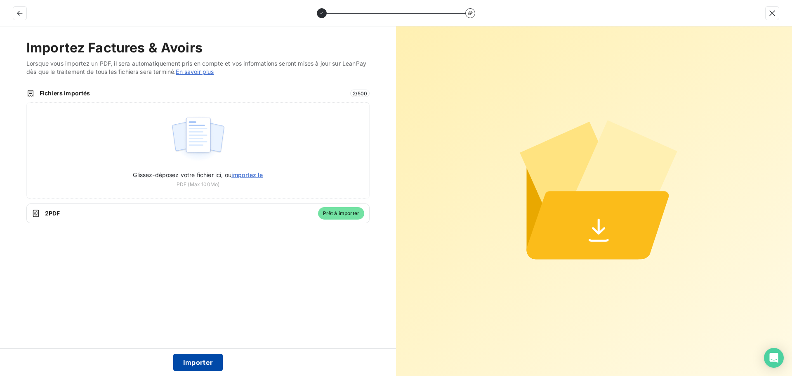
click at [208, 360] on button "Importer" at bounding box center [198, 362] width 50 height 17
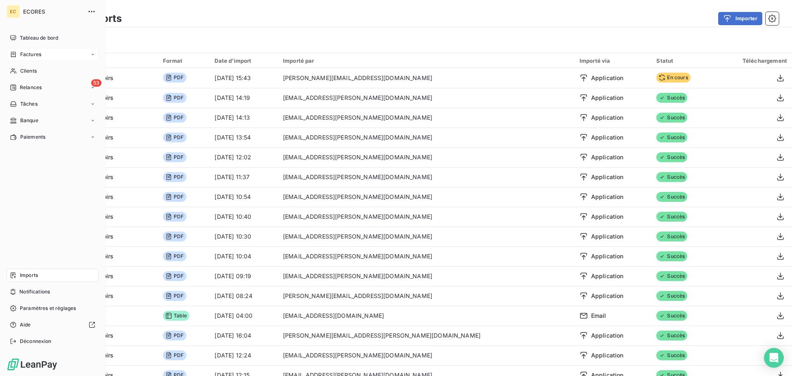
click at [37, 55] on span "Factures" at bounding box center [30, 54] width 21 height 7
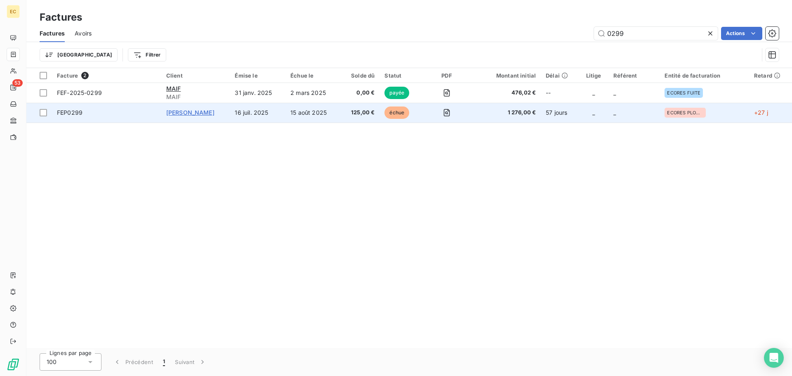
click at [177, 114] on span "Mr [PERSON_NAME]" at bounding box center [190, 112] width 48 height 7
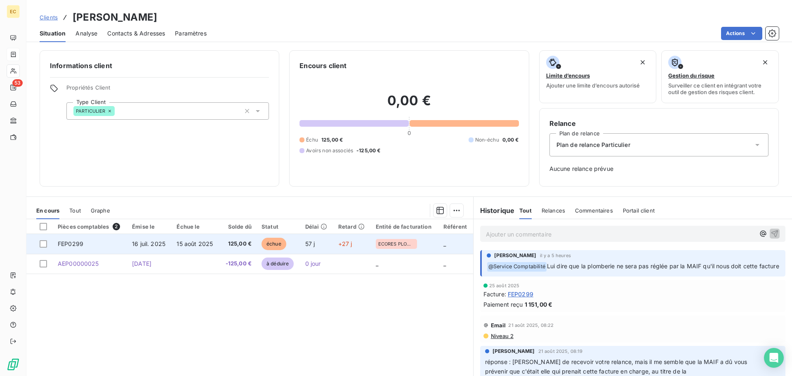
click at [112, 243] on td "FEP0299" at bounding box center [90, 244] width 74 height 20
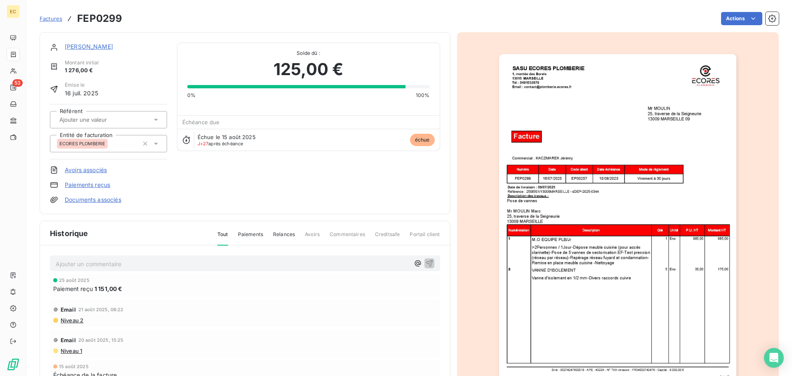
click at [87, 170] on link "Avoirs associés" at bounding box center [86, 170] width 42 height 8
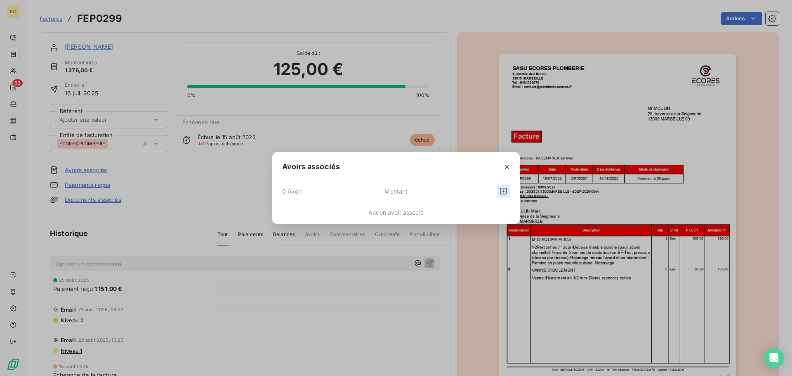
click at [501, 191] on icon "button" at bounding box center [503, 191] width 8 height 8
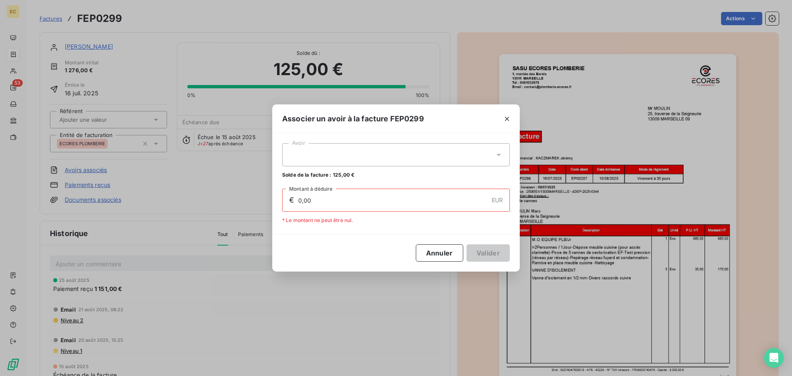
click at [498, 155] on icon at bounding box center [499, 155] width 4 height 2
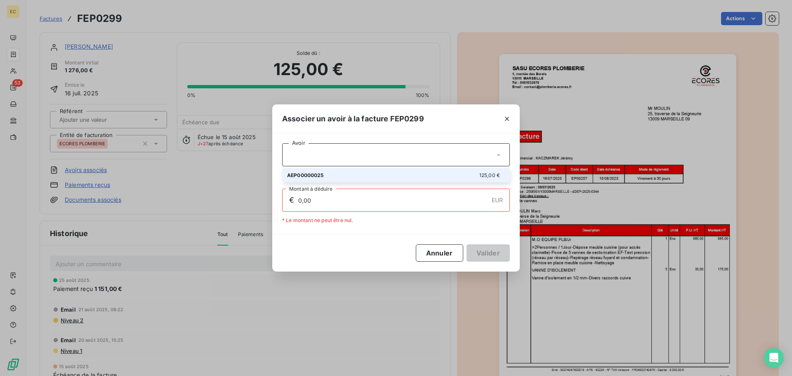
click at [381, 176] on div "AEP00000025 125,00 €" at bounding box center [396, 175] width 218 height 8
type input "125,00"
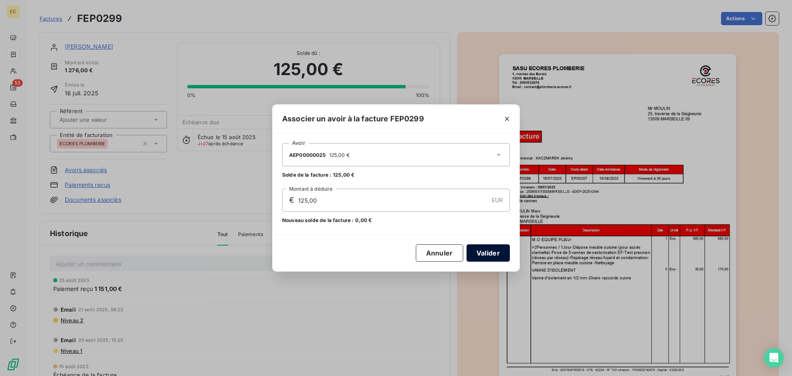
click at [489, 254] on button "Valider" at bounding box center [488, 252] width 43 height 17
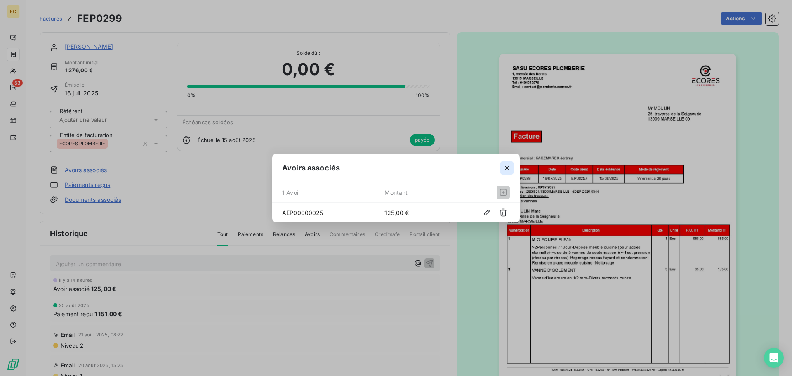
click at [507, 165] on icon "button" at bounding box center [507, 168] width 8 height 8
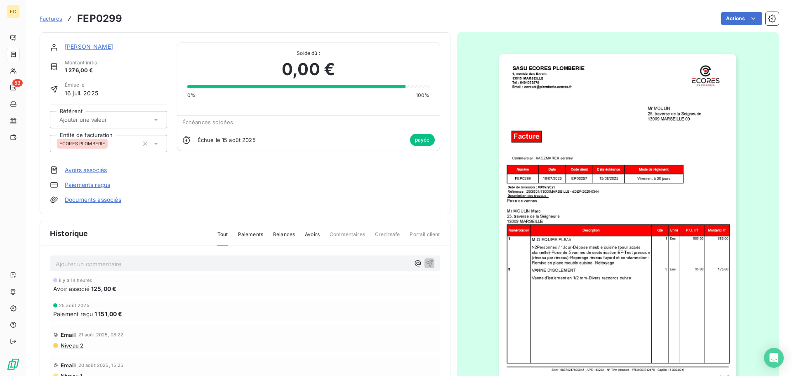
click at [53, 19] on span "Factures" at bounding box center [51, 18] width 23 height 7
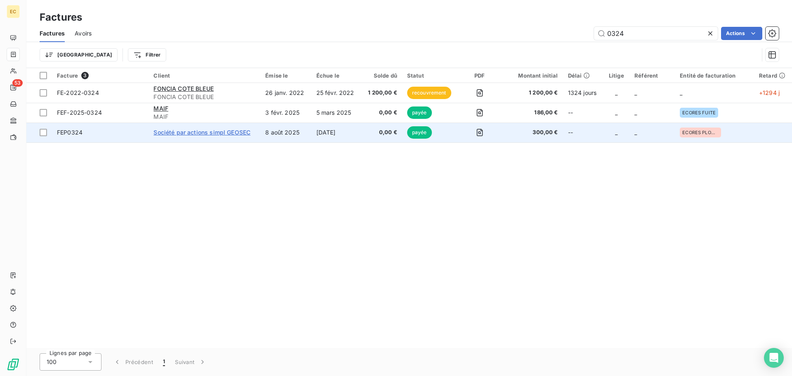
type input "0324"
click at [182, 133] on span "Société par actions simpl GEOSEC" at bounding box center [202, 132] width 97 height 7
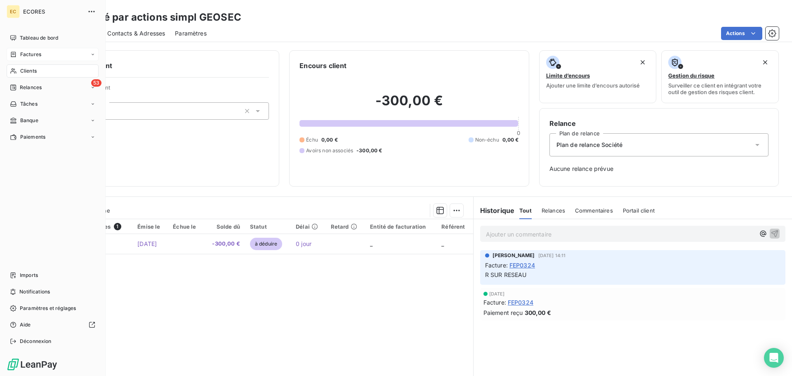
click at [24, 54] on span "Factures" at bounding box center [30, 54] width 21 height 7
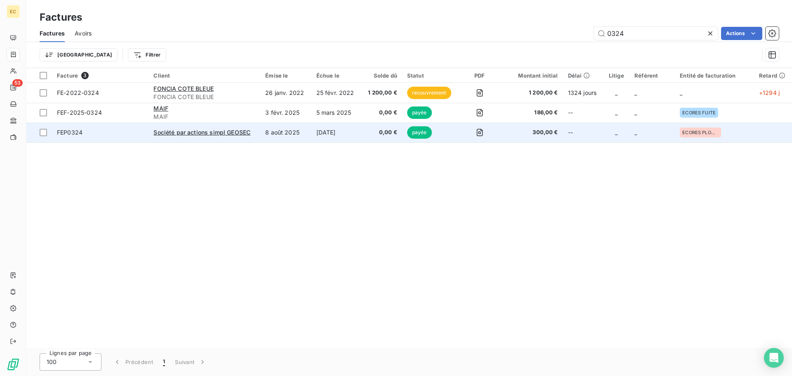
click at [65, 130] on span "FEP0324" at bounding box center [70, 132] width 26 height 7
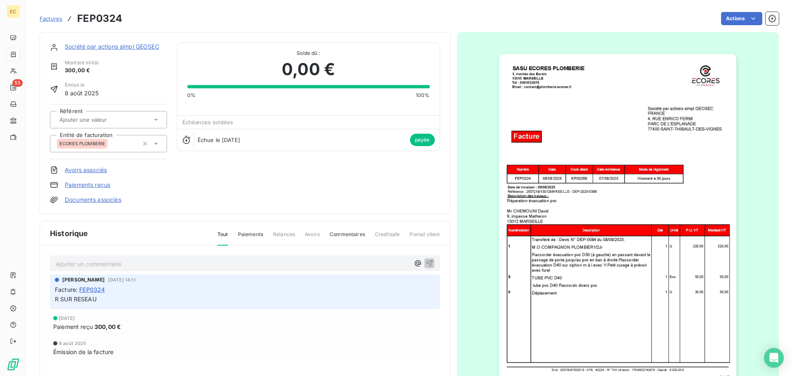
click at [83, 168] on link "Avoirs associés" at bounding box center [86, 170] width 42 height 8
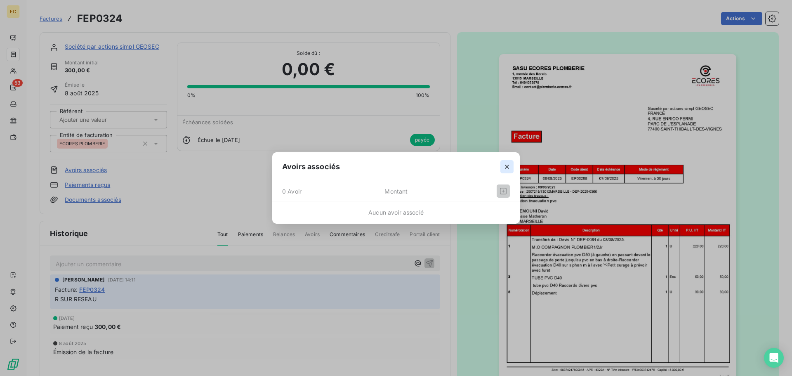
click at [506, 167] on icon "button" at bounding box center [507, 167] width 4 height 4
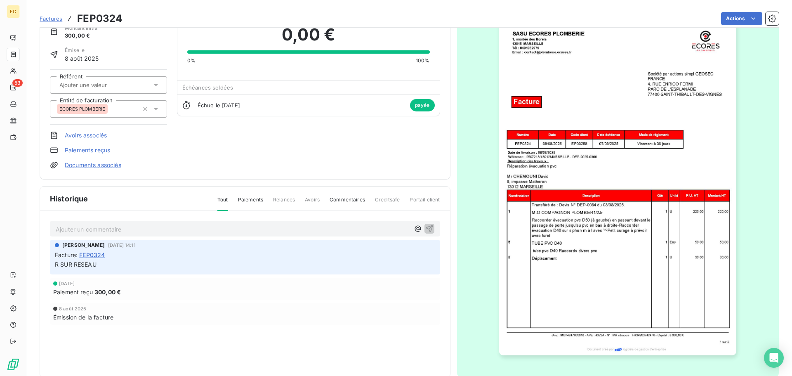
scroll to position [50, 0]
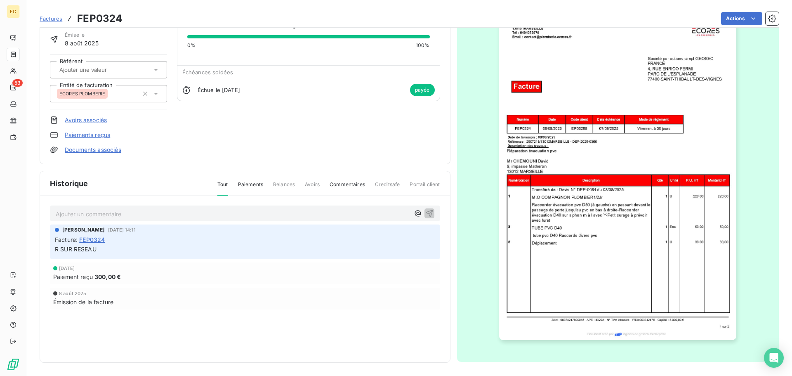
click at [631, 240] on img "button" at bounding box center [617, 172] width 237 height 336
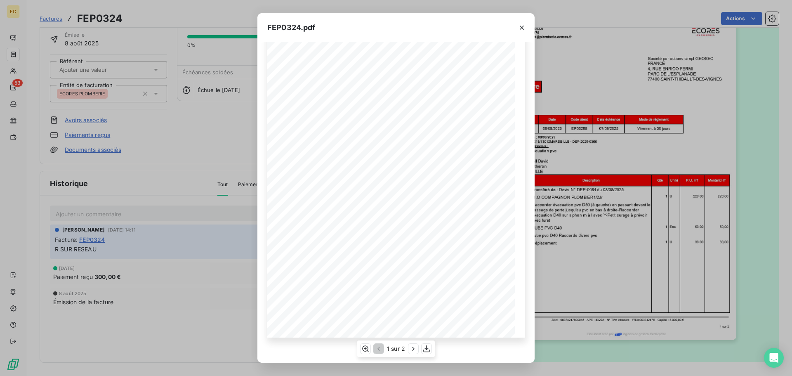
scroll to position [206, 0]
click at [412, 350] on icon "button" at bounding box center [413, 349] width 8 height 8
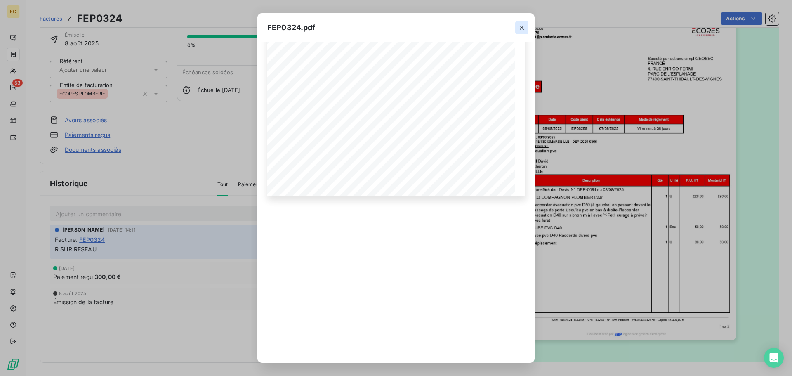
click at [523, 28] on icon "button" at bounding box center [522, 28] width 8 height 8
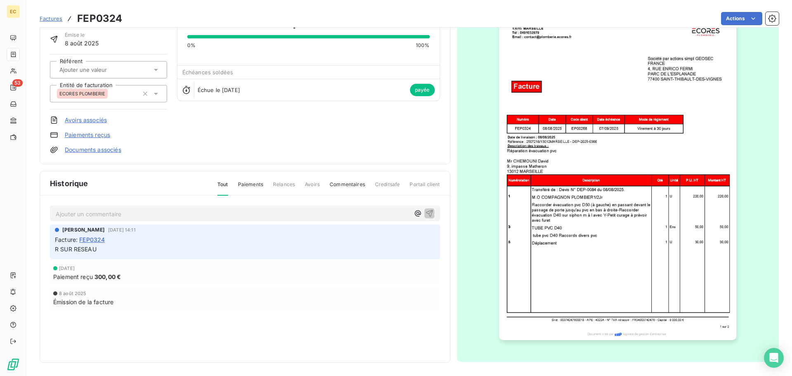
click at [55, 19] on span "Factures" at bounding box center [51, 18] width 23 height 7
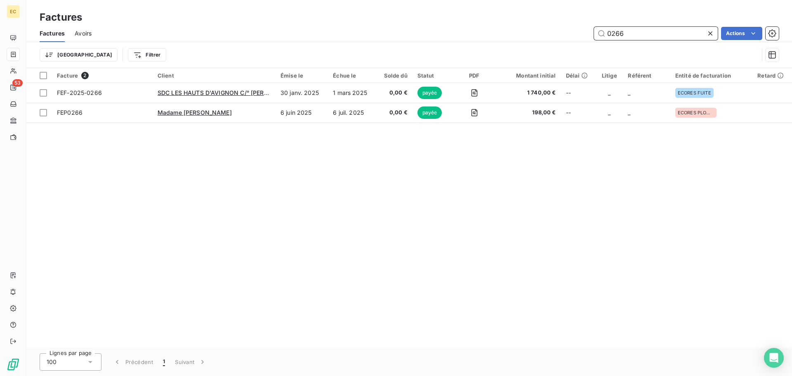
click at [629, 35] on input "0266" at bounding box center [656, 33] width 124 height 13
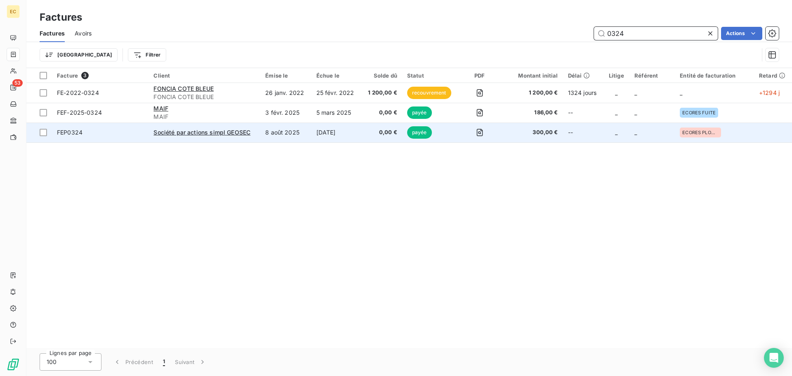
type input "0324"
click at [224, 136] on div "Société par actions simpl GEOSEC" at bounding box center [205, 132] width 102 height 8
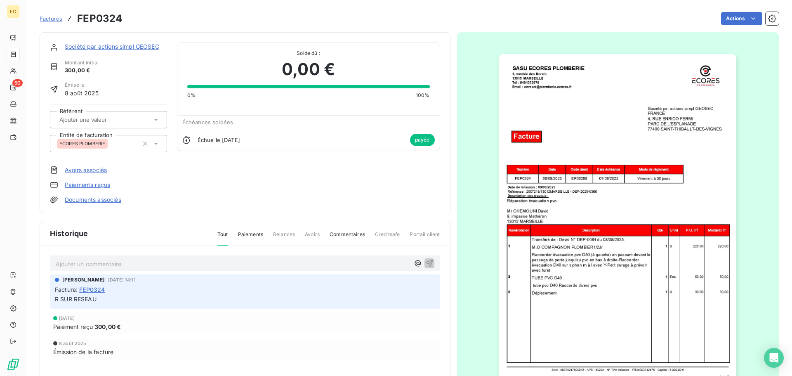
click at [98, 171] on link "Avoirs associés" at bounding box center [86, 170] width 42 height 8
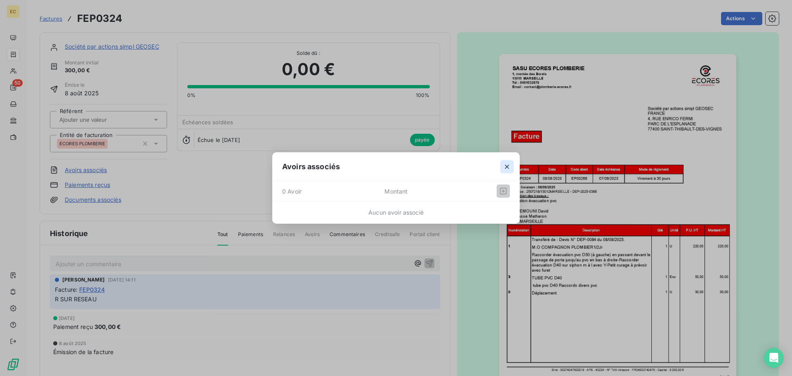
click at [506, 165] on icon "button" at bounding box center [507, 167] width 4 height 4
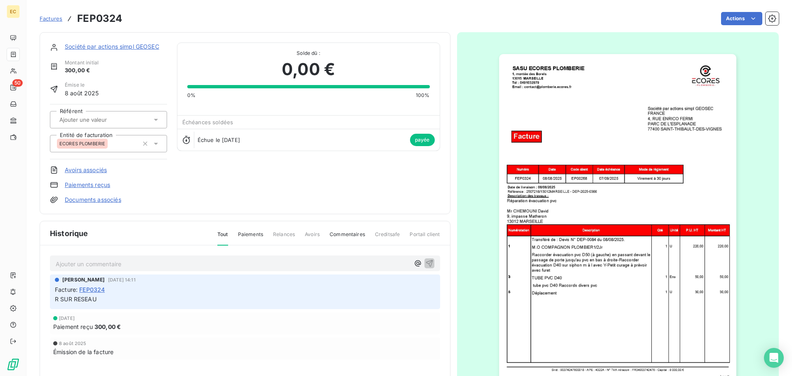
click at [50, 19] on span "Factures" at bounding box center [51, 18] width 23 height 7
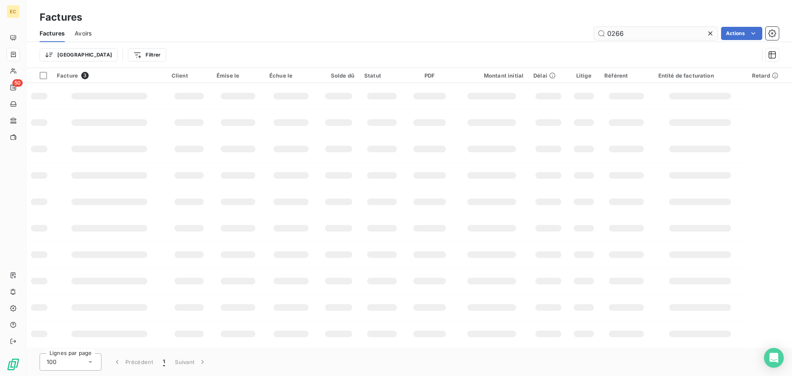
type input "0266"
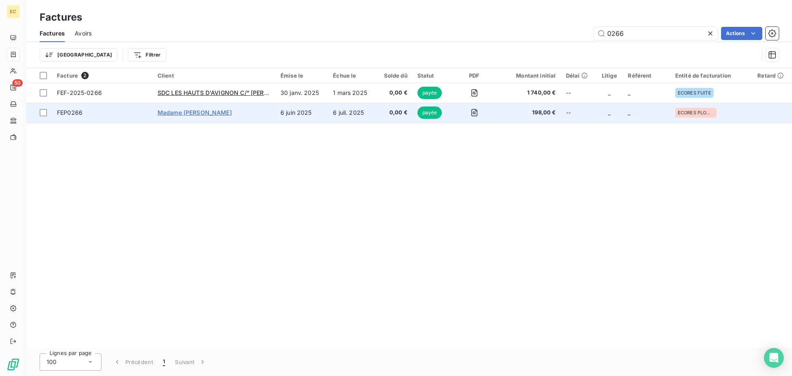
click at [185, 110] on span "Madame JEDDAI" at bounding box center [195, 112] width 74 height 7
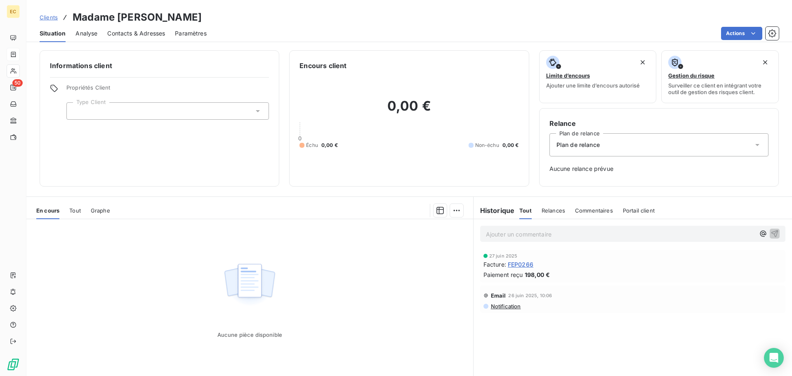
click at [52, 37] on span "Situation" at bounding box center [53, 33] width 26 height 8
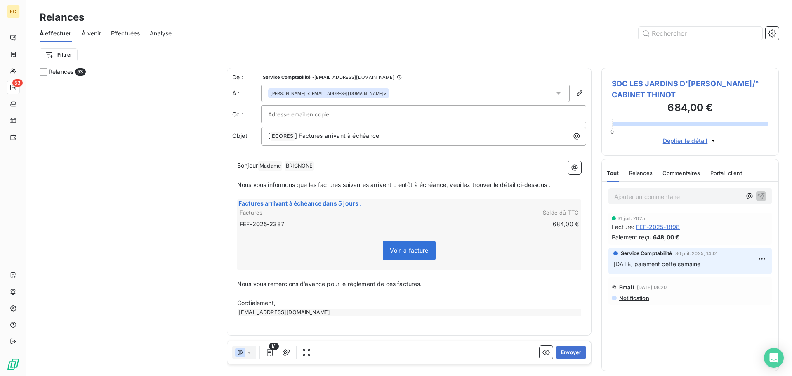
scroll to position [289, 171]
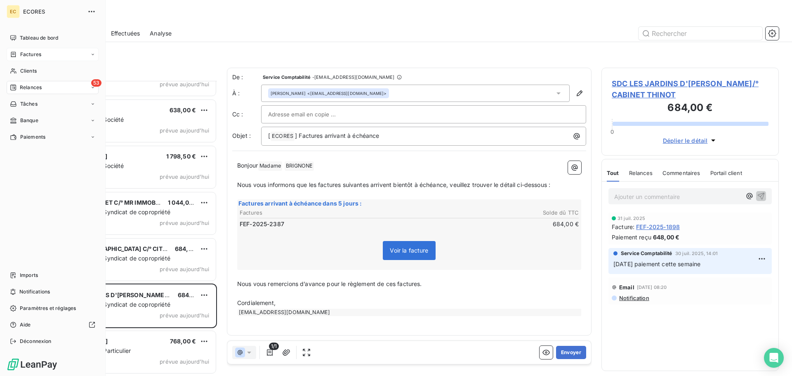
click at [22, 54] on span "Factures" at bounding box center [30, 54] width 21 height 7
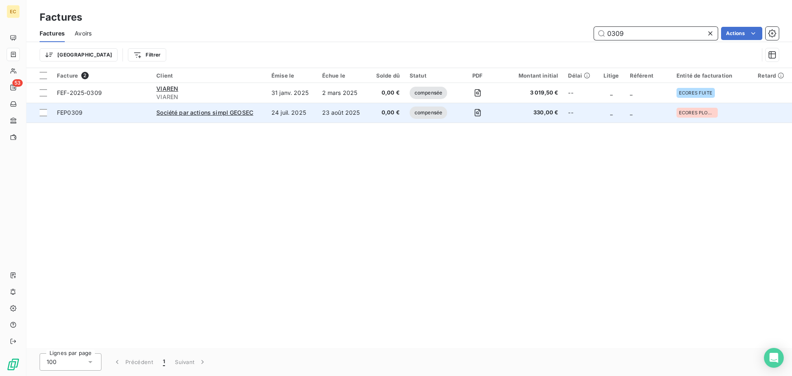
type input "0309"
click at [113, 116] on span "FEP0309" at bounding box center [102, 113] width 90 height 8
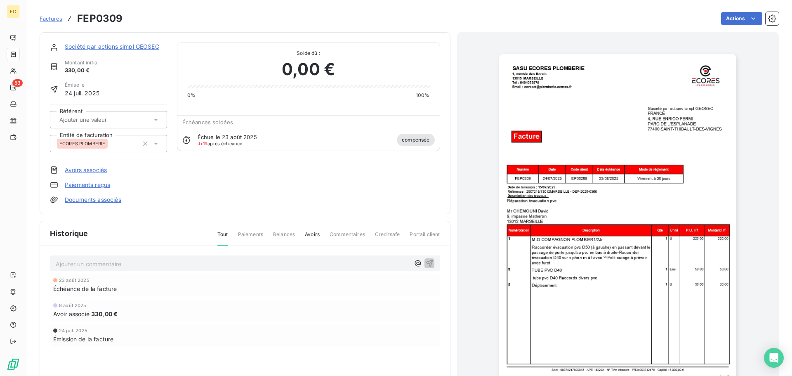
click at [88, 171] on link "Avoirs associés" at bounding box center [86, 170] width 42 height 8
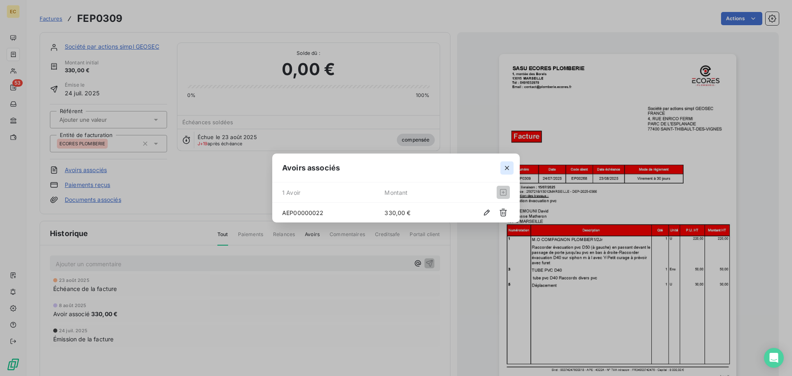
click at [505, 167] on icon "button" at bounding box center [507, 168] width 8 height 8
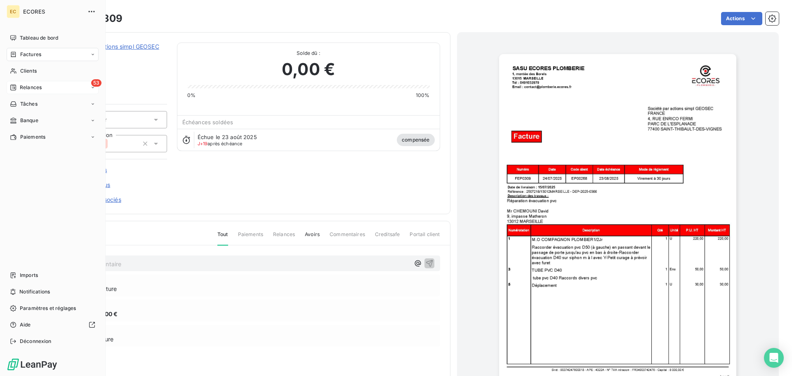
click at [22, 85] on span "Relances" at bounding box center [31, 87] width 22 height 7
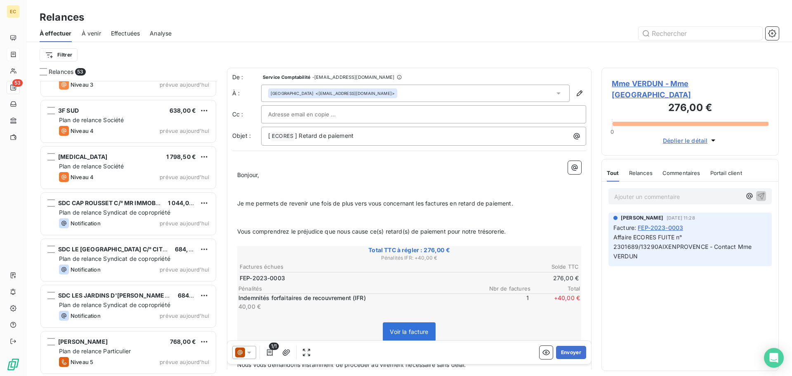
scroll to position [2155, 0]
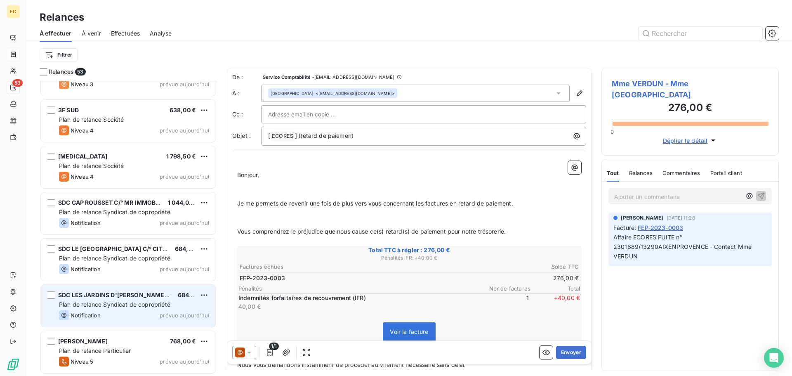
click at [128, 298] on div "SDC LES JARDINS D'[PERSON_NAME]/° CABINET THINOT" at bounding box center [114, 295] width 113 height 8
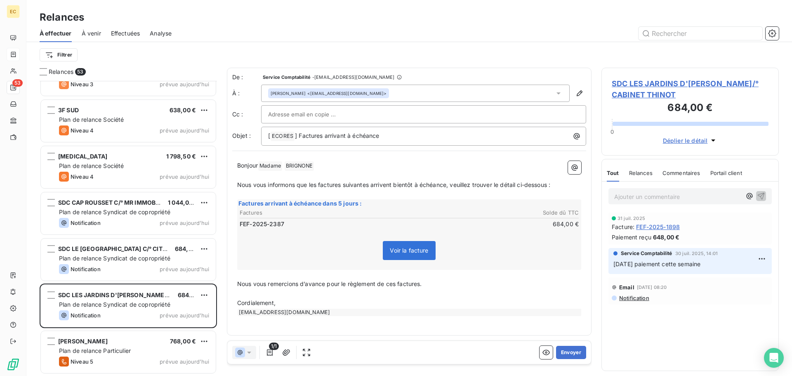
click at [638, 85] on span "SDC LES JARDINS D'[PERSON_NAME]/° CABINET THINOT" at bounding box center [690, 89] width 157 height 22
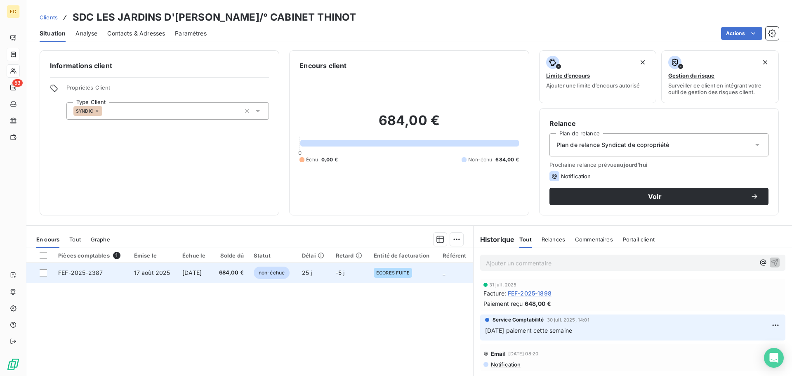
click at [191, 273] on span "[DATE]" at bounding box center [191, 272] width 19 height 7
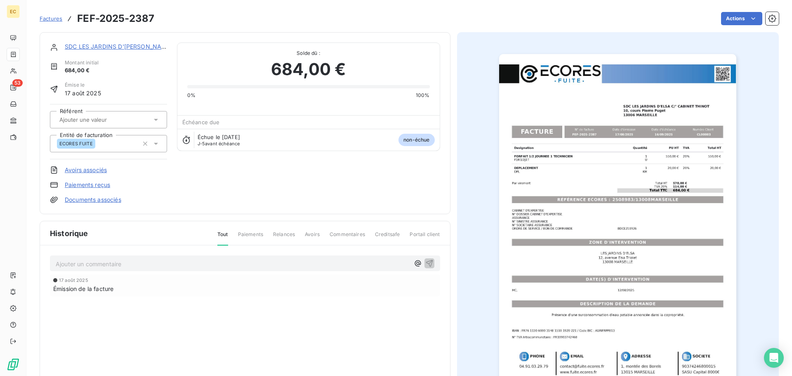
click at [611, 243] on img "button" at bounding box center [617, 222] width 237 height 336
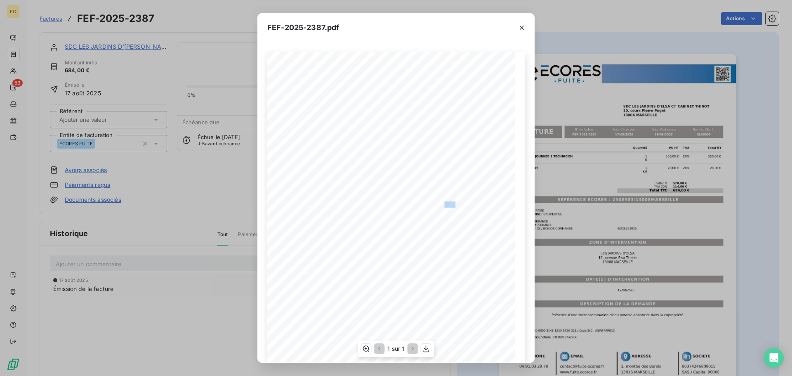
drag, startPoint x: 454, startPoint y: 203, endPoint x: 438, endPoint y: 203, distance: 15.7
click at [441, 203] on span "RÉFÉRENCE ECORES : 2508983/13008MARSEILLE" at bounding box center [396, 203] width 126 height 4
drag, startPoint x: 405, startPoint y: 203, endPoint x: 394, endPoint y: 203, distance: 11.1
click at [403, 203] on span "RÉFÉRENCE ECORES : 2508983/13008MARSEILLE" at bounding box center [396, 203] width 126 height 4
drag, startPoint x: 394, startPoint y: 203, endPoint x: 390, endPoint y: 203, distance: 4.5
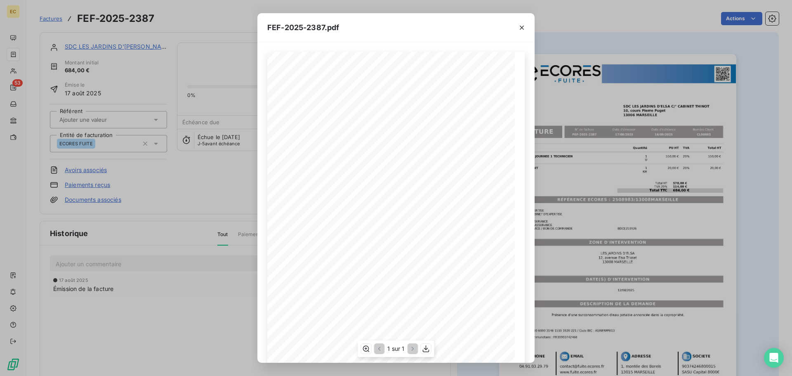
click at [391, 203] on span "RÉFÉRENCE ECORES : 2508983/13008MARSEILLE" at bounding box center [396, 203] width 126 height 4
click at [390, 203] on span "RÉFÉRENCE ECORES : 2508983/13008MARSEILLE" at bounding box center [396, 203] width 126 height 4
drag, startPoint x: 455, startPoint y: 201, endPoint x: 387, endPoint y: 201, distance: 67.7
click at [387, 201] on span "RÉFÉRENCE ECORES : 2508983/13008MARSEILLE" at bounding box center [396, 203] width 126 height 4
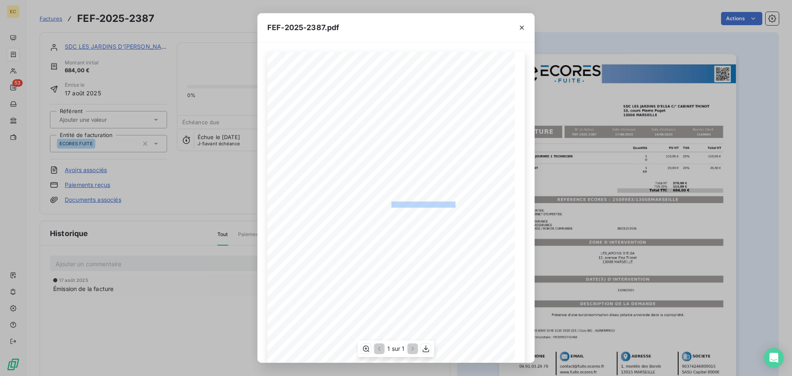
copy span "2508983/13008MARSEILL"
click at [520, 28] on icon "button" at bounding box center [522, 28] width 8 height 8
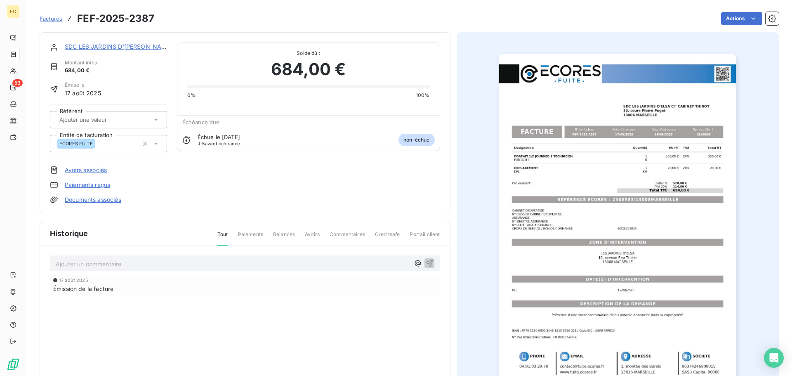
click at [105, 45] on link "SDC LES JARDINS D'[PERSON_NAME]/° CABINET THINOT" at bounding box center [147, 46] width 164 height 7
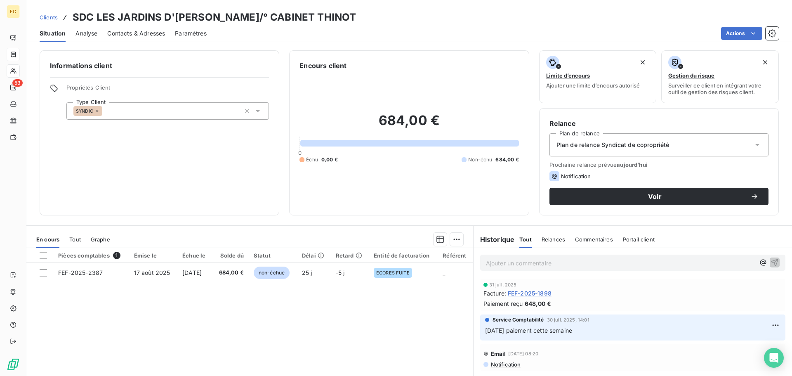
click at [154, 33] on span "Contacts & Adresses" at bounding box center [136, 33] width 58 height 8
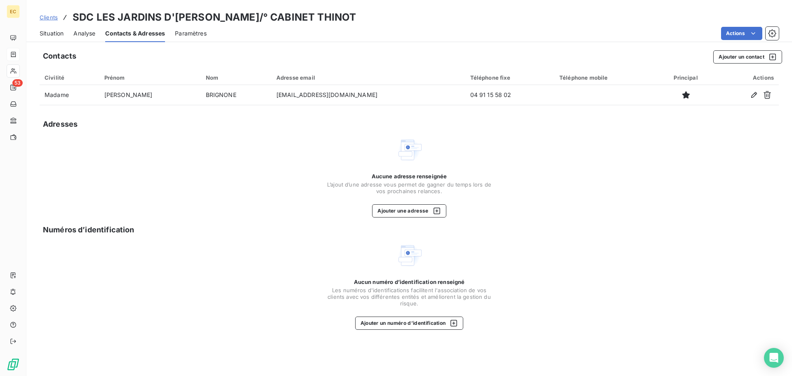
click at [54, 33] on span "Situation" at bounding box center [52, 33] width 24 height 8
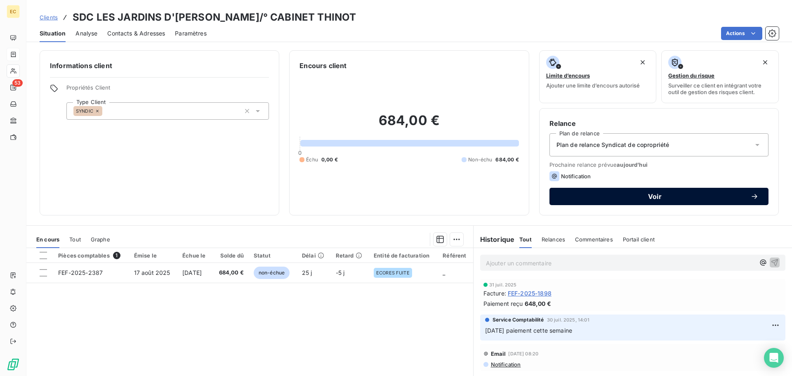
click at [603, 195] on span "Voir" at bounding box center [655, 196] width 191 height 7
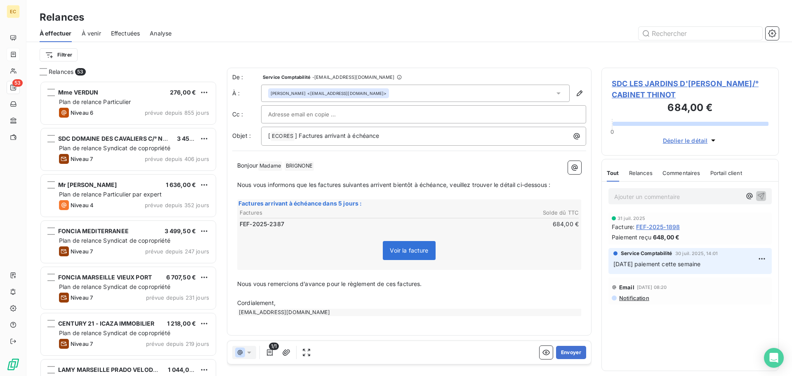
scroll to position [289, 171]
click at [569, 356] on button "Envoyer" at bounding box center [571, 352] width 30 height 13
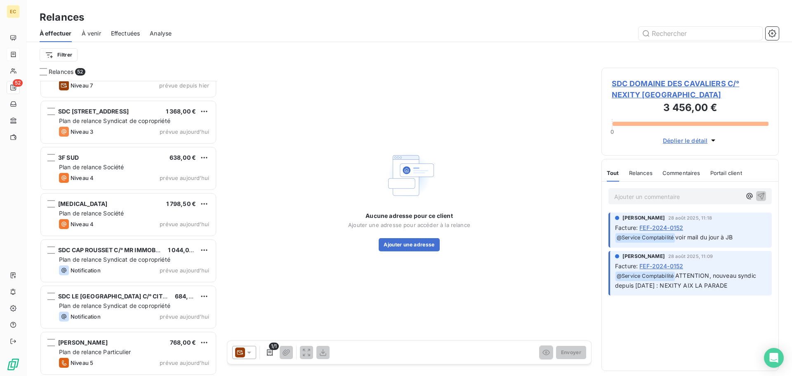
scroll to position [2109, 0]
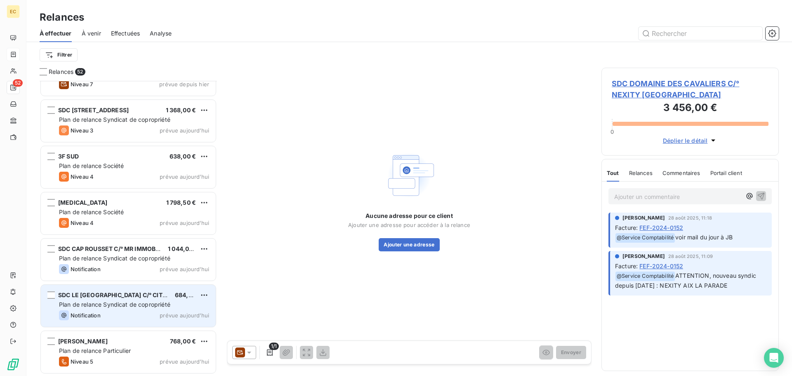
click at [136, 303] on span "Plan de relance Syndicat de copropriété" at bounding box center [114, 304] width 111 height 7
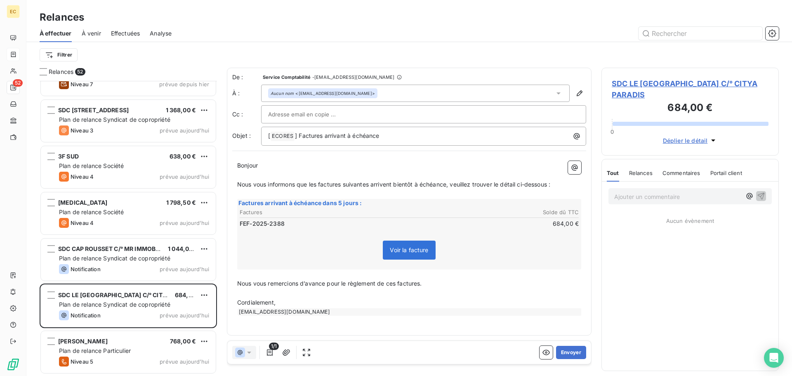
click at [646, 88] on span "SDC LE [GEOGRAPHIC_DATA] C/° CITYA PARADIS" at bounding box center [690, 89] width 157 height 22
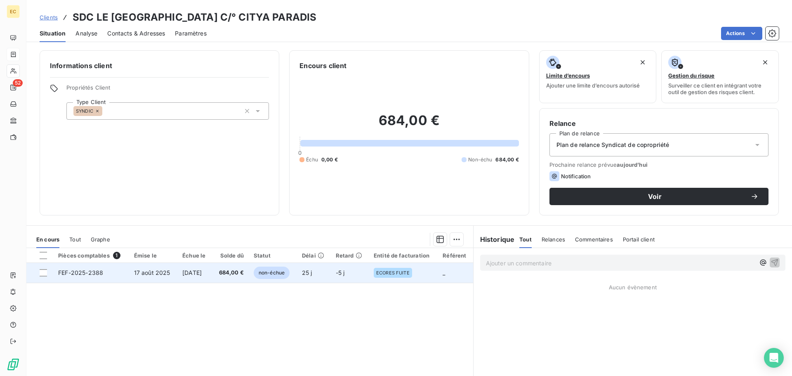
click at [194, 276] on td "[DATE]" at bounding box center [194, 273] width 35 height 20
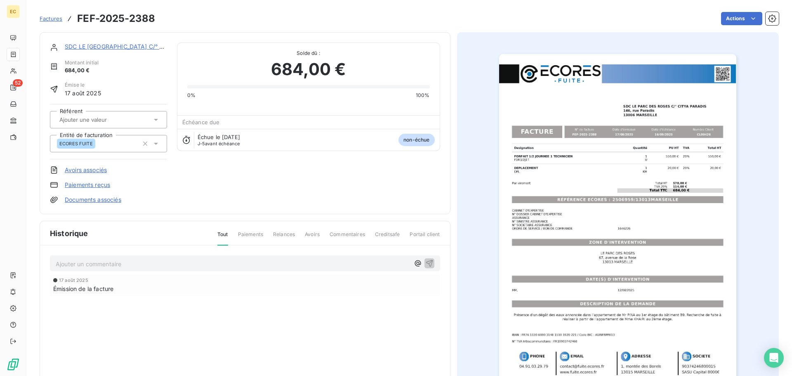
click at [534, 197] on img "button" at bounding box center [617, 222] width 237 height 336
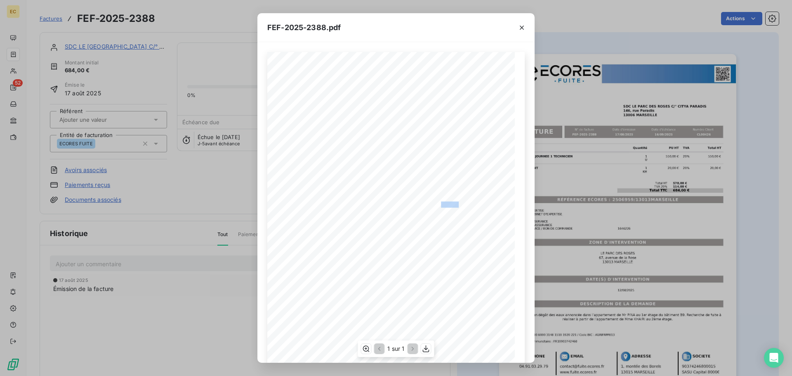
drag, startPoint x: 455, startPoint y: 204, endPoint x: 434, endPoint y: 204, distance: 21.0
click at [434, 204] on span "RÉFÉRENCE ECORES : 2506959/13013MARSEILLE" at bounding box center [396, 203] width 126 height 4
drag, startPoint x: 418, startPoint y: 204, endPoint x: 392, endPoint y: 204, distance: 26.4
click at [392, 204] on span "RÉFÉRENCE ECORES : 2506959/13013MARSEILLE" at bounding box center [396, 203] width 126 height 4
click at [607, 204] on div "FEF-2025-2388.pdf Designation Quantité PU HT TVA Total HT FORFAIT 1/2 JOURNEE 1…" at bounding box center [396, 188] width 792 height 376
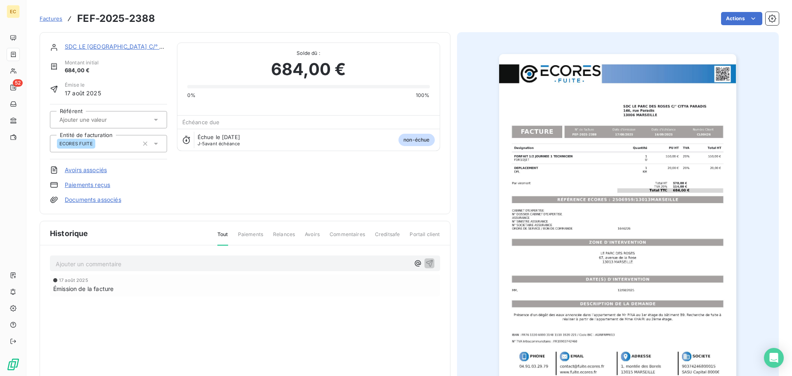
click at [610, 204] on img "button" at bounding box center [617, 222] width 237 height 336
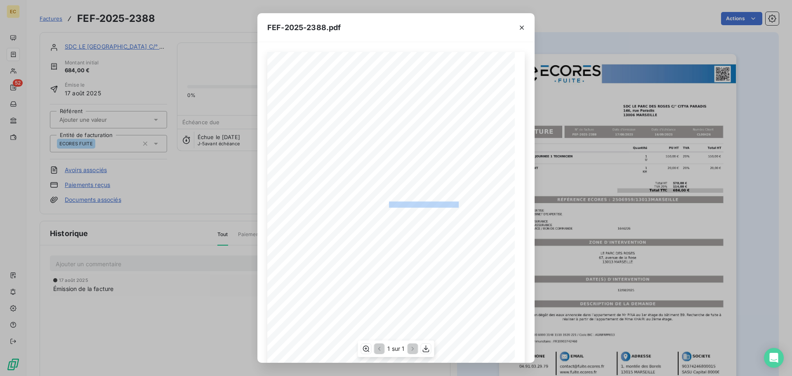
drag, startPoint x: 455, startPoint y: 203, endPoint x: 385, endPoint y: 202, distance: 70.2
click at [385, 202] on span "RÉFÉRENCE ECORES : 2506959/13013MARSEILLE" at bounding box center [396, 203] width 126 height 4
copy span ": 2506959/13013MARSEILLE"
click at [522, 28] on icon "button" at bounding box center [522, 28] width 8 height 8
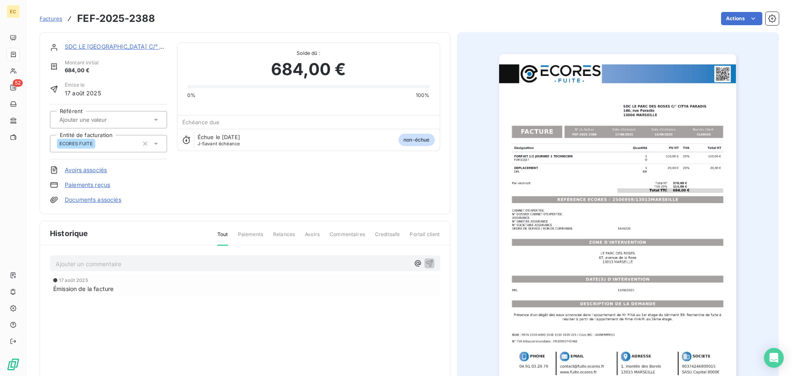
click at [121, 49] on link "SDC LE [GEOGRAPHIC_DATA] C/° CITYA PARADIS" at bounding box center [134, 46] width 139 height 7
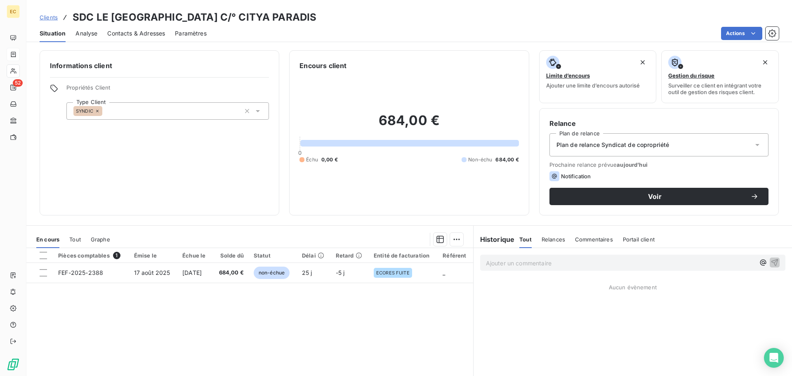
click at [143, 34] on span "Contacts & Adresses" at bounding box center [136, 33] width 58 height 8
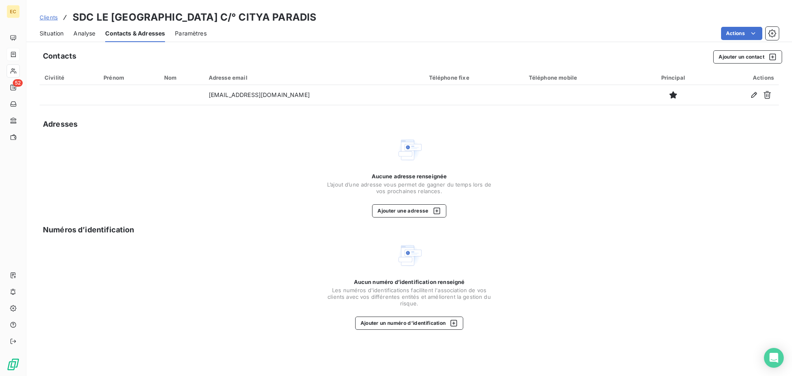
click at [54, 33] on span "Situation" at bounding box center [52, 33] width 24 height 8
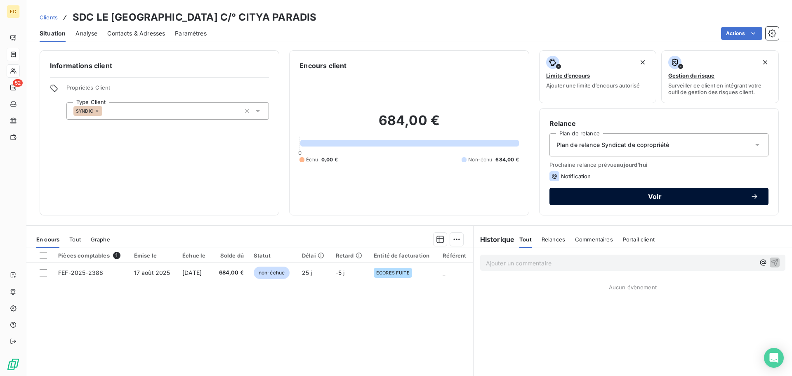
click at [601, 197] on span "Voir" at bounding box center [655, 196] width 191 height 7
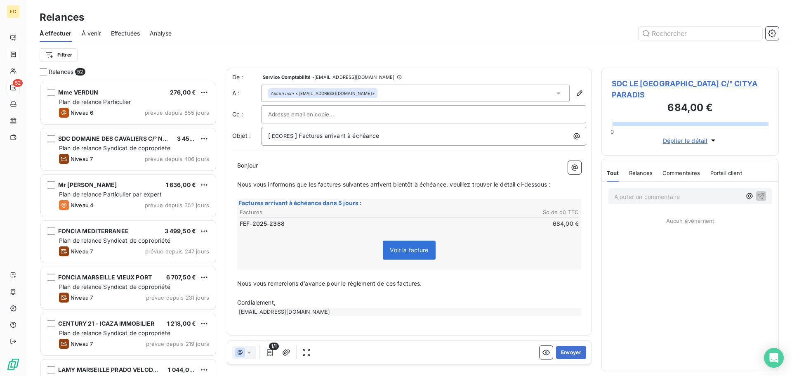
scroll to position [289, 171]
click at [570, 354] on button "Envoyer" at bounding box center [571, 352] width 30 height 13
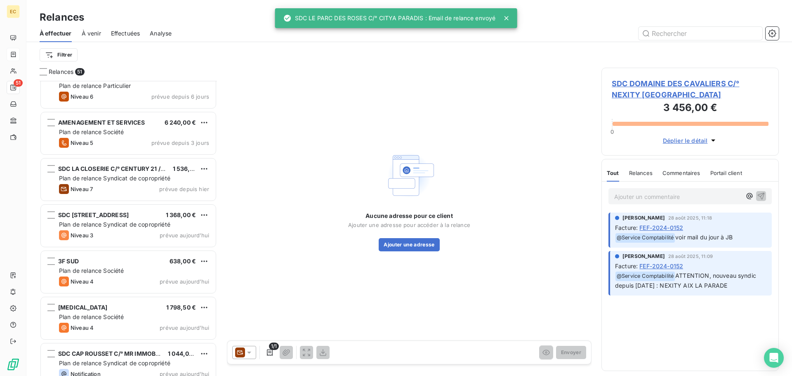
scroll to position [2063, 0]
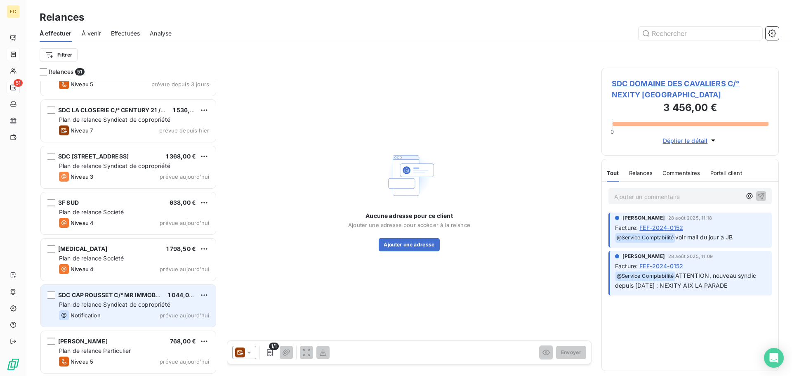
click at [144, 303] on span "Plan de relance Syndicat de copropriété" at bounding box center [114, 304] width 111 height 7
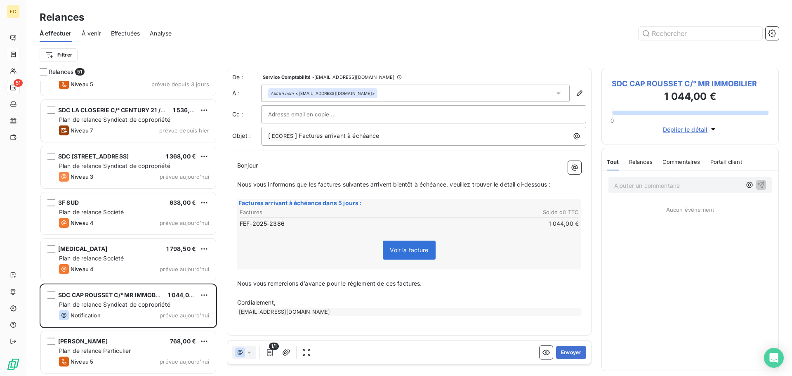
click at [636, 86] on span "SDC CAP ROUSSET C/° MR IMMOBILIER" at bounding box center [690, 83] width 157 height 11
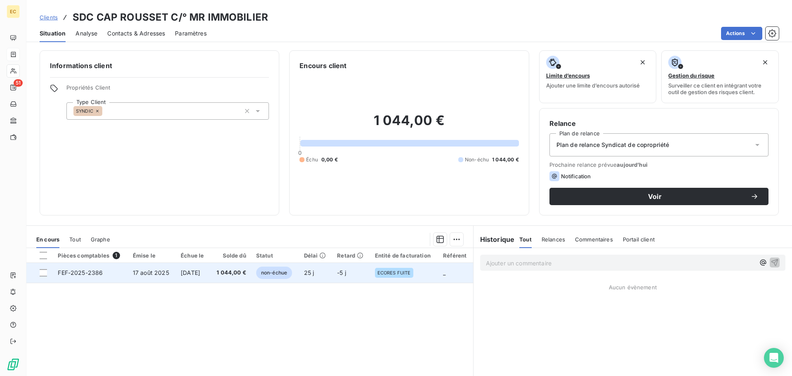
click at [187, 277] on td "[DATE]" at bounding box center [193, 273] width 34 height 20
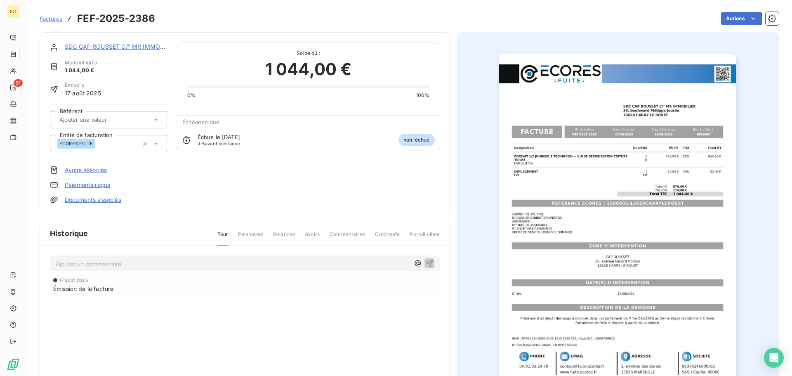
click at [569, 203] on img "button" at bounding box center [617, 222] width 237 height 336
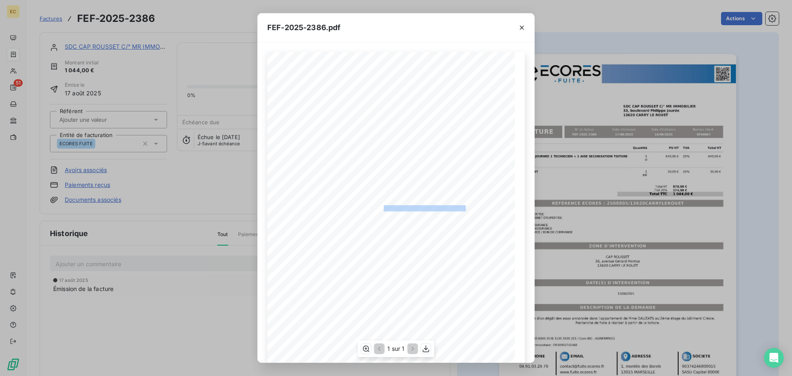
drag, startPoint x: 462, startPoint y: 206, endPoint x: 380, endPoint y: 208, distance: 81.3
click at [380, 208] on span "RÉFÉRENCE ECORES : 2508805/13620CARRYLEROUET" at bounding box center [396, 207] width 139 height 4
copy span "2508805/13620CARRYLEROUET"
click at [520, 28] on icon "button" at bounding box center [522, 28] width 8 height 8
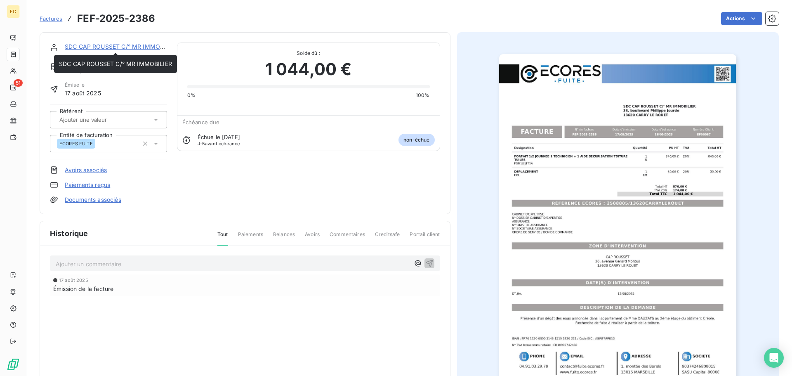
click at [113, 47] on link "SDC CAP ROUSSET C/° MR IMMOBILIER" at bounding box center [121, 46] width 113 height 7
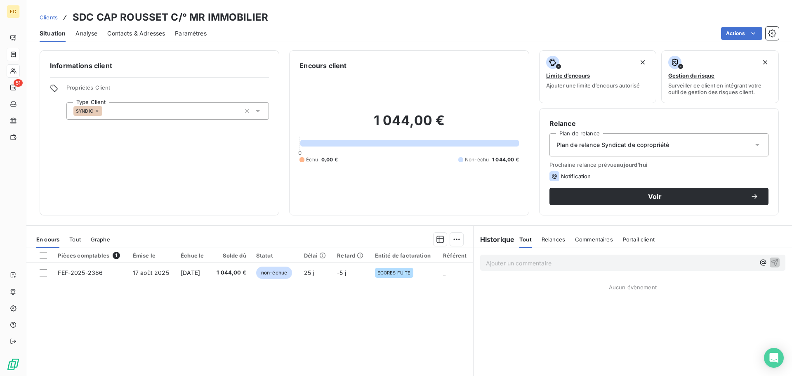
click at [136, 32] on span "Contacts & Adresses" at bounding box center [136, 33] width 58 height 8
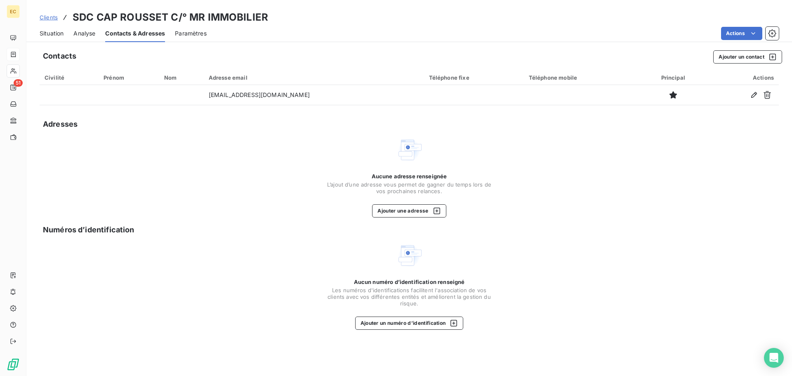
click at [61, 34] on span "Situation" at bounding box center [52, 33] width 24 height 8
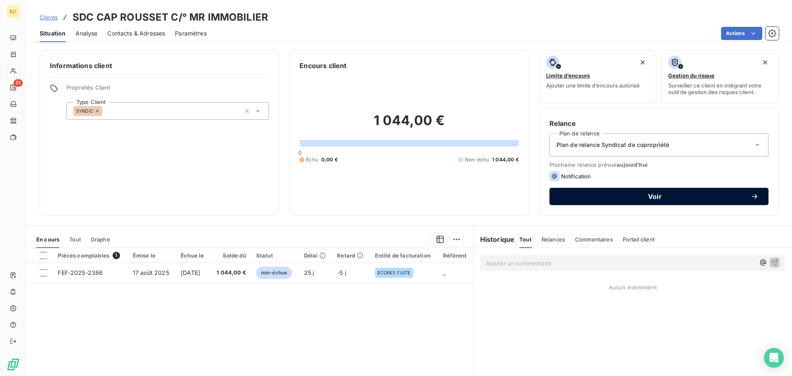
click at [639, 199] on span "Voir" at bounding box center [655, 196] width 191 height 7
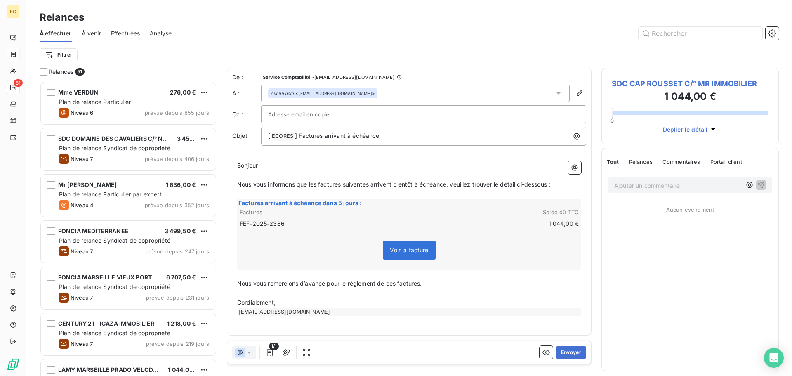
scroll to position [289, 171]
click at [567, 354] on button "Envoyer" at bounding box center [571, 352] width 30 height 13
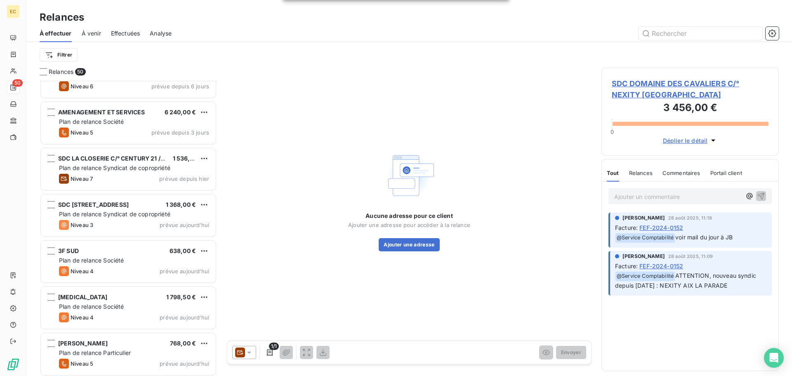
scroll to position [2016, 0]
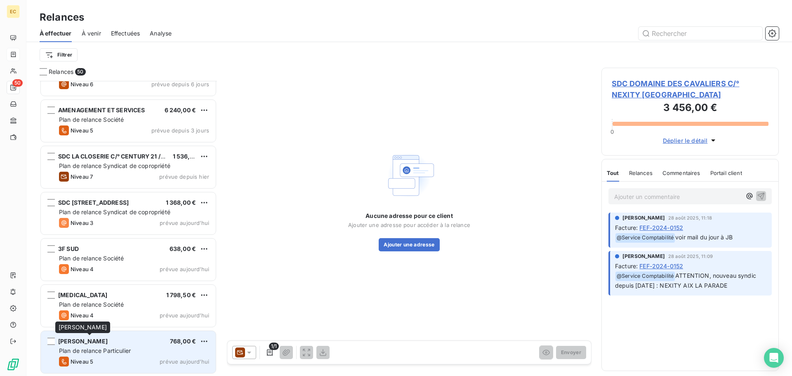
click at [100, 345] on div "[PERSON_NAME]" at bounding box center [83, 341] width 50 height 8
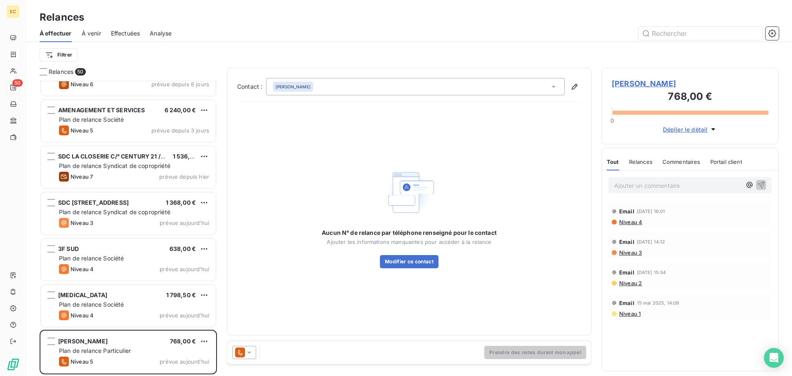
click at [625, 86] on span "[PERSON_NAME]" at bounding box center [690, 83] width 157 height 11
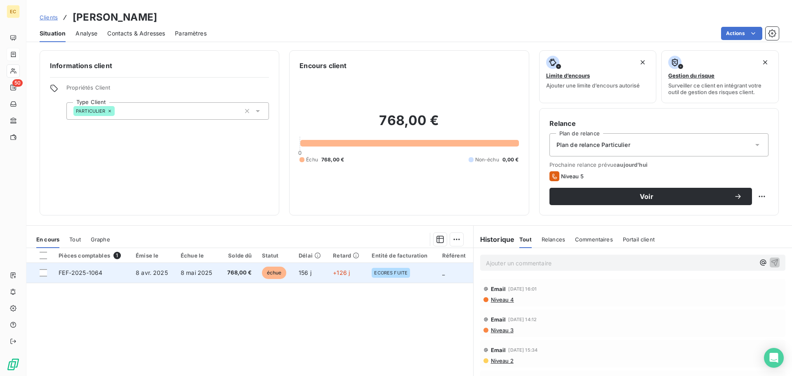
click at [189, 276] on td "8 mai 2025" at bounding box center [198, 273] width 45 height 20
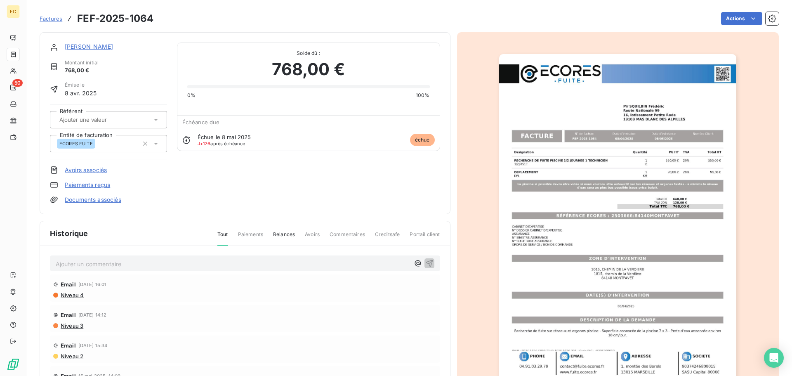
click at [579, 222] on img "button" at bounding box center [617, 222] width 237 height 336
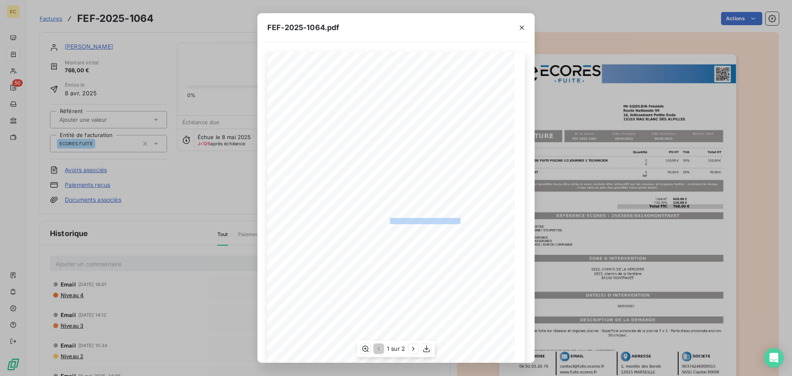
drag, startPoint x: 457, startPoint y: 219, endPoint x: 385, endPoint y: 219, distance: 71.4
click at [385, 219] on span "RÉFÉRENCE ECORES : 2503666/84140MONTFAVET" at bounding box center [396, 220] width 128 height 4
copy span "2503666/84140MONTFAVET"
click at [520, 28] on icon "button" at bounding box center [522, 28] width 8 height 8
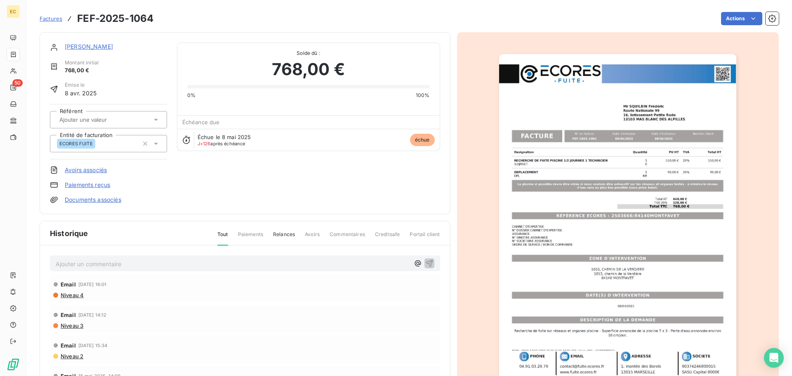
click at [578, 213] on img "button" at bounding box center [617, 222] width 237 height 336
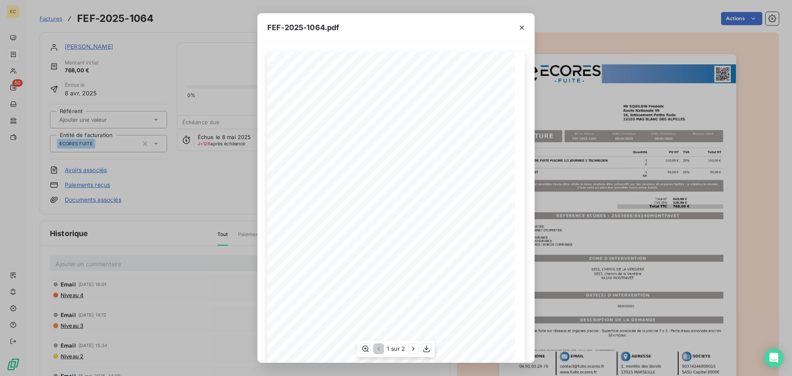
click at [456, 222] on span "RÉFÉRENCE ECORES : 2503666/84140MONTFAVET" at bounding box center [396, 220] width 128 height 4
drag, startPoint x: 446, startPoint y: 223, endPoint x: 439, endPoint y: 223, distance: 7.0
click at [444, 222] on span "RÉFÉRENCE ECORES : 2503666/84140MONTFAVET" at bounding box center [396, 220] width 128 height 4
click at [426, 222] on span "RÉFÉRENCE ECORES : 2503666/84140MONTFAVET" at bounding box center [396, 220] width 128 height 4
click at [444, 221] on div "Designation Quantité PU HT TVA Total HT RECHERCHE DE FUITE PISCINE 1/2 JOURNEE …" at bounding box center [396, 227] width 258 height 350
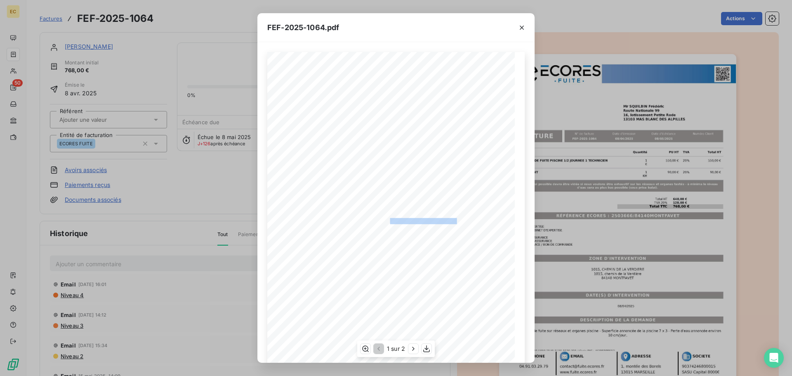
drag, startPoint x: 455, startPoint y: 220, endPoint x: 386, endPoint y: 220, distance: 68.9
click at [386, 220] on span "RÉFÉRENCE ECORES : 2503666/84140MONTFAVET" at bounding box center [396, 220] width 128 height 4
copy span "2503666/84140MONTFAVE"
click at [521, 26] on icon "button" at bounding box center [522, 28] width 8 height 8
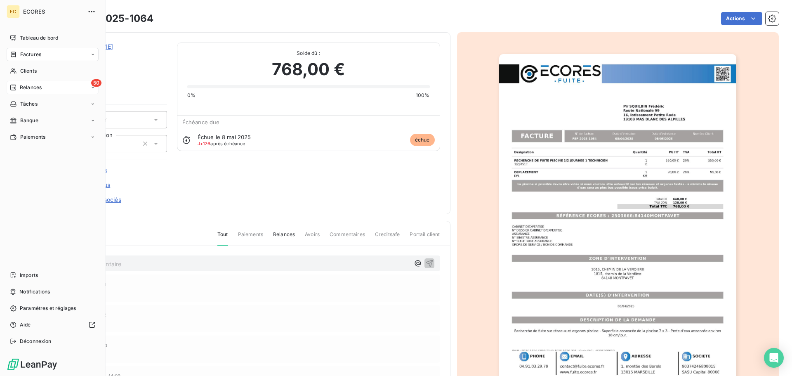
click at [21, 88] on span "Relances" at bounding box center [31, 87] width 22 height 7
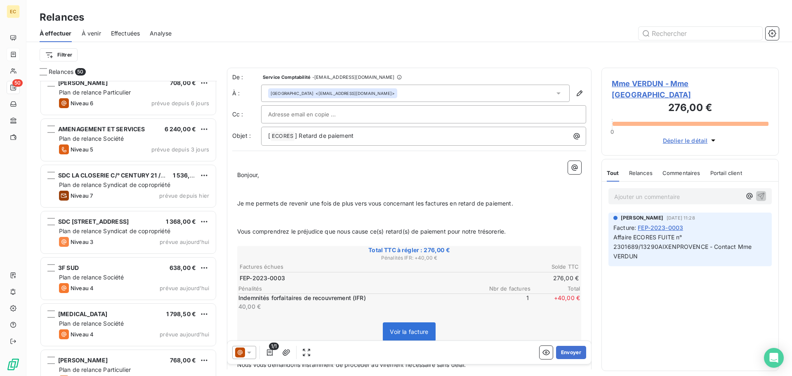
scroll to position [2016, 0]
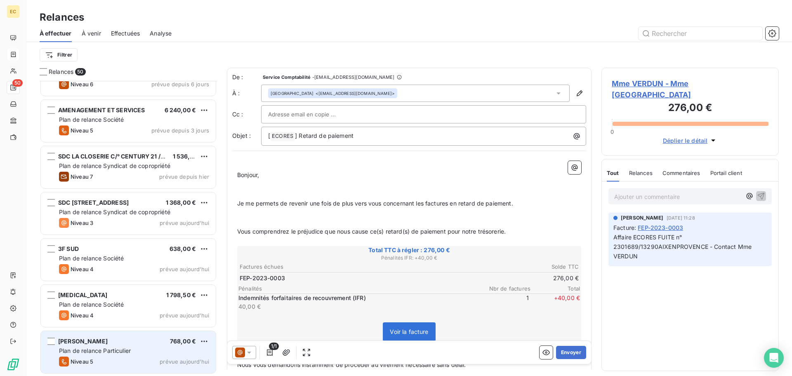
click at [109, 354] on div "Plan de relance Particulier" at bounding box center [134, 351] width 150 height 8
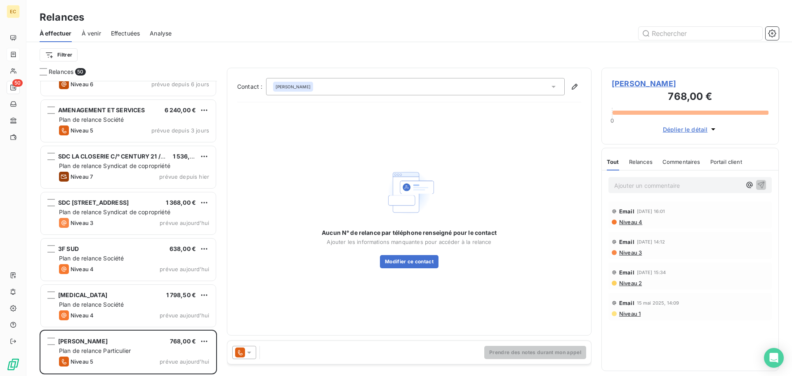
click at [643, 84] on span "[PERSON_NAME]" at bounding box center [690, 83] width 157 height 11
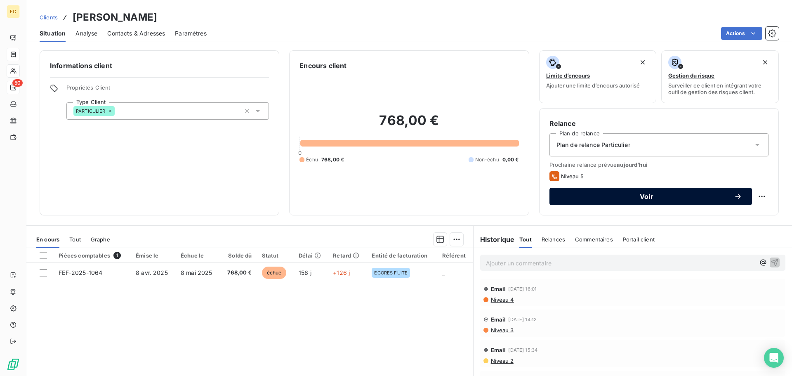
click at [648, 198] on span "Voir" at bounding box center [647, 196] width 175 height 7
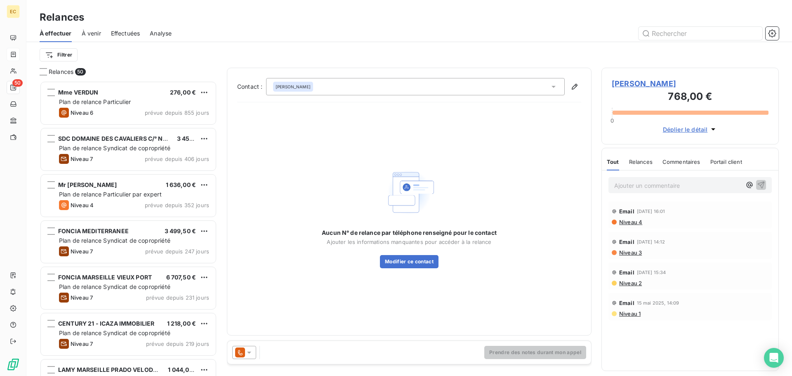
scroll to position [289, 171]
click at [249, 352] on icon at bounding box center [249, 353] width 4 height 2
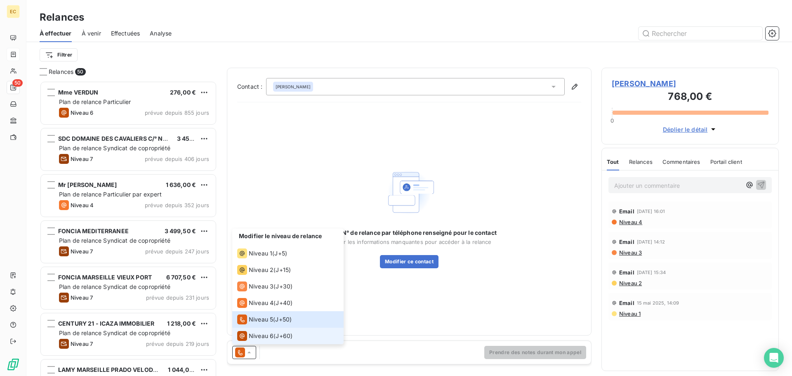
click at [257, 338] on span "Niveau 6" at bounding box center [261, 336] width 25 height 8
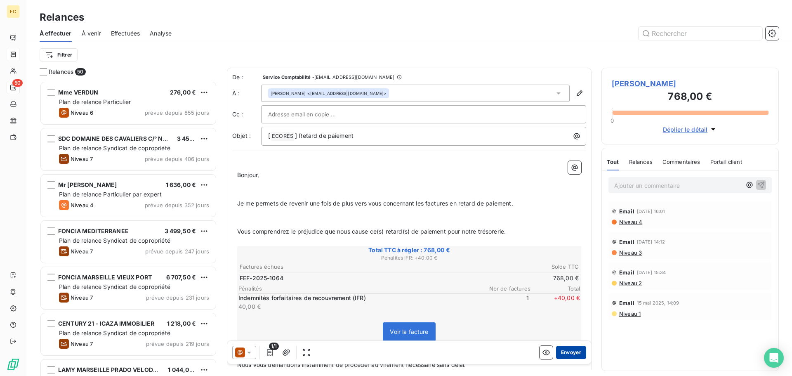
click at [567, 350] on button "Envoyer" at bounding box center [571, 352] width 30 height 13
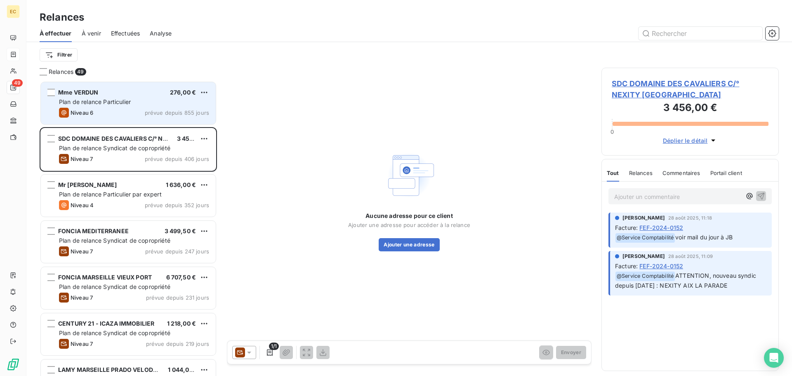
click at [107, 102] on span "Plan de relance Particulier" at bounding box center [95, 101] width 72 height 7
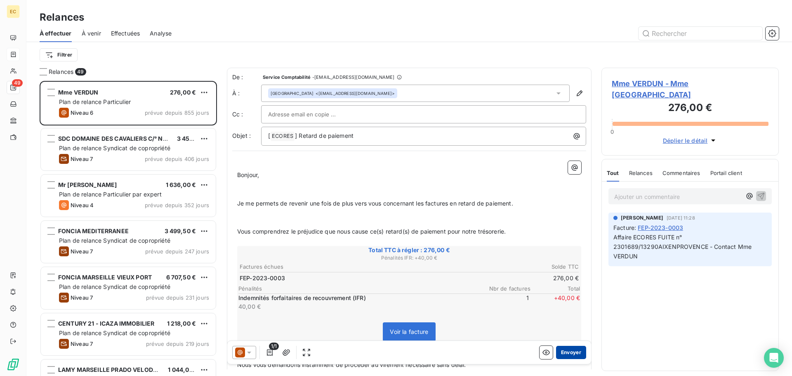
click at [567, 356] on button "Envoyer" at bounding box center [571, 352] width 30 height 13
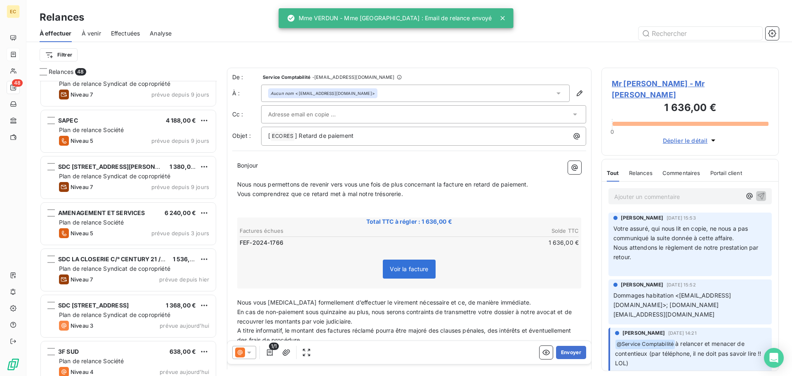
scroll to position [1924, 0]
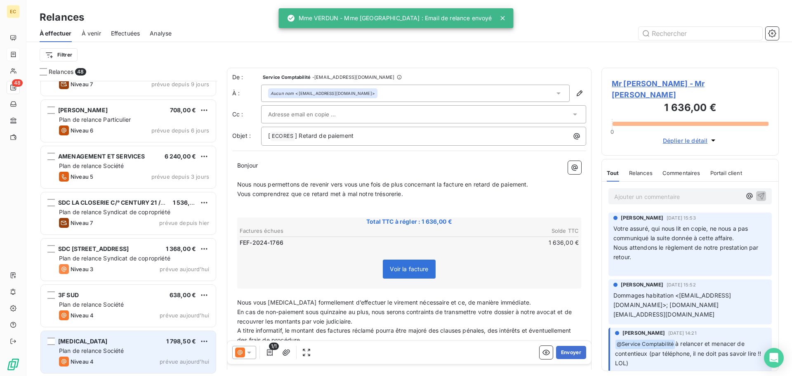
click at [112, 344] on div "IBS 1 798,50 €" at bounding box center [134, 341] width 150 height 7
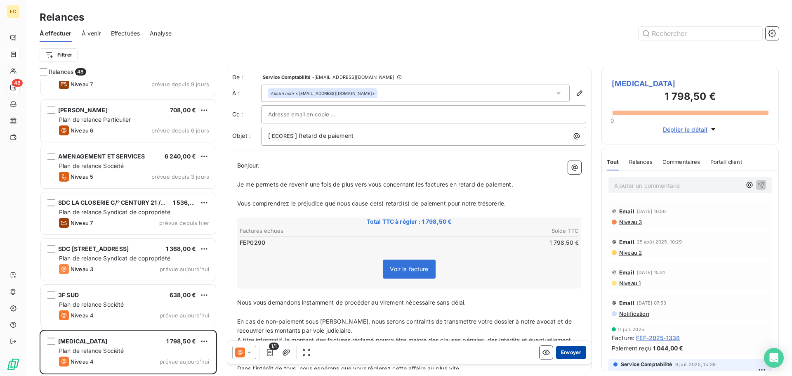
click at [568, 356] on button "Envoyer" at bounding box center [571, 352] width 30 height 13
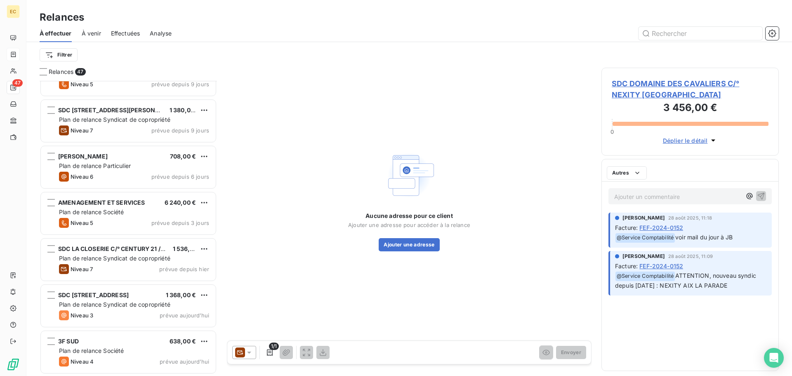
scroll to position [1877, 0]
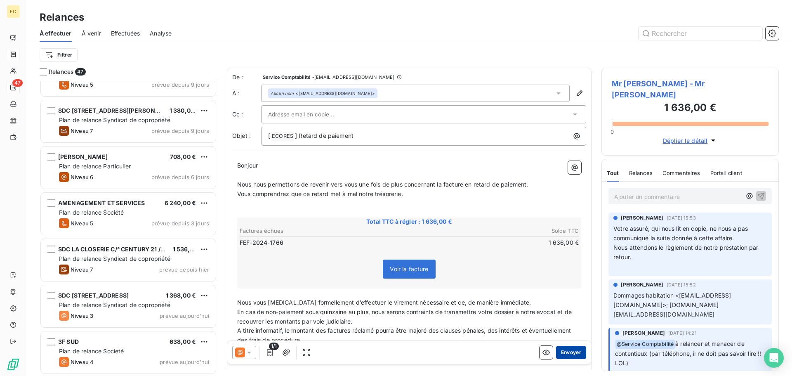
click at [568, 353] on button "Envoyer" at bounding box center [571, 352] width 30 height 13
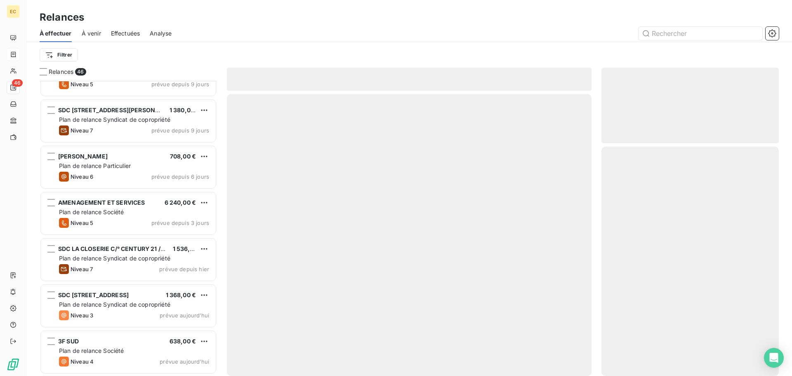
scroll to position [1831, 0]
